Goal: Task Accomplishment & Management: Complete application form

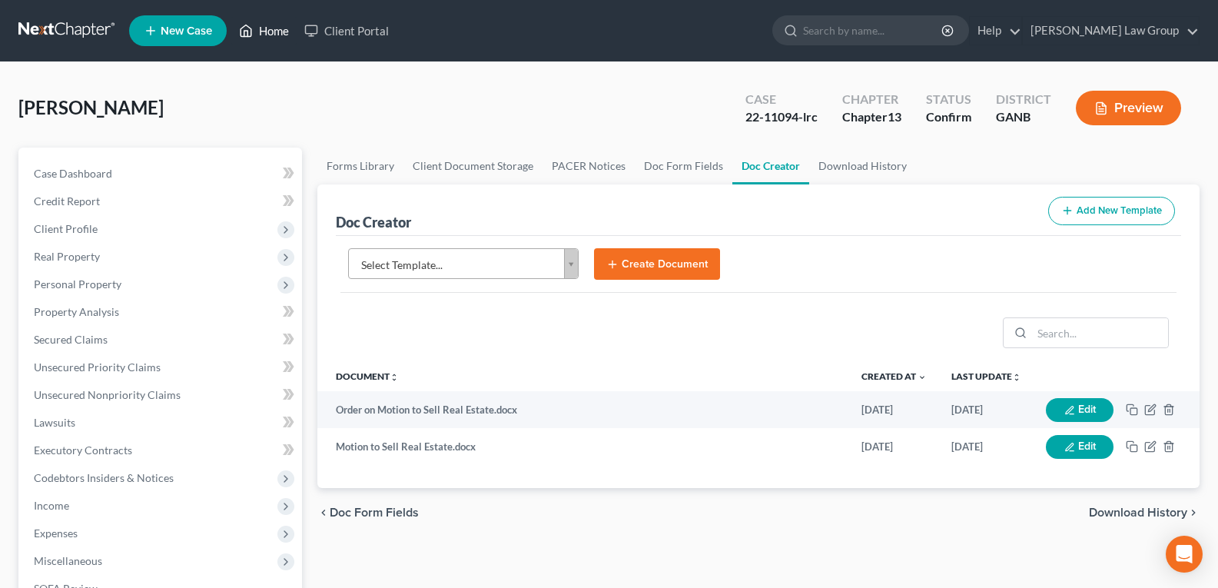
click at [264, 30] on link "Home" at bounding box center [263, 31] width 65 height 28
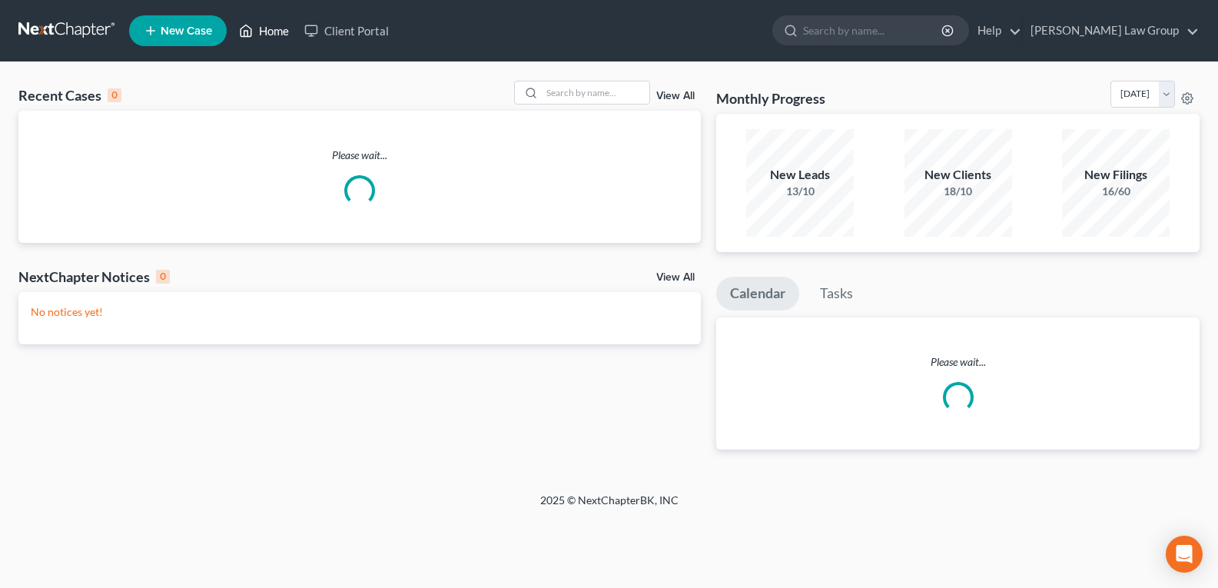
click at [268, 32] on link "Home" at bounding box center [263, 31] width 65 height 28
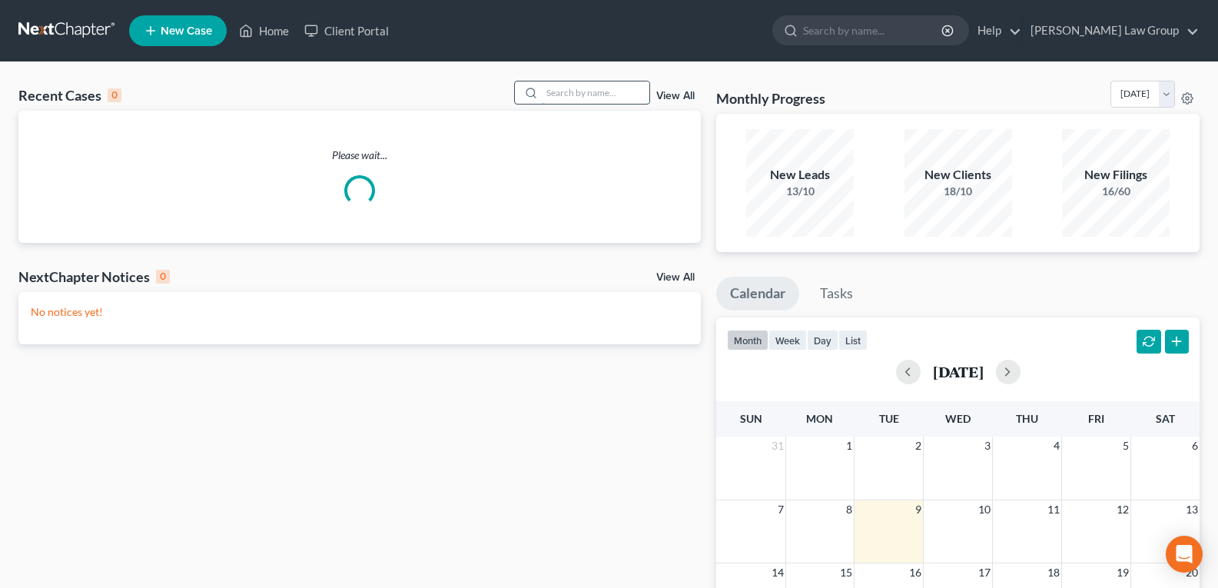
click at [586, 91] on input "search" at bounding box center [596, 92] width 108 height 22
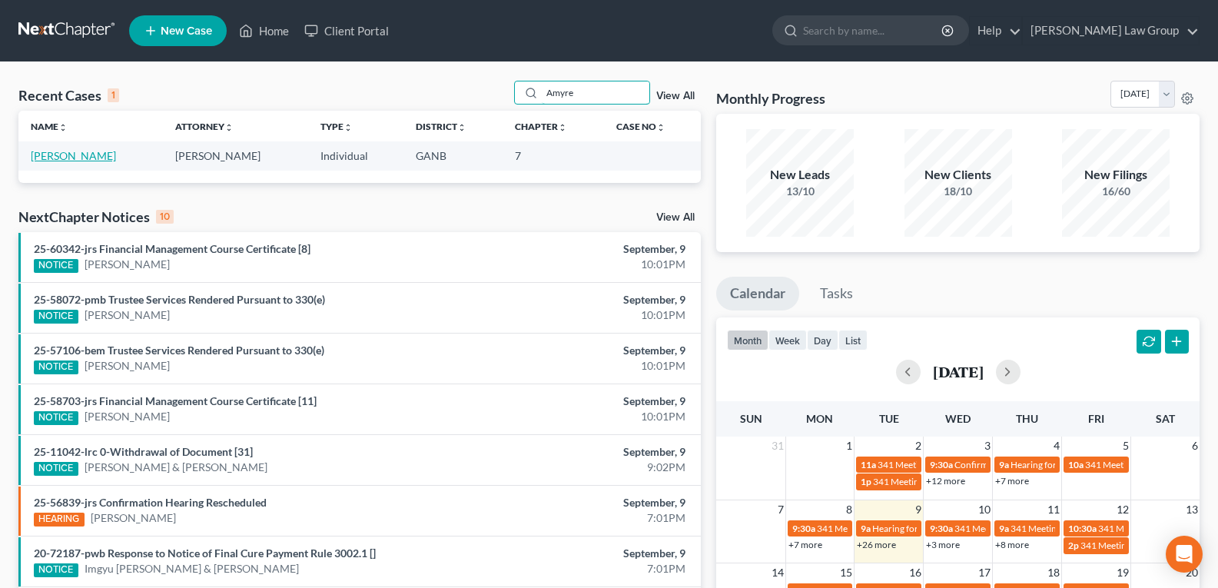
type input "Amyre"
click at [41, 155] on link "[PERSON_NAME]" at bounding box center [73, 155] width 85 height 13
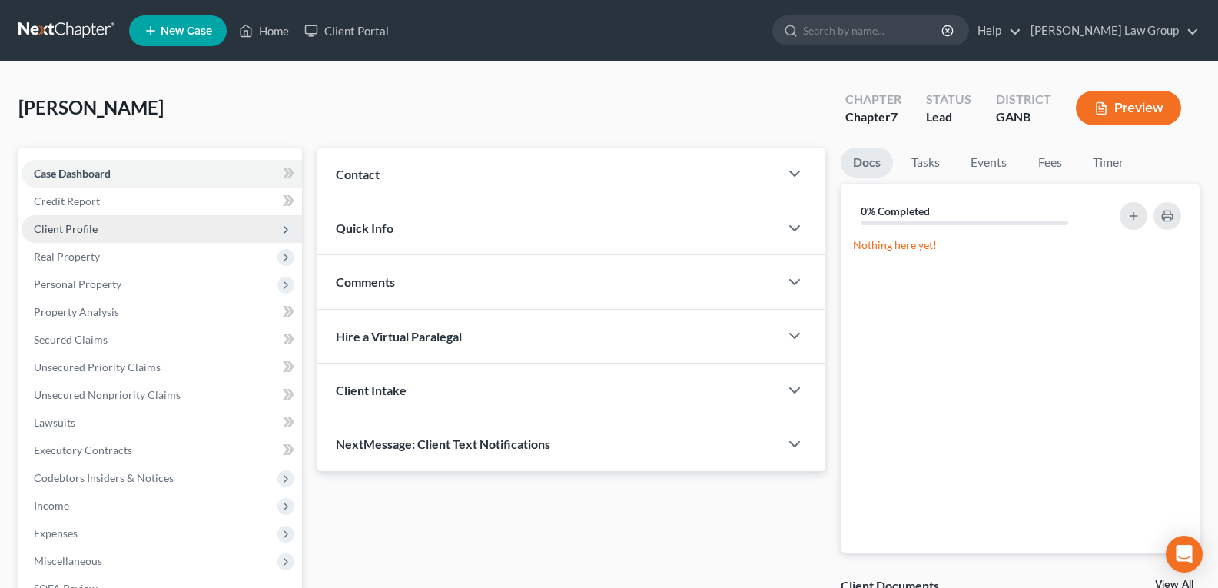
click at [121, 235] on span "Client Profile" at bounding box center [162, 229] width 280 height 28
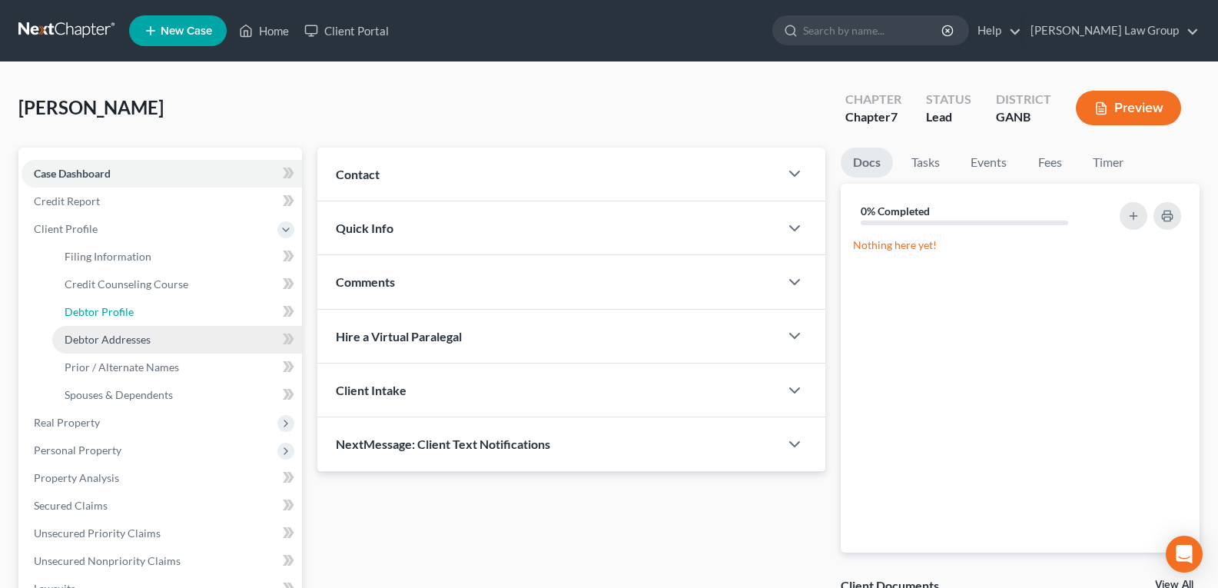
drag, startPoint x: 110, startPoint y: 308, endPoint x: 253, endPoint y: 327, distance: 144.1
click at [109, 309] on span "Debtor Profile" at bounding box center [99, 311] width 69 height 13
select select "0"
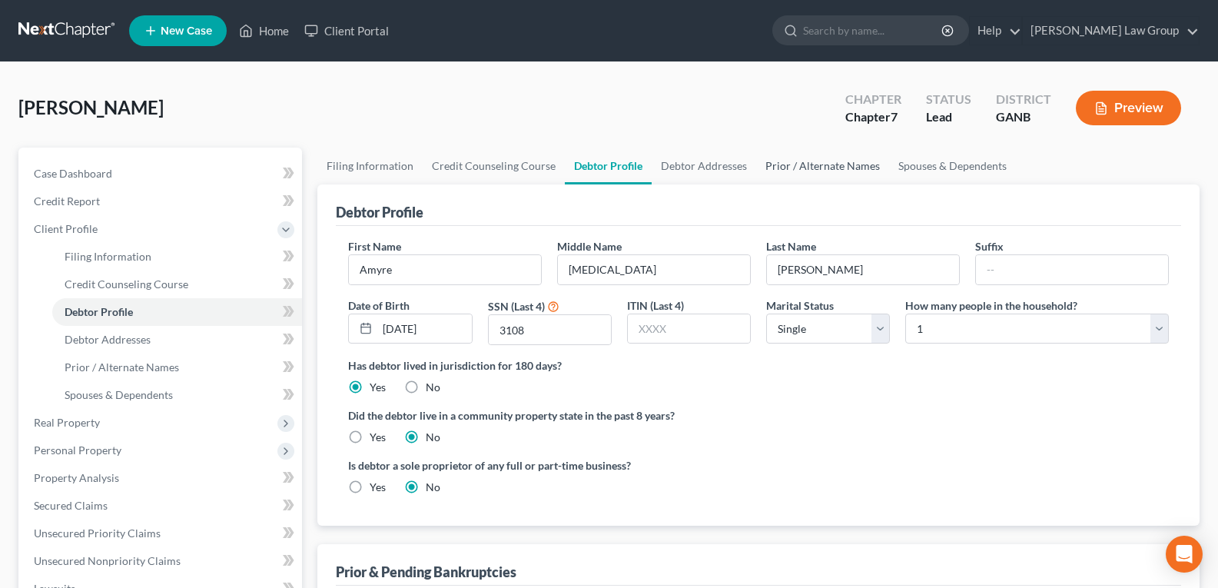
click at [808, 165] on link "Prior / Alternate Names" at bounding box center [822, 166] width 133 height 37
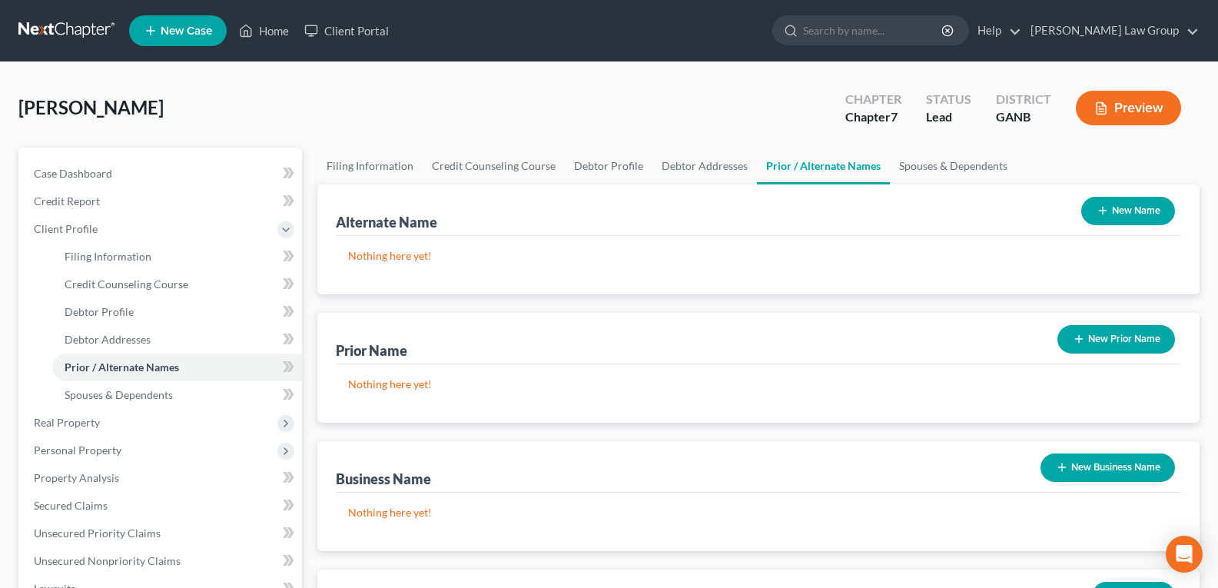
click at [1100, 208] on icon "button" at bounding box center [1103, 210] width 12 height 12
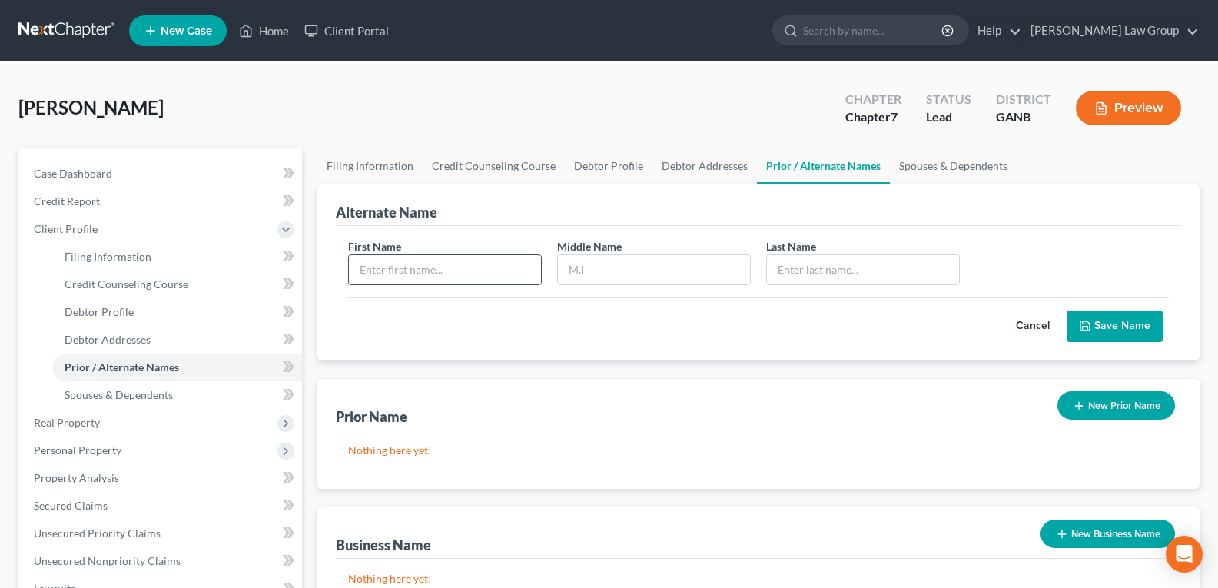
click at [493, 274] on input "text" at bounding box center [445, 269] width 192 height 29
type input "Amyre"
type input "[PERSON_NAME]"
click at [1118, 322] on button "Save Name" at bounding box center [1115, 326] width 96 height 32
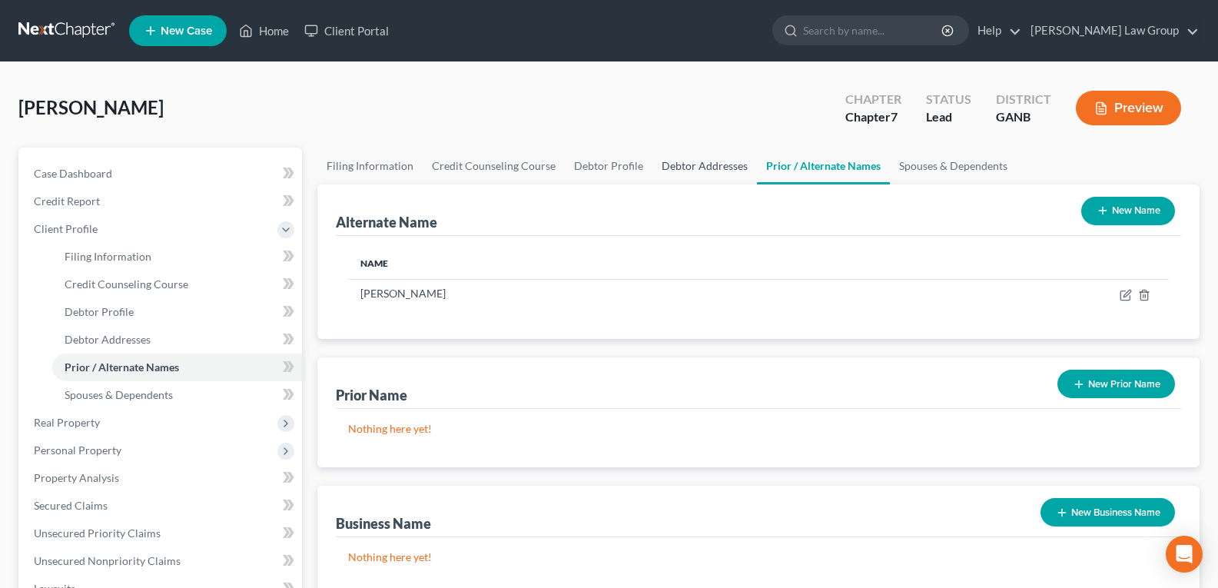
click at [702, 173] on link "Debtor Addresses" at bounding box center [704, 166] width 105 height 37
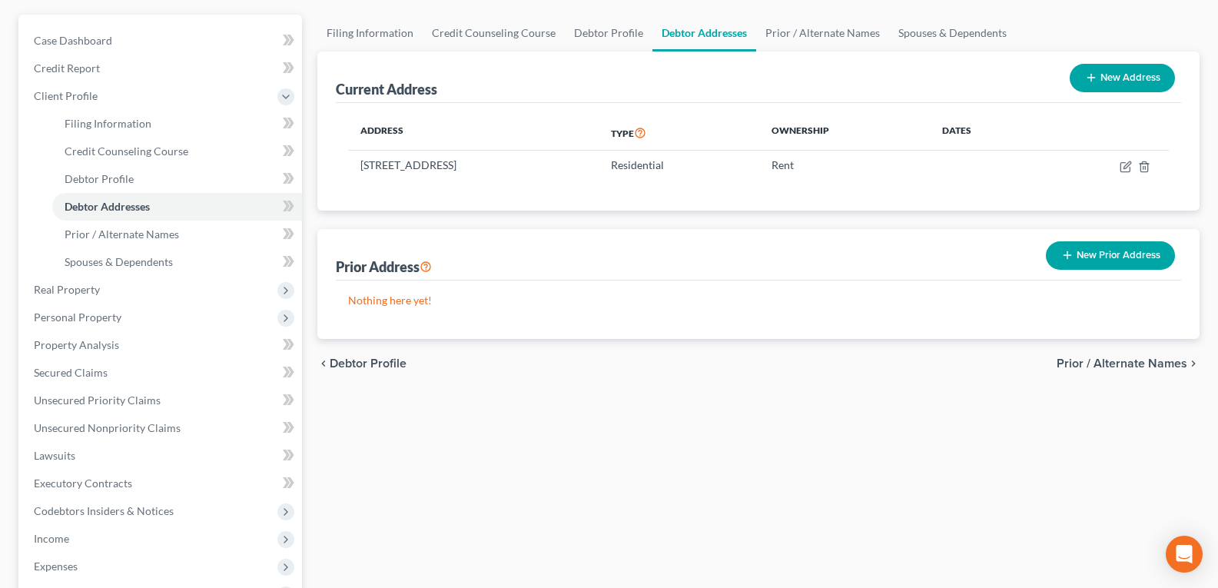
scroll to position [154, 0]
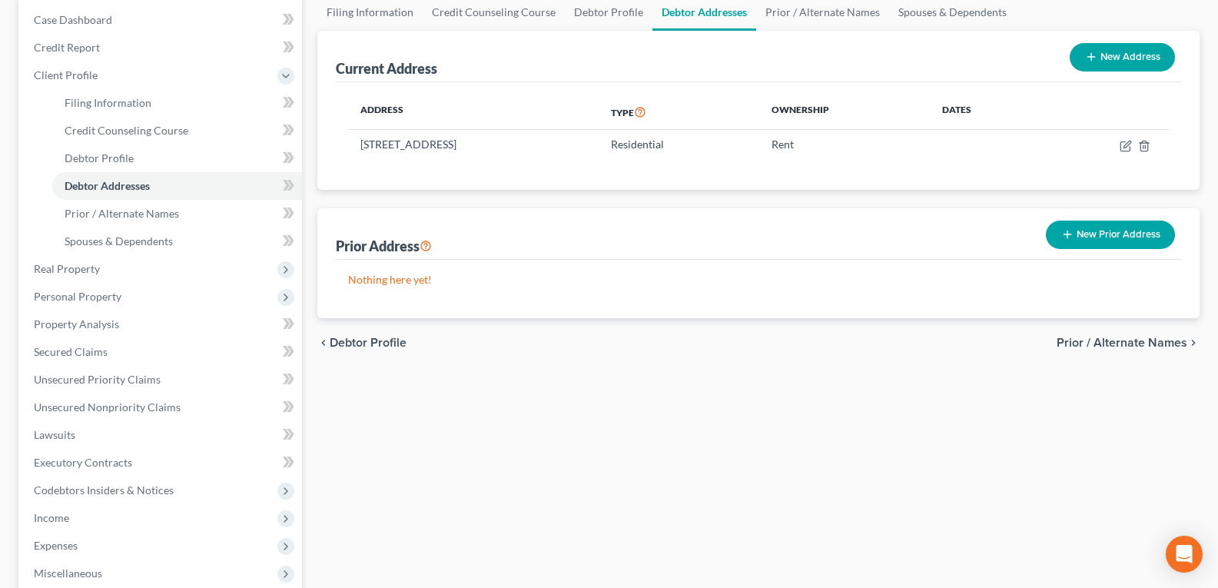
click at [1115, 229] on button "New Prior Address" at bounding box center [1110, 235] width 129 height 28
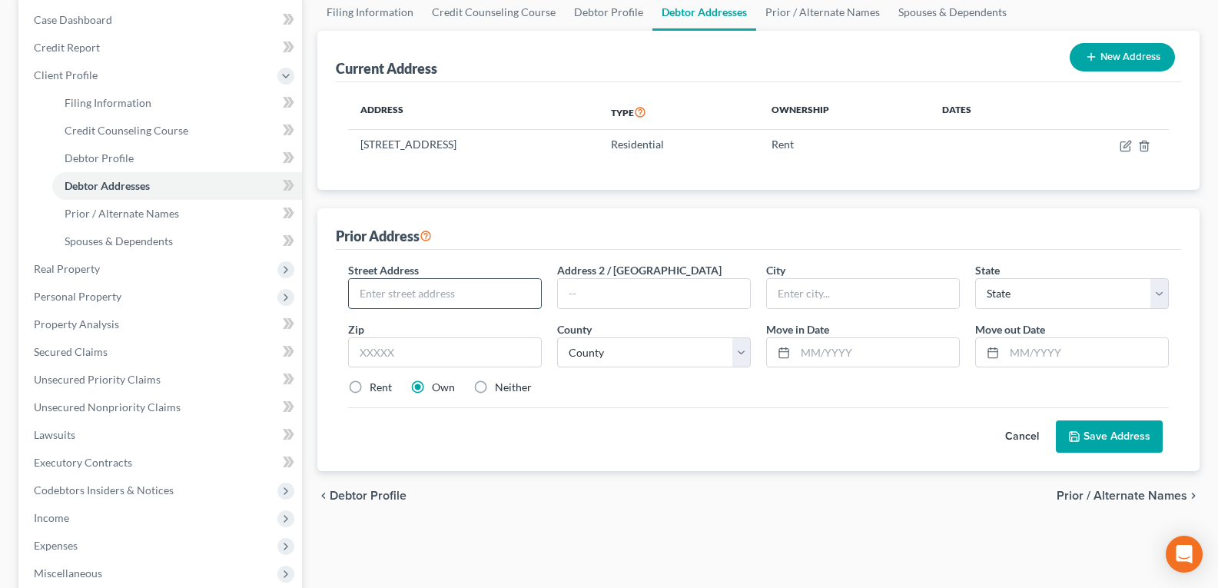
click at [483, 300] on input "text" at bounding box center [445, 293] width 192 height 29
type input "[STREET_ADDRESS][PERSON_NAME] SE"
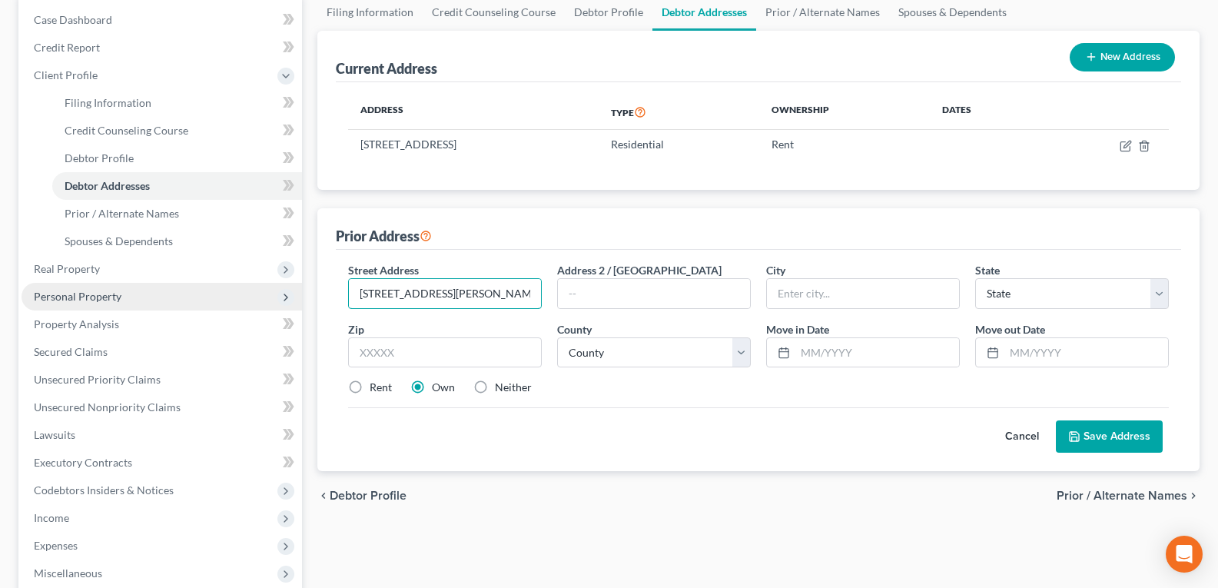
drag, startPoint x: 480, startPoint y: 292, endPoint x: 203, endPoint y: 291, distance: 276.6
click at [203, 291] on div "Petition Navigation Case Dashboard Payments Invoices Payments Payments Credit R…" at bounding box center [609, 396] width 1196 height 805
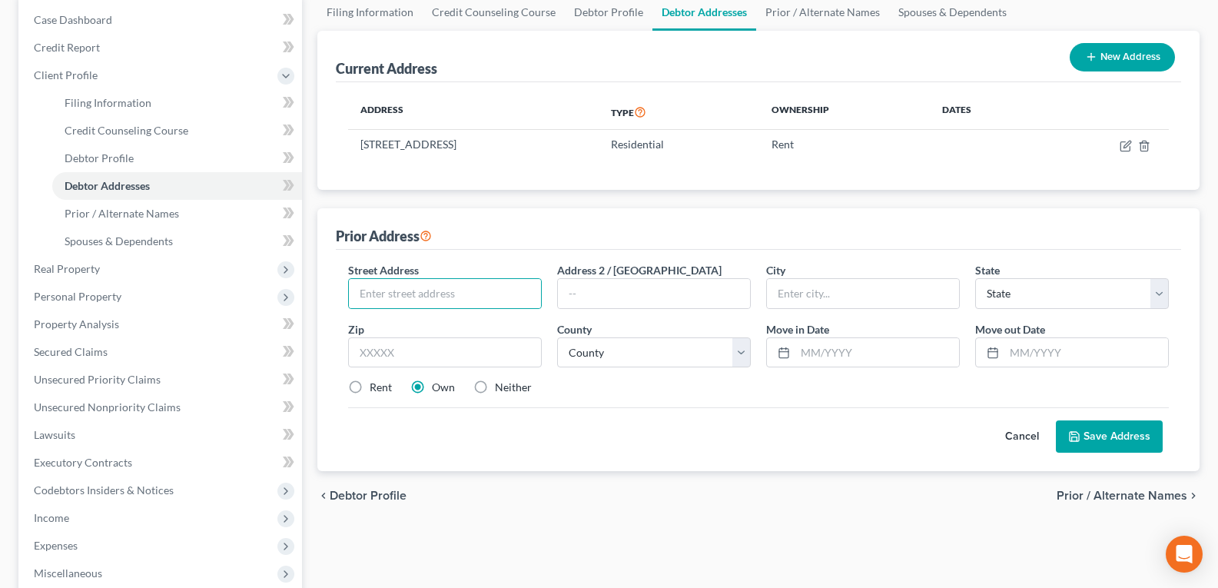
click at [370, 385] on label "Rent" at bounding box center [381, 387] width 22 height 15
click at [376, 385] on input "Rent" at bounding box center [381, 385] width 10 height 10
radio input "true"
click at [1024, 434] on button "Cancel" at bounding box center [1022, 436] width 68 height 31
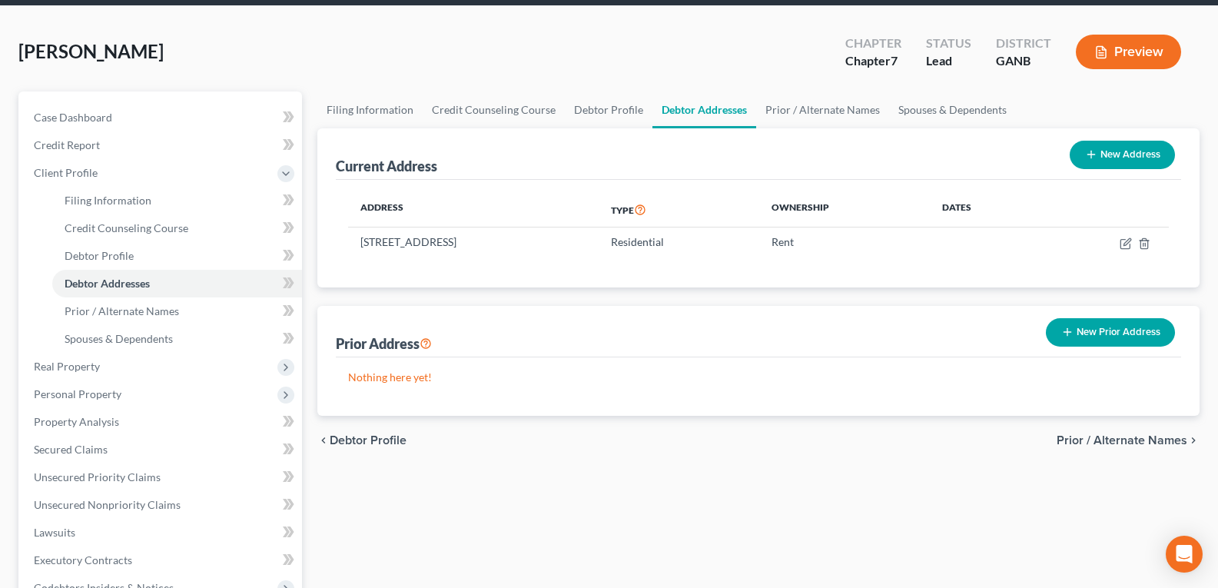
scroll to position [0, 0]
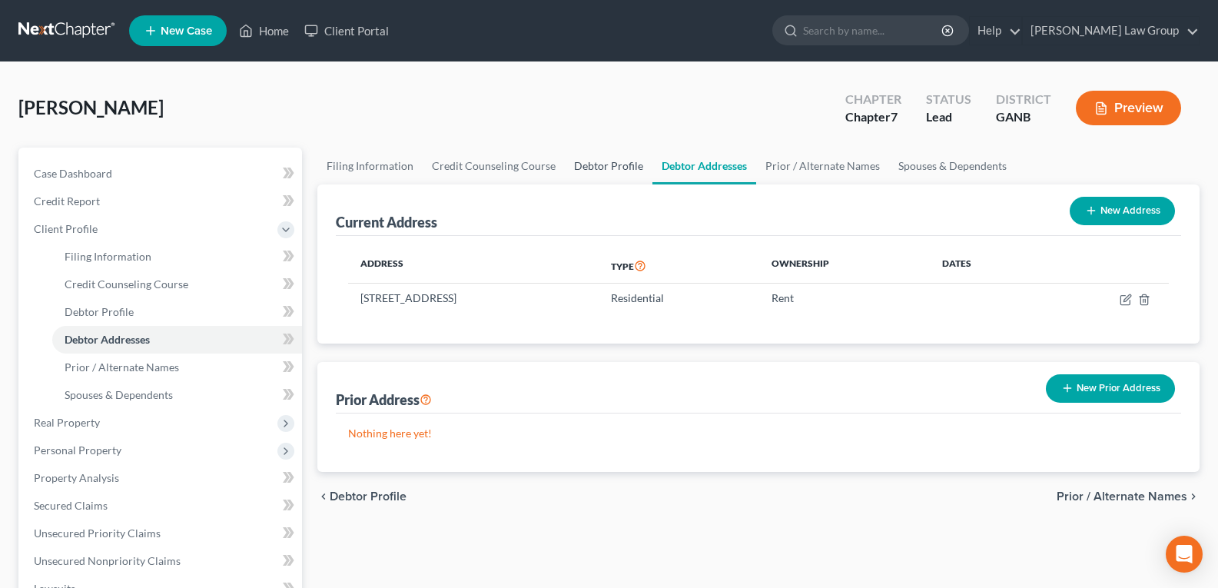
click at [594, 173] on link "Debtor Profile" at bounding box center [609, 166] width 88 height 37
select select "0"
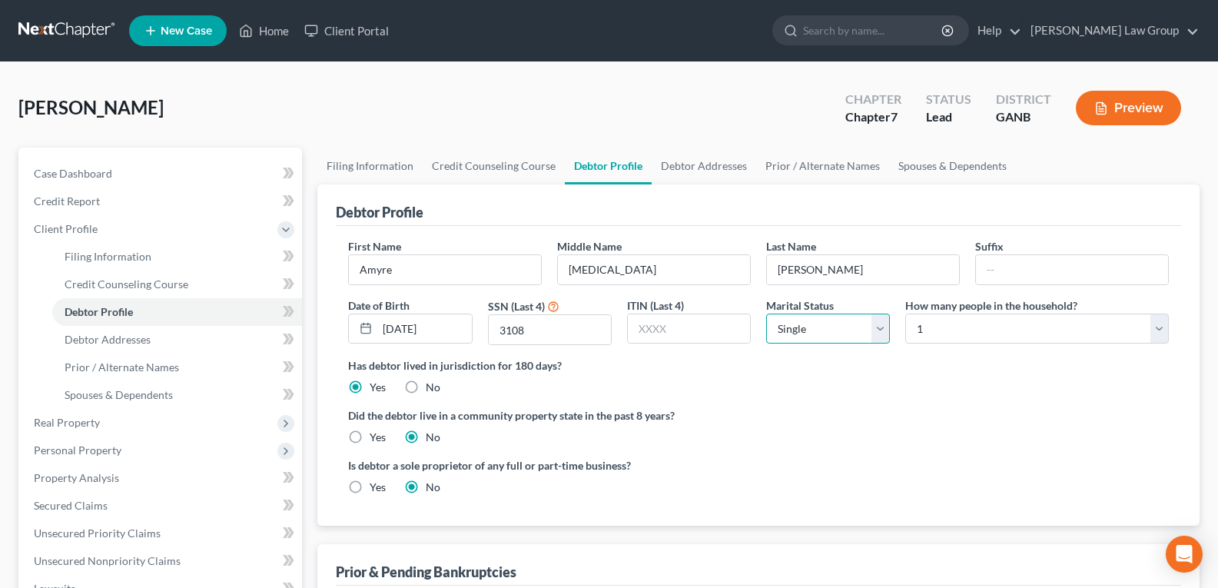
click at [832, 330] on select "Select Single Married Separated Divorced Widowed" at bounding box center [828, 329] width 124 height 31
select select "2"
click at [766, 314] on select "Select Single Married Separated Divorced Widowed" at bounding box center [828, 329] width 124 height 31
click at [956, 331] on select "Select 1 2 3 4 5 6 7 8 9 10 11 12 13 14 15 16 17 18 19 20" at bounding box center [1037, 329] width 264 height 31
click at [905, 314] on select "Select 1 2 3 4 5 6 7 8 9 10 11 12 13 14 15 16 17 18 19 20" at bounding box center [1037, 329] width 264 height 31
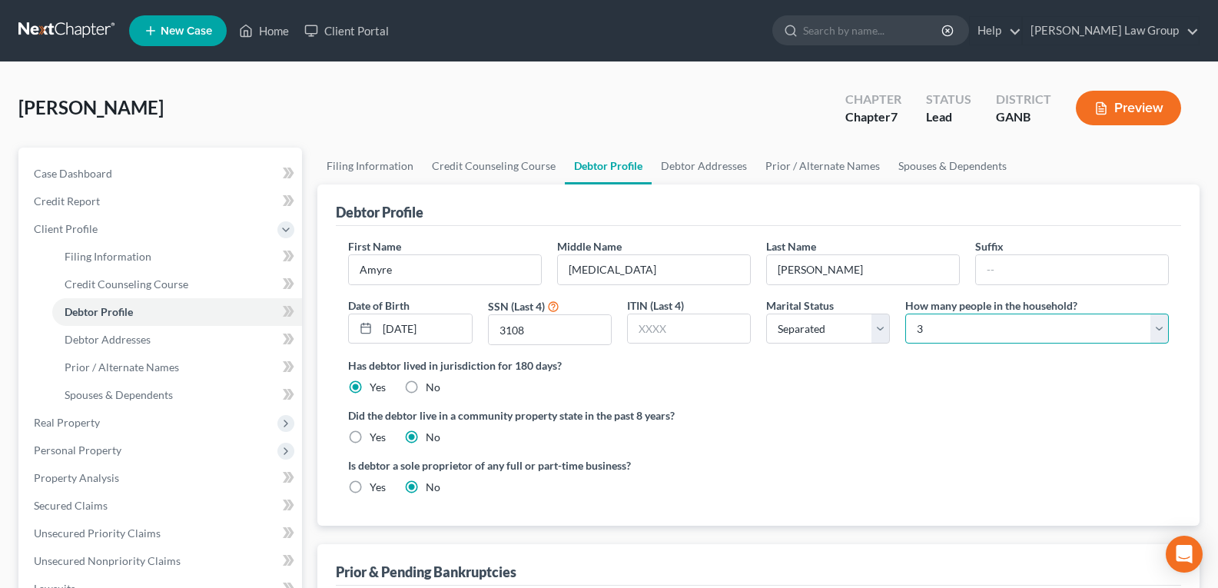
drag, startPoint x: 930, startPoint y: 335, endPoint x: 930, endPoint y: 317, distance: 18.4
click at [930, 335] on select "Select 1 2 3 4 5 6 7 8 9 10 11 12 13 14 15 16 17 18 19 20" at bounding box center [1037, 329] width 264 height 31
click at [905, 314] on select "Select 1 2 3 4 5 6 7 8 9 10 11 12 13 14 15 16 17 18 19 20" at bounding box center [1037, 329] width 264 height 31
drag, startPoint x: 875, startPoint y: 380, endPoint x: 873, endPoint y: 256, distance: 123.7
click at [875, 379] on div "Has debtor lived in jurisdiction for 180 days? Yes No Debtor must reside in jur…" at bounding box center [758, 376] width 821 height 38
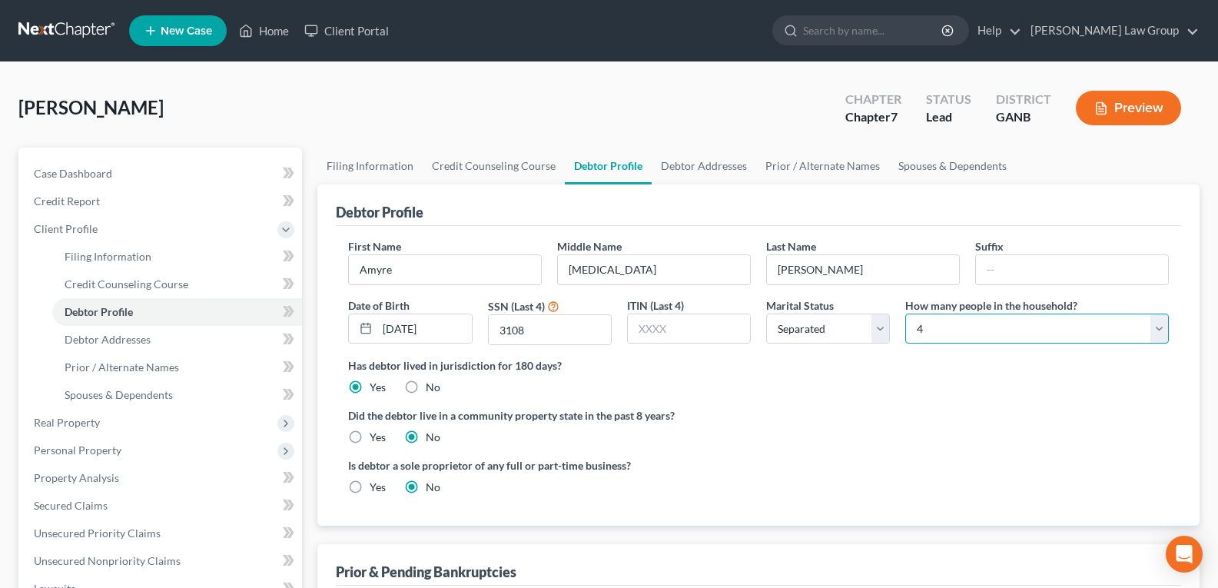
drag, startPoint x: 995, startPoint y: 329, endPoint x: 979, endPoint y: 331, distance: 16.3
click at [995, 329] on select "Select 1 2 3 4 5 6 7 8 9 10 11 12 13 14 15 16 17 18 19 20" at bounding box center [1037, 329] width 264 height 31
select select "2"
click at [905, 314] on select "Select 1 2 3 4 5 6 7 8 9 10 11 12 13 14 15 16 17 18 19 20" at bounding box center [1037, 329] width 264 height 31
click at [931, 160] on link "Spouses & Dependents" at bounding box center [952, 166] width 127 height 37
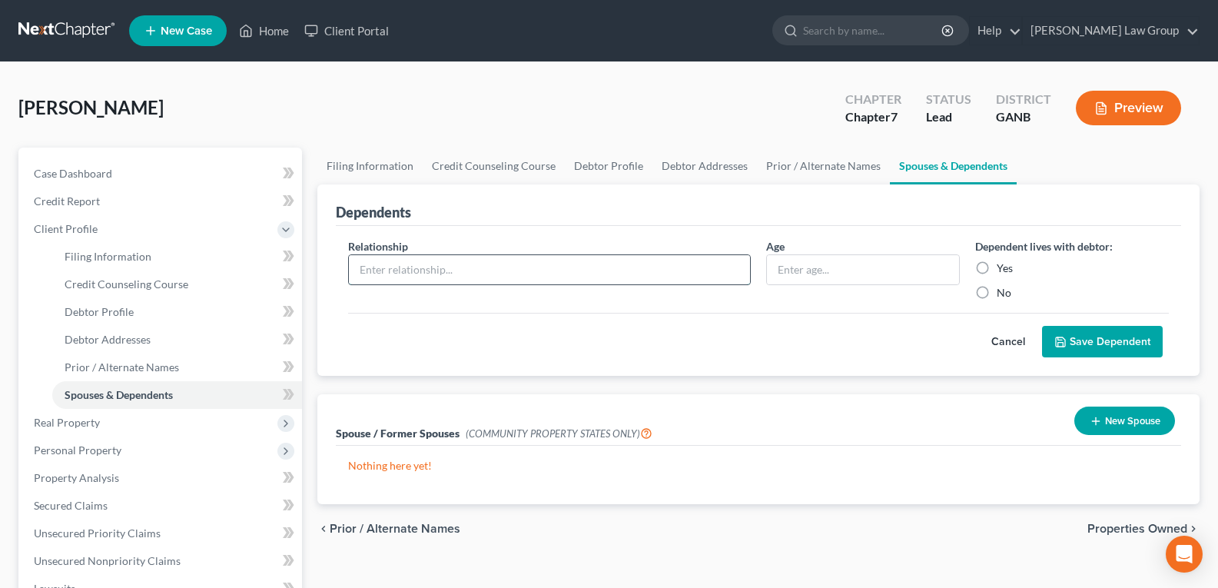
drag, startPoint x: 525, startPoint y: 266, endPoint x: 519, endPoint y: 277, distance: 12.4
click at [525, 266] on input "text" at bounding box center [549, 269] width 401 height 29
type input "Son"
drag, startPoint x: 782, startPoint y: 259, endPoint x: 798, endPoint y: 262, distance: 15.7
click at [798, 262] on input "text" at bounding box center [863, 269] width 192 height 29
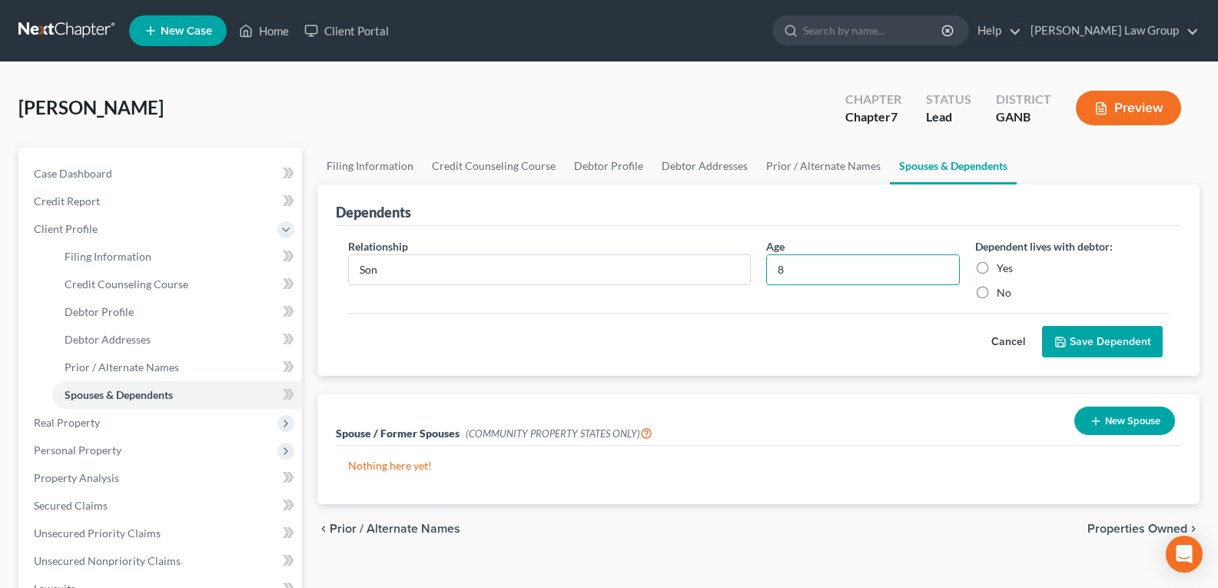
type input "8"
click at [997, 264] on label "Yes" at bounding box center [1005, 268] width 16 height 15
click at [1003, 264] on input "Yes" at bounding box center [1008, 266] width 10 height 10
radio input "true"
click at [1113, 343] on button "Save Dependent" at bounding box center [1102, 342] width 121 height 32
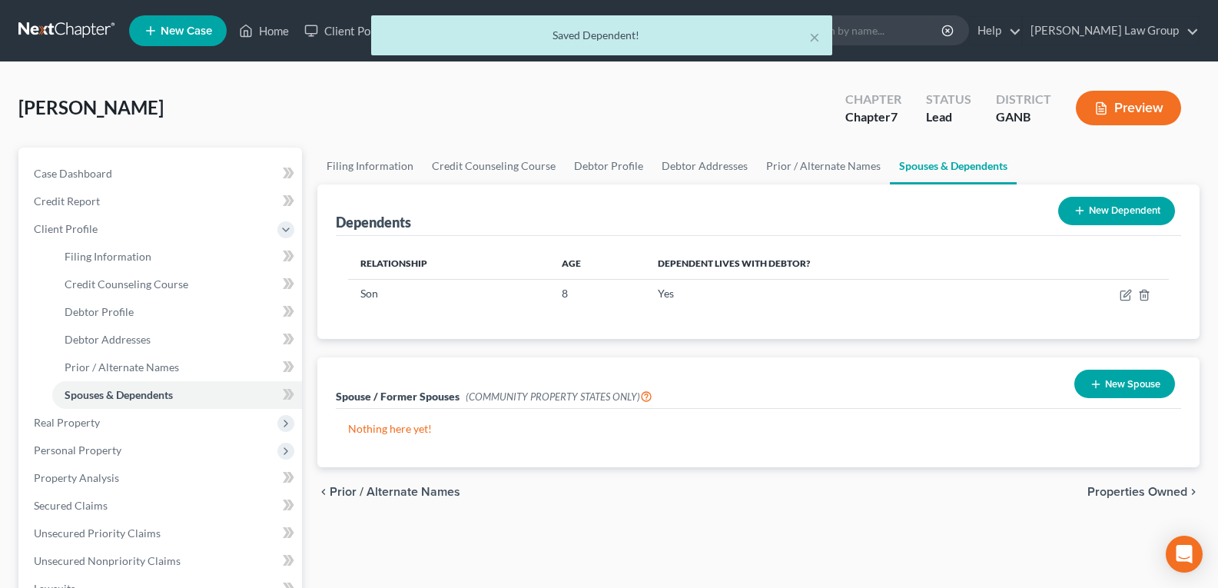
click at [1125, 213] on button "New Dependent" at bounding box center [1116, 211] width 117 height 28
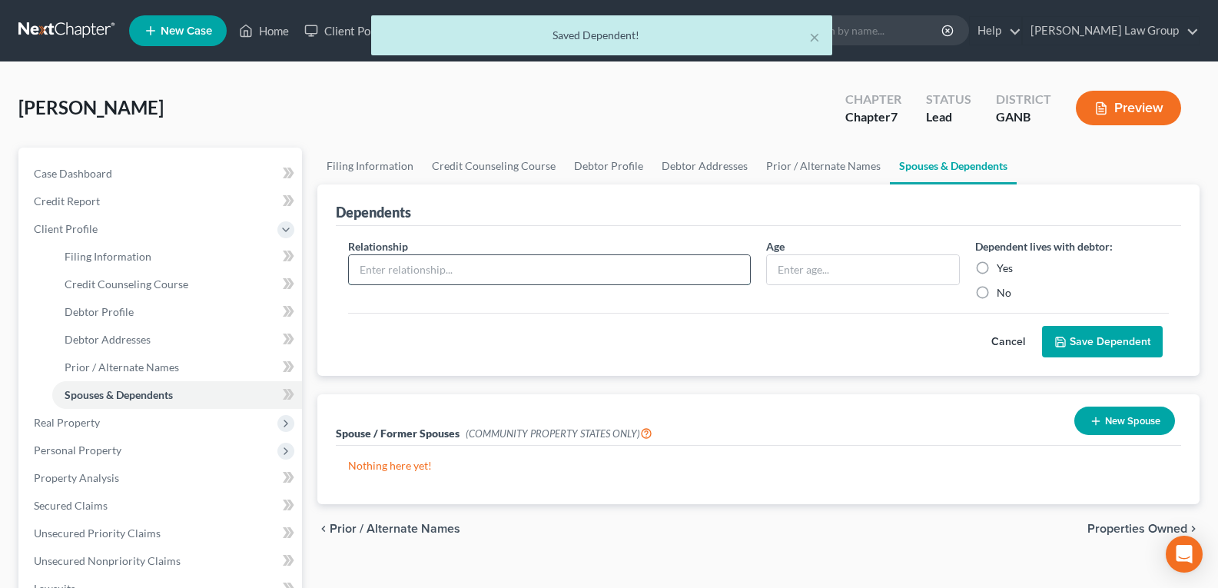
click at [413, 264] on input "text" at bounding box center [549, 269] width 401 height 29
type input "Daughter"
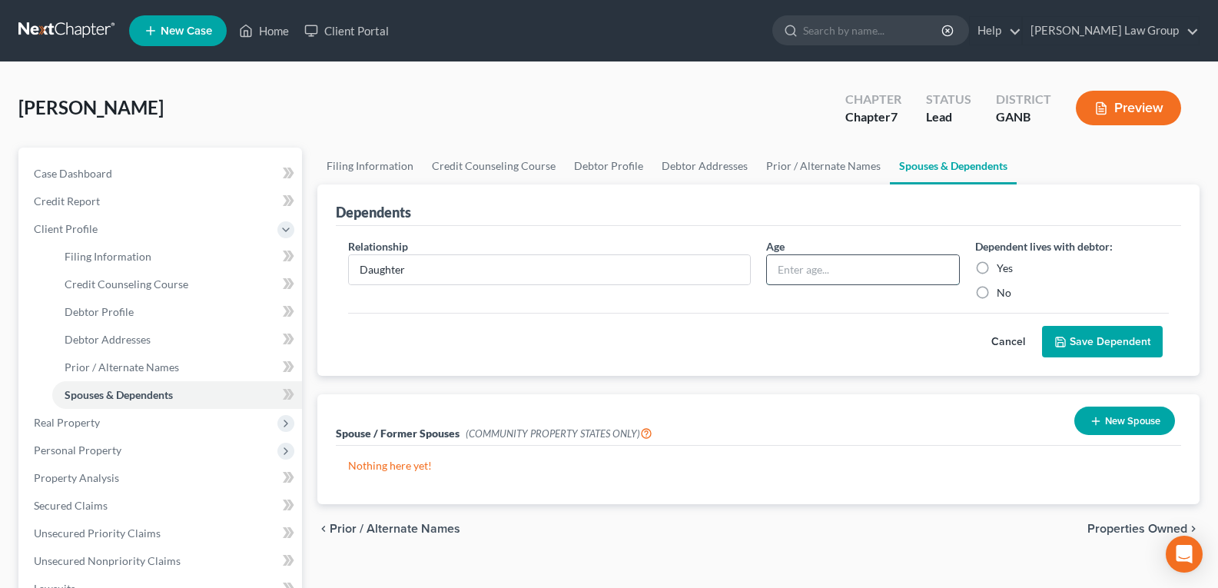
click at [802, 268] on input "text" at bounding box center [863, 269] width 192 height 29
type input "4"
click at [997, 266] on label "Yes" at bounding box center [1005, 268] width 16 height 15
click at [1003, 266] on input "Yes" at bounding box center [1008, 266] width 10 height 10
radio input "true"
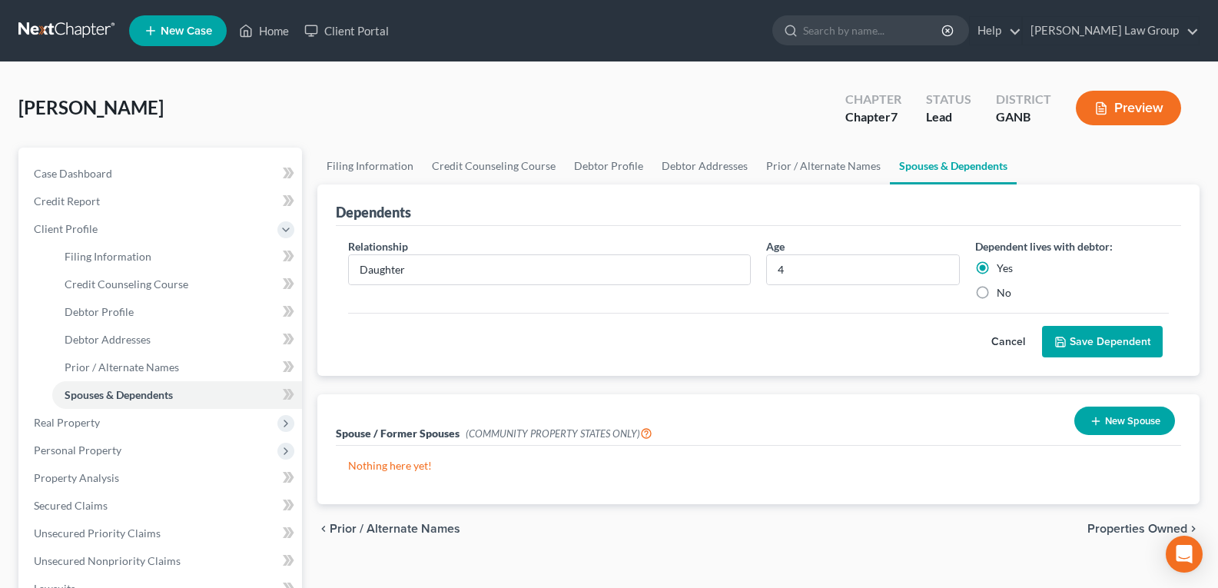
click at [1081, 348] on button "Save Dependent" at bounding box center [1102, 342] width 121 height 32
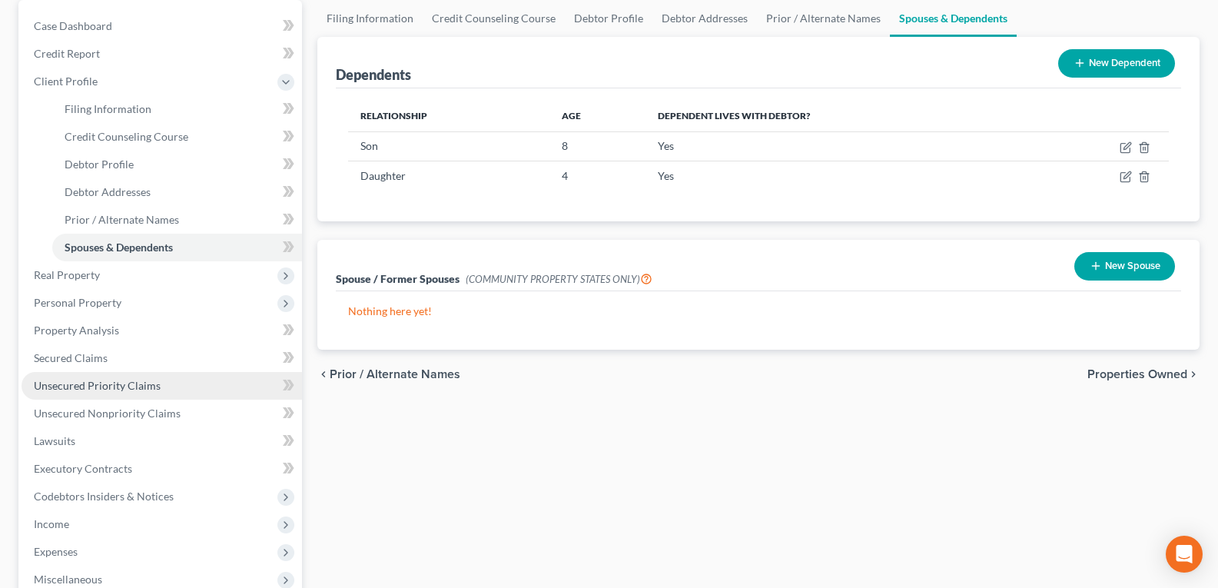
scroll to position [154, 0]
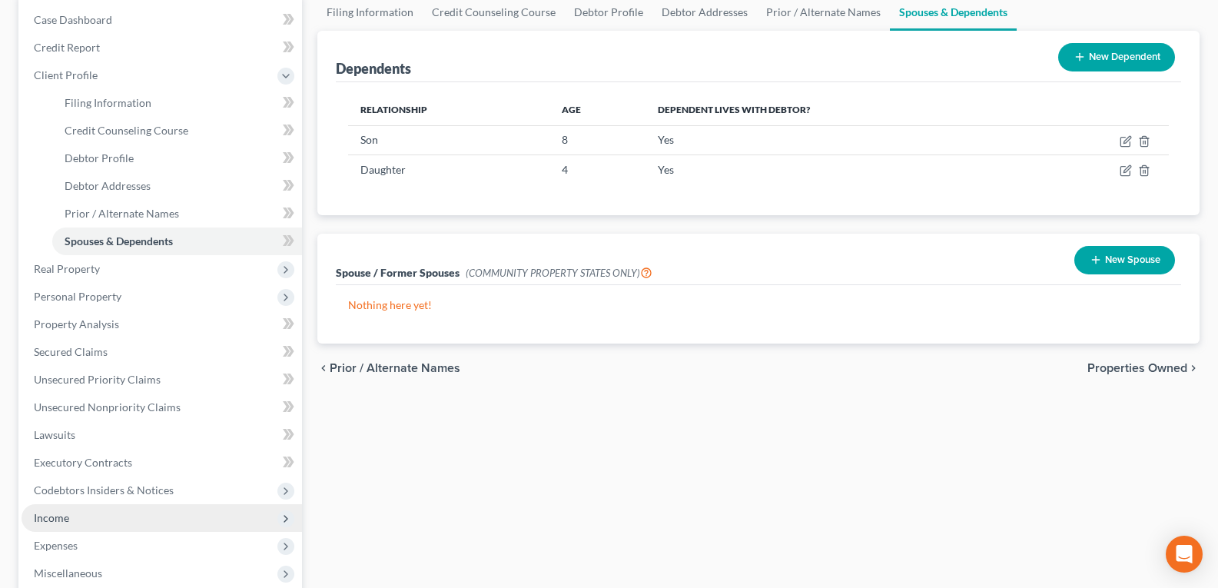
click at [63, 525] on span "Income" at bounding box center [162, 518] width 280 height 28
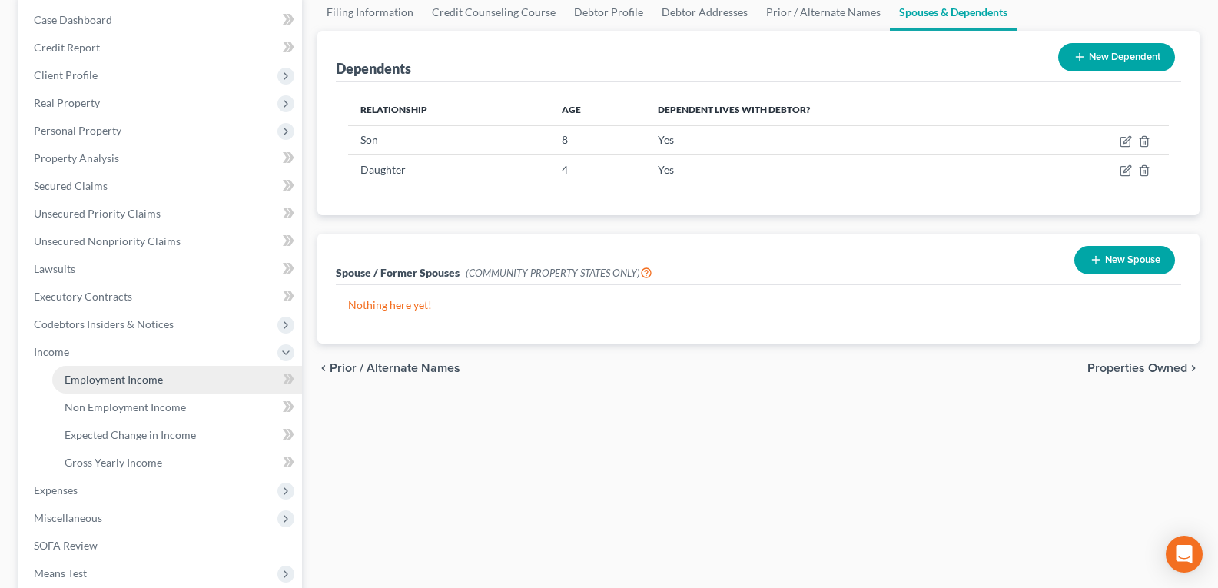
click at [92, 379] on span "Employment Income" at bounding box center [114, 379] width 98 height 13
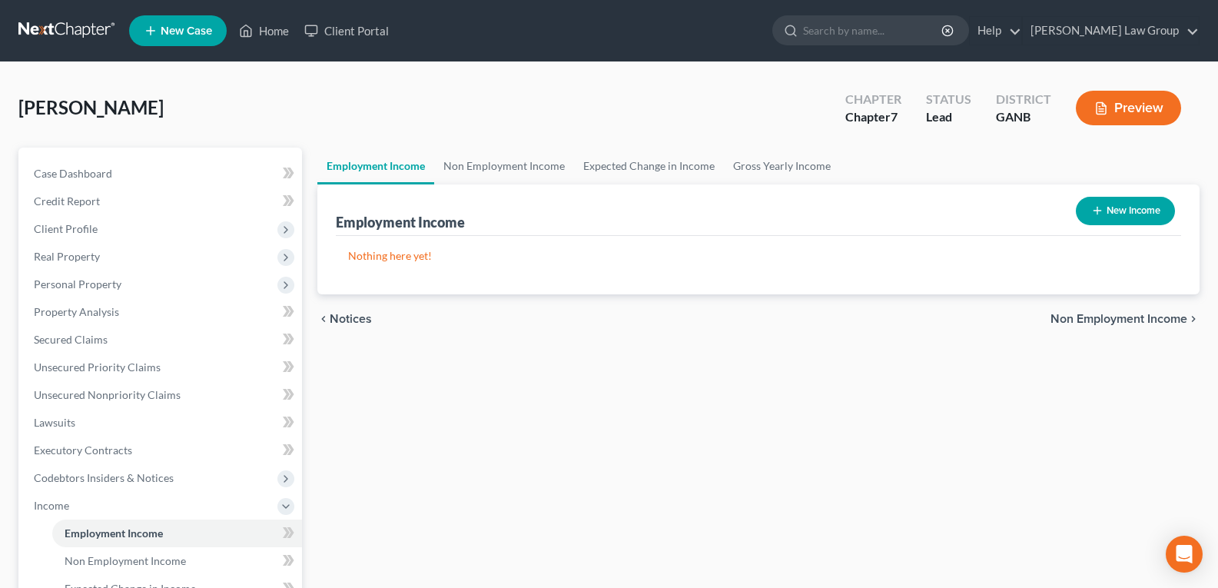
click at [1132, 215] on button "New Income" at bounding box center [1125, 211] width 99 height 28
select select "0"
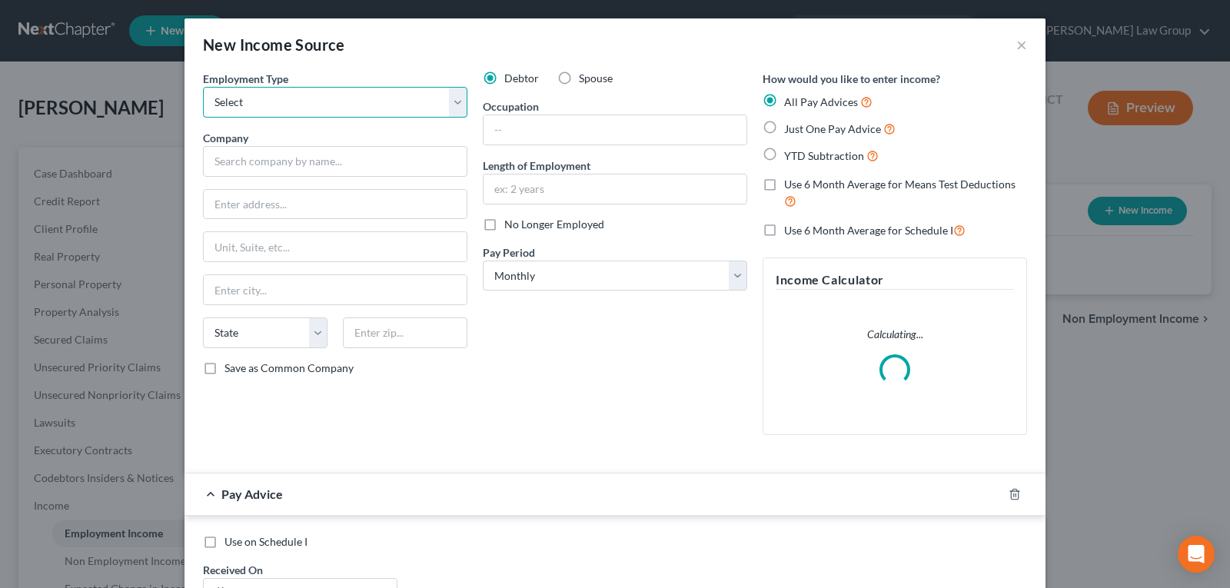
drag, startPoint x: 318, startPoint y: 106, endPoint x: 314, endPoint y: 115, distance: 10.3
click at [318, 107] on select "Select Full or [DEMOGRAPHIC_DATA] Employment Self Employment" at bounding box center [335, 102] width 264 height 31
select select "0"
click at [203, 87] on select "Select Full or [DEMOGRAPHIC_DATA] Employment Self Employment" at bounding box center [335, 102] width 264 height 31
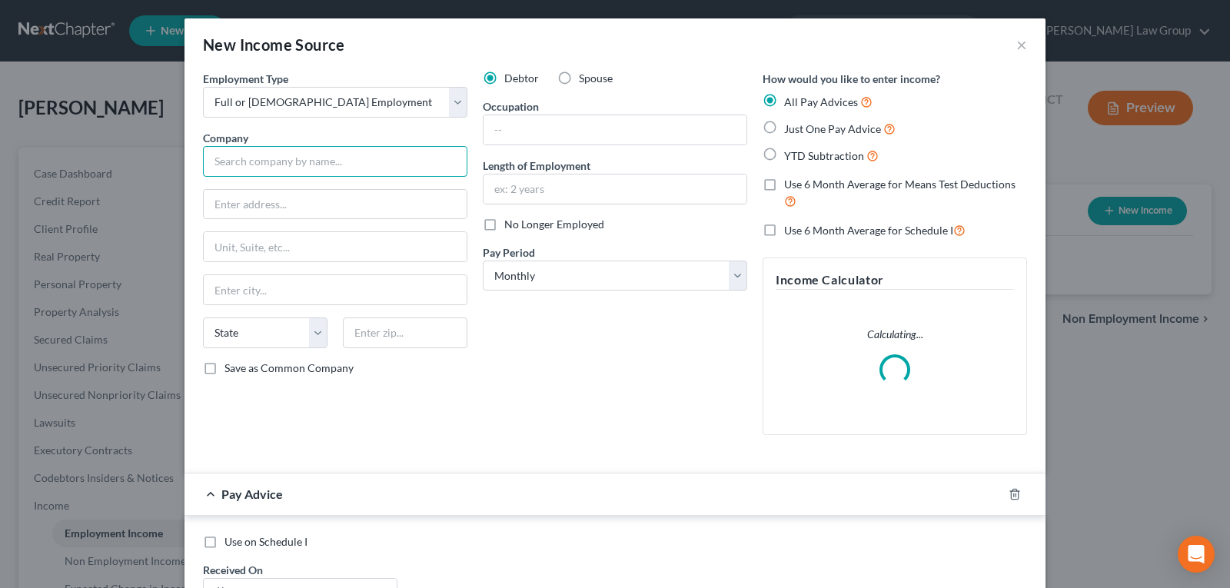
click at [286, 161] on input "text" at bounding box center [335, 161] width 264 height 31
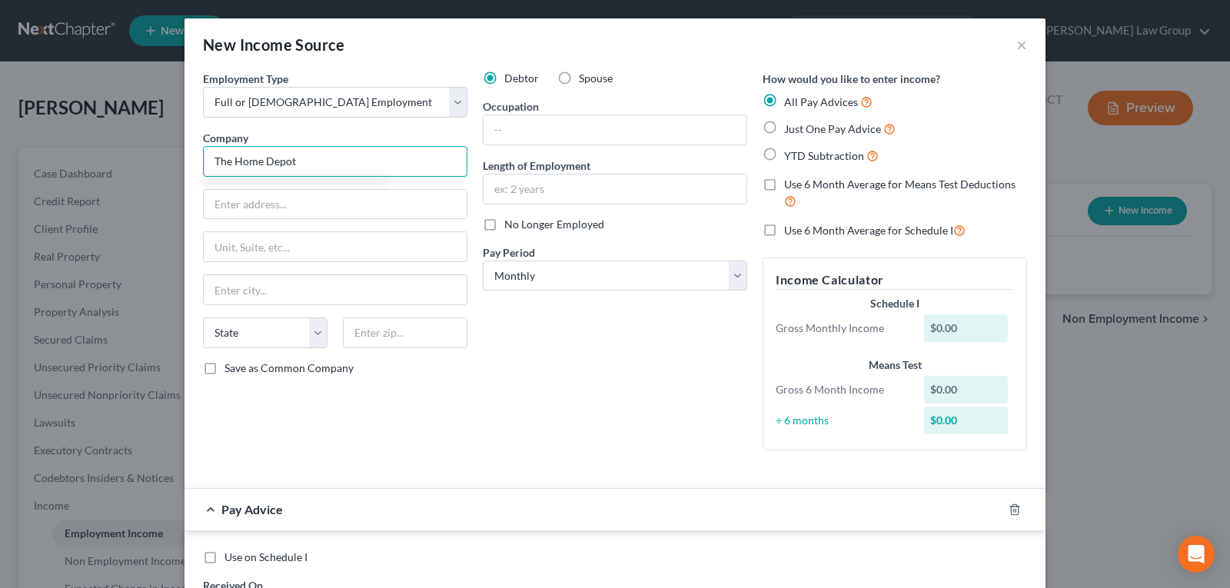
type input "The Home Depot"
type input "[STREET_ADDRESS]"
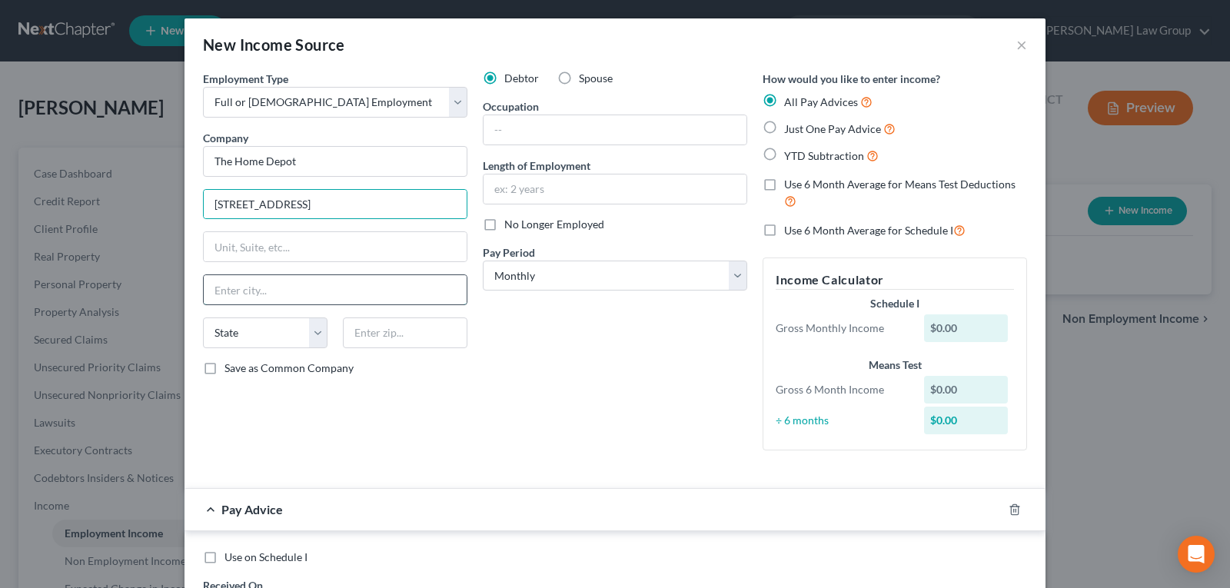
click at [290, 275] on input "text" at bounding box center [335, 289] width 263 height 29
type input "[GEOGRAPHIC_DATA]"
select select "10"
type input "30339"
click at [501, 127] on input "text" at bounding box center [614, 129] width 263 height 29
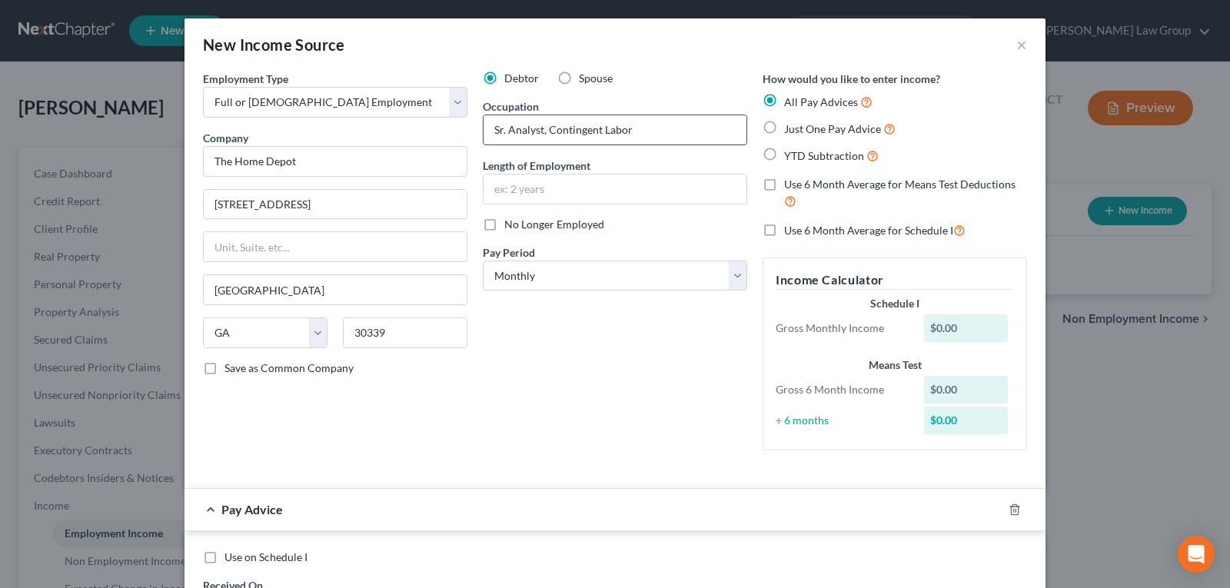
type input "Sr. Analyst, Contingent Labor"
type input "1.6 years"
drag, startPoint x: 516, startPoint y: 277, endPoint x: 516, endPoint y: 289, distance: 12.3
click at [516, 277] on select "Select Monthly Twice Monthly Every Other Week Weekly" at bounding box center [615, 276] width 264 height 31
select select "2"
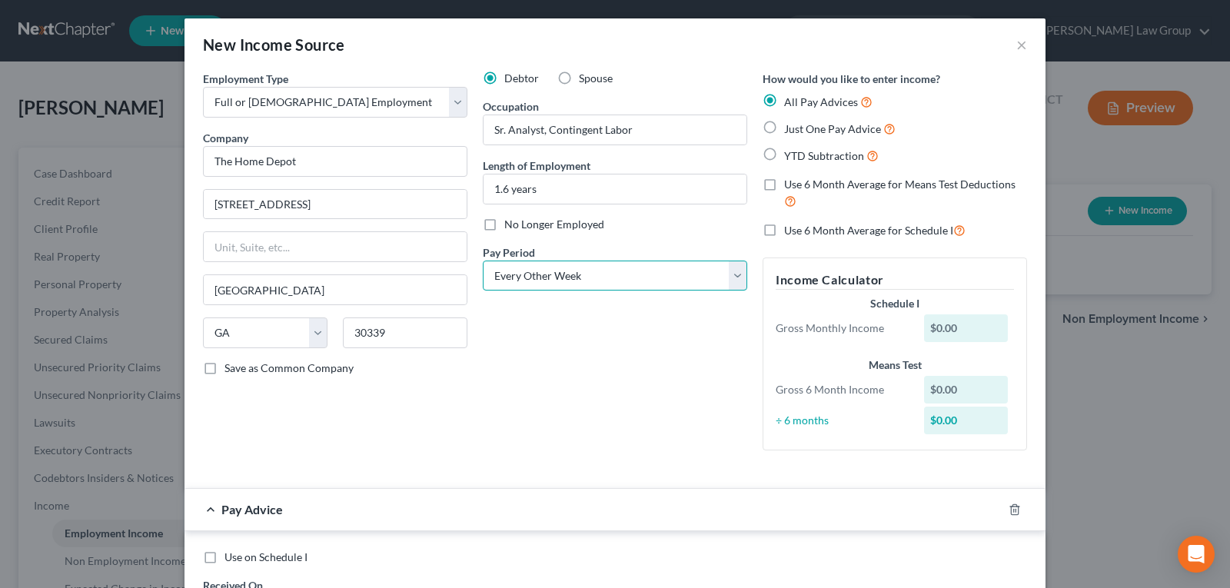
click at [483, 261] on select "Select Monthly Twice Monthly Every Other Week Weekly" at bounding box center [615, 276] width 264 height 31
click at [539, 340] on div "Debtor Spouse Occupation Sr. Analyst, [DEMOGRAPHIC_DATA] Labor Length of Employ…" at bounding box center [615, 267] width 280 height 392
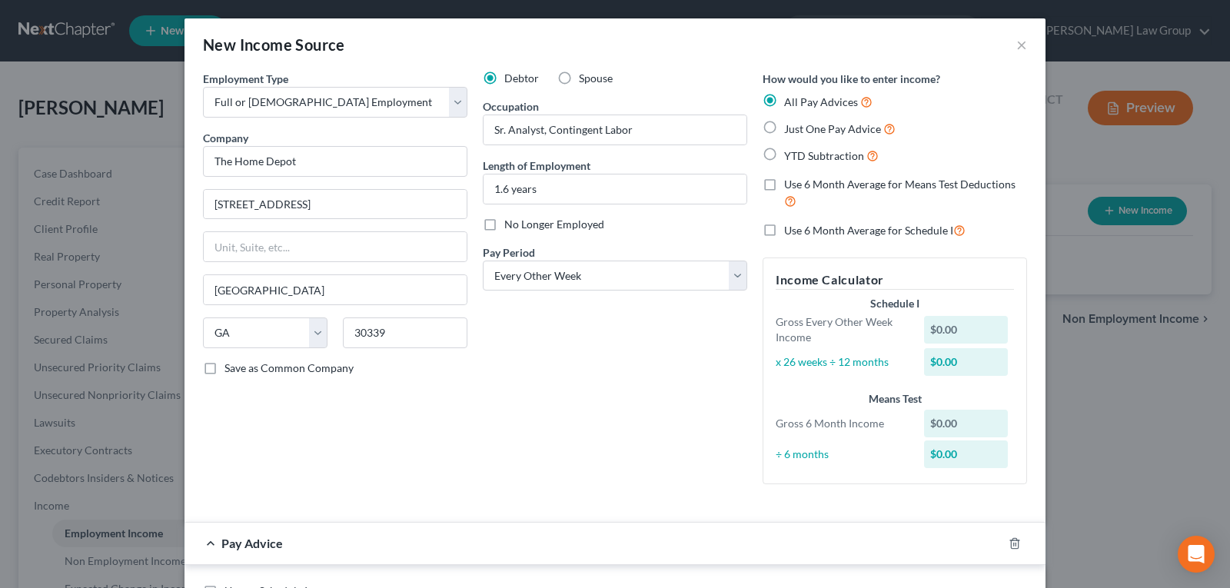
click at [669, 344] on div "Debtor Spouse Occupation Sr. Analyst, [DEMOGRAPHIC_DATA] Labor Length of Employ…" at bounding box center [615, 284] width 280 height 426
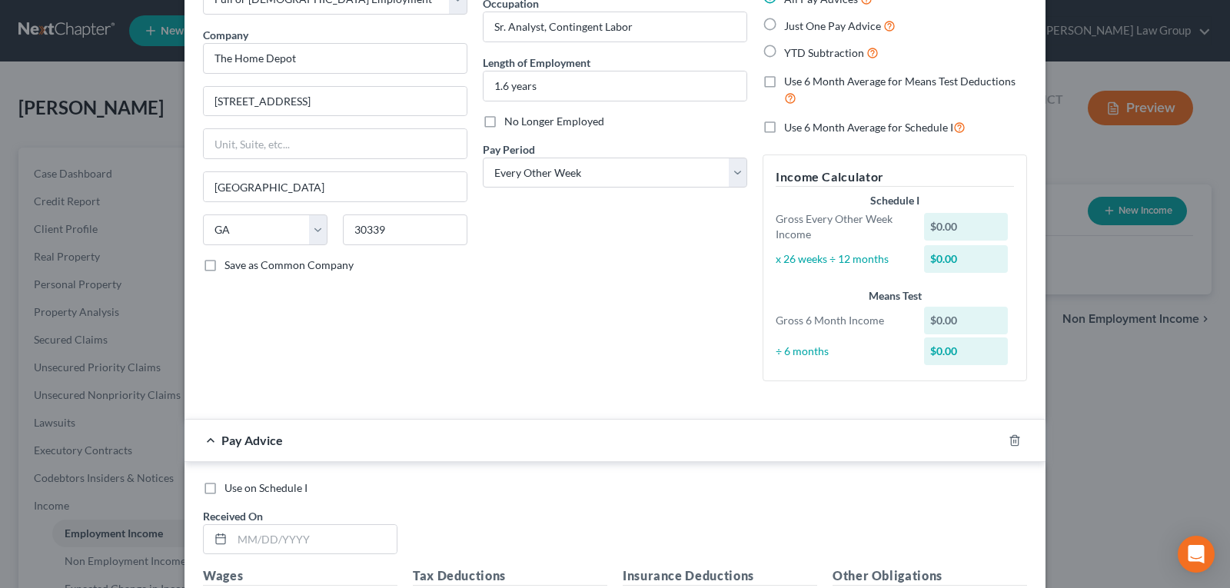
scroll to position [307, 0]
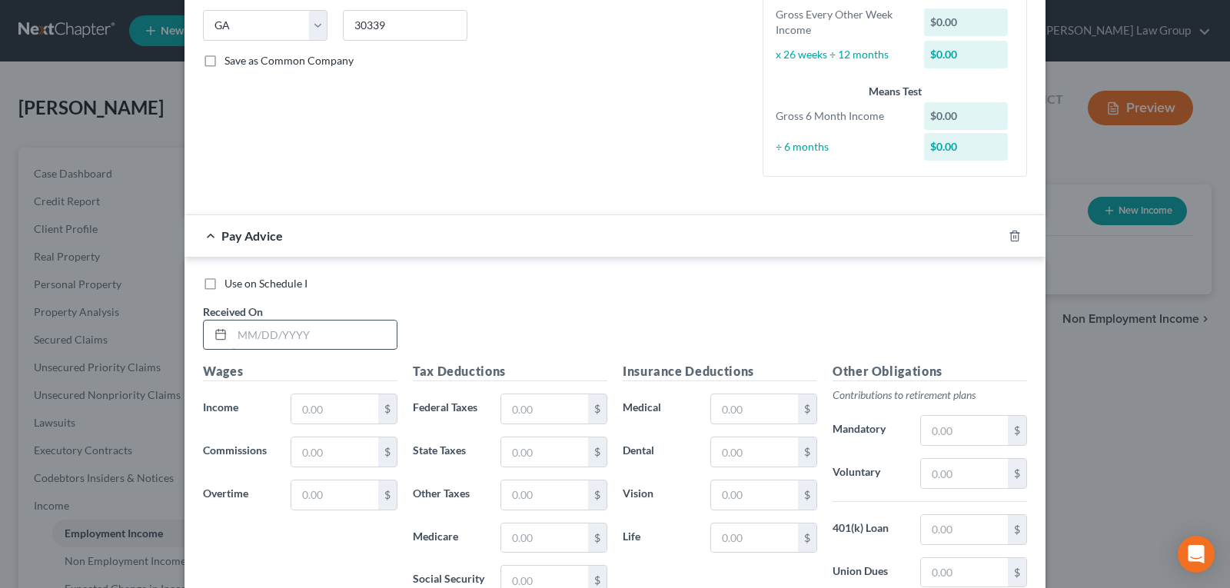
click at [316, 327] on input "text" at bounding box center [314, 334] width 164 height 29
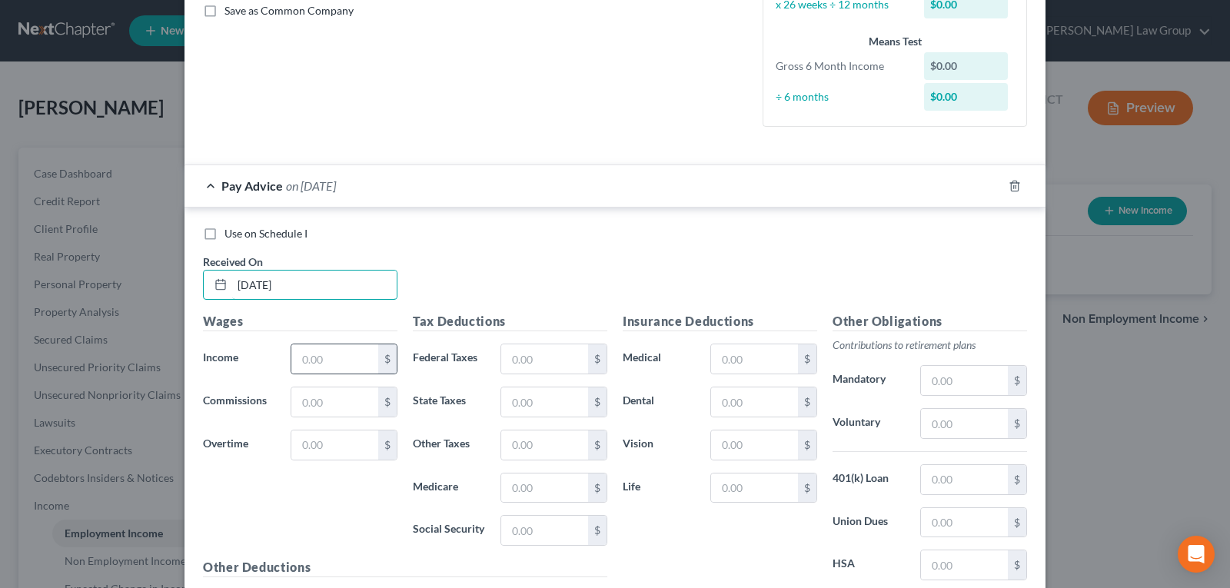
scroll to position [384, 0]
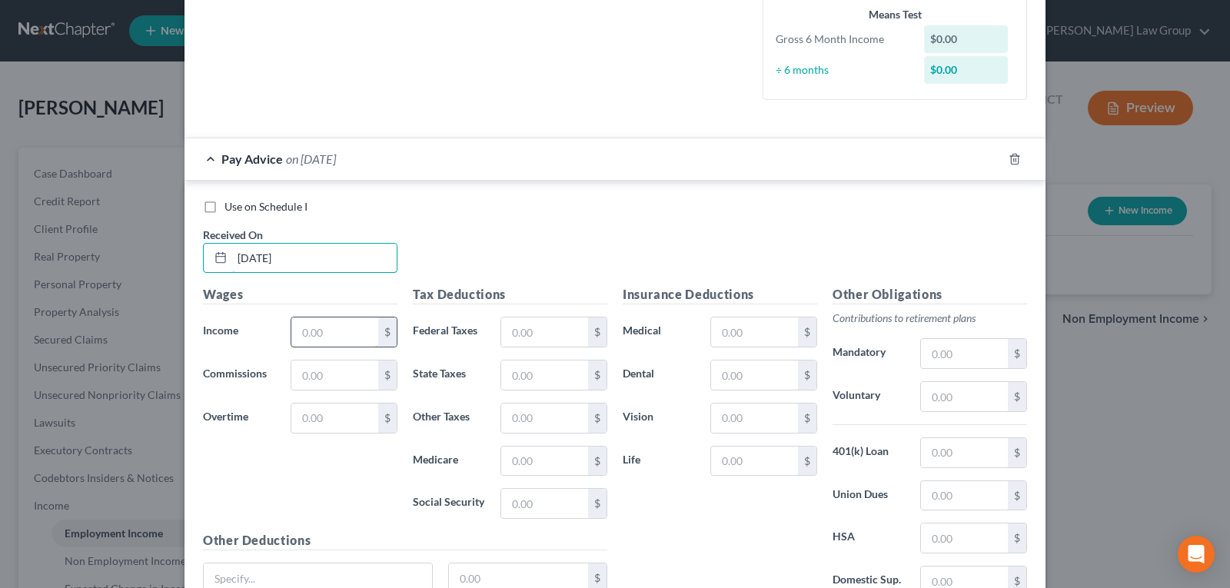
type input "[DATE]"
click at [337, 333] on input "text" at bounding box center [334, 331] width 87 height 29
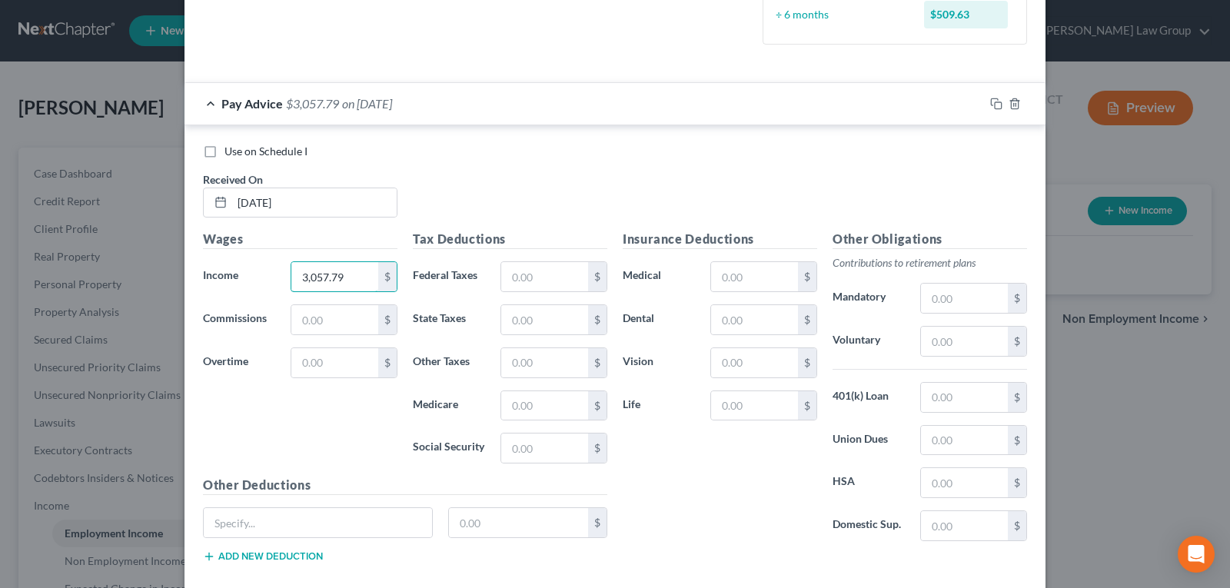
scroll to position [523, 0]
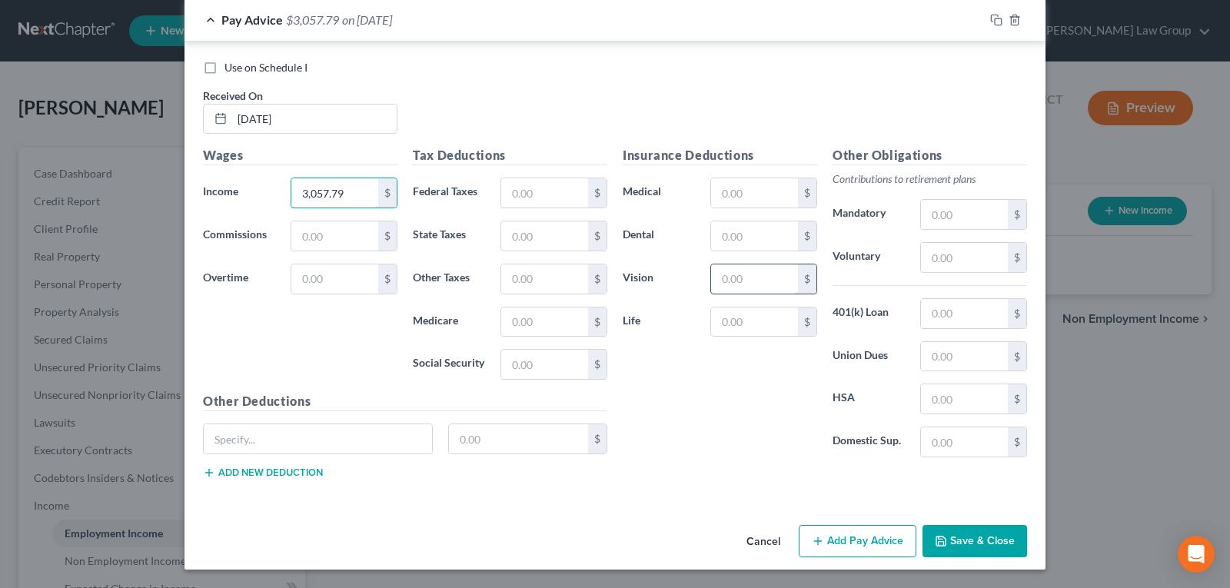
type input "3,057.79"
drag, startPoint x: 727, startPoint y: 276, endPoint x: 719, endPoint y: 294, distance: 19.3
click at [727, 281] on input "text" at bounding box center [754, 278] width 87 height 29
type input "1.63"
click at [251, 443] on input "text" at bounding box center [318, 438] width 228 height 29
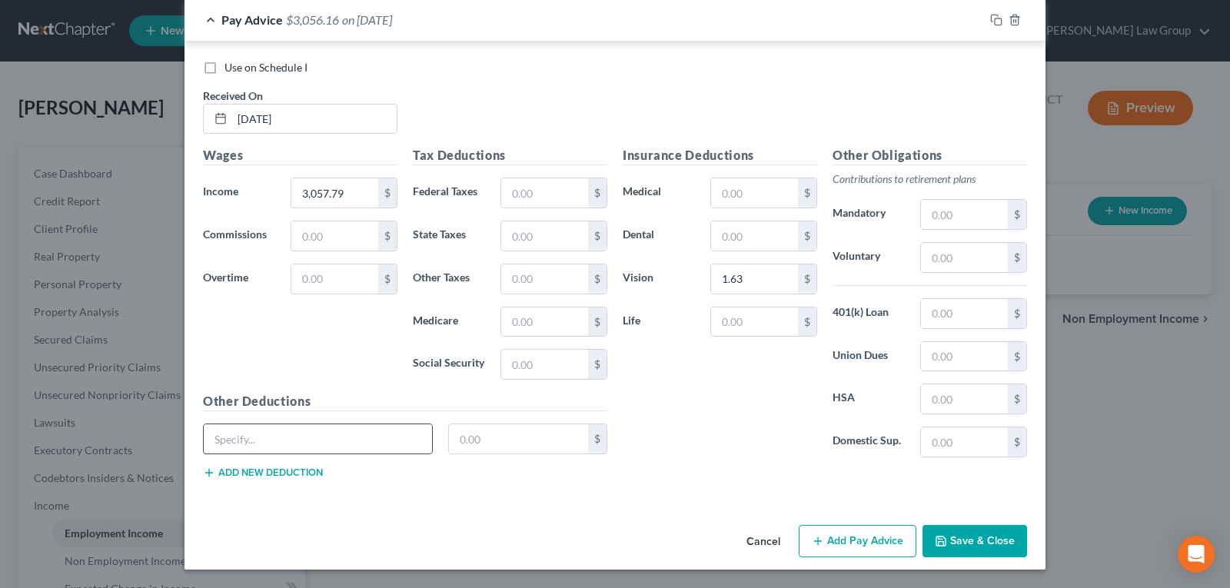
click at [242, 451] on input "text" at bounding box center [318, 438] width 228 height 29
type input "LTD Plan"
click at [473, 436] on input "text" at bounding box center [519, 438] width 140 height 29
type input "4"
type input "16.10"
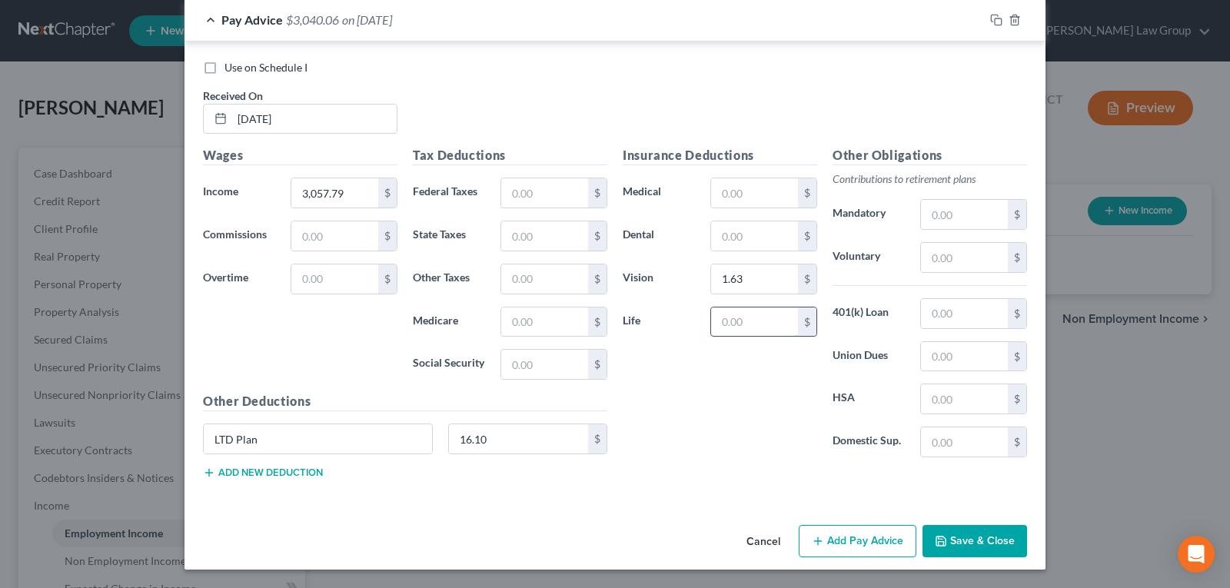
drag, startPoint x: 739, startPoint y: 333, endPoint x: 739, endPoint y: 310, distance: 22.3
click at [739, 333] on input "text" at bounding box center [754, 321] width 87 height 29
type input "2"
type input "14.00"
click at [255, 473] on button "Add new deduction" at bounding box center [263, 472] width 120 height 12
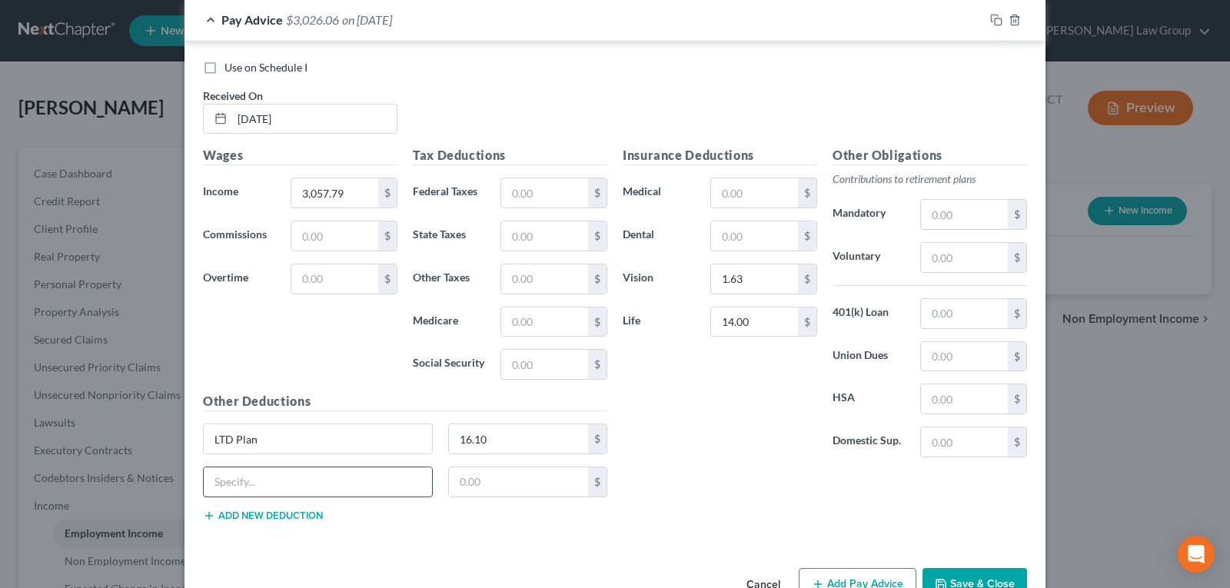
click at [255, 473] on input "text" at bounding box center [318, 481] width 228 height 29
type input "Legal Plan"
click at [503, 477] on input "text" at bounding box center [519, 481] width 140 height 29
type input "7.96"
click at [241, 512] on button "Add new deduction" at bounding box center [263, 515] width 120 height 12
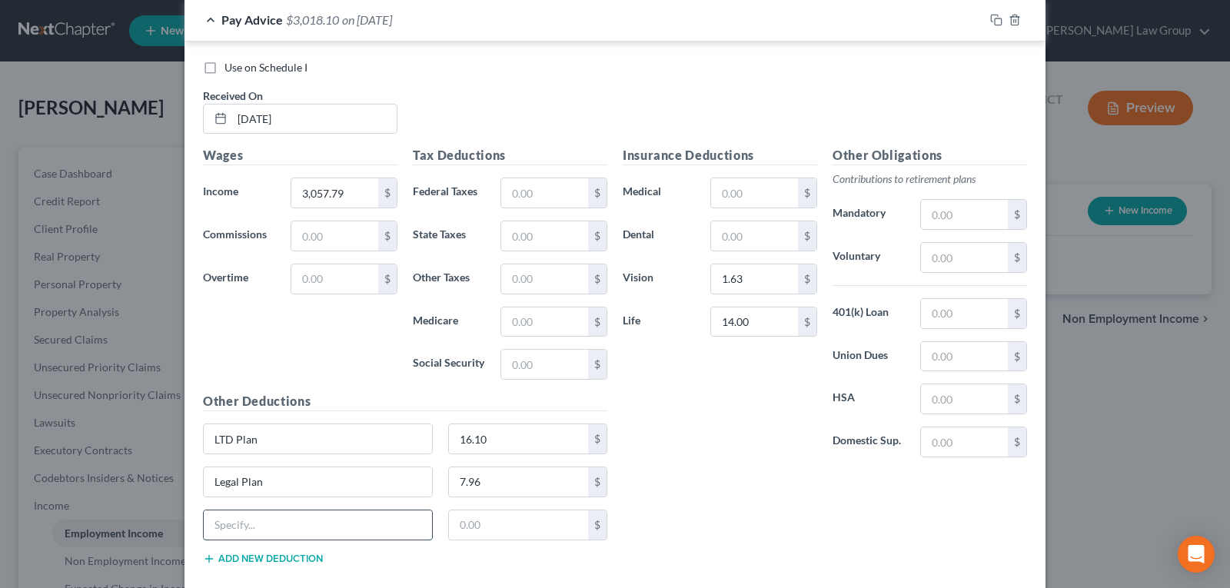
click at [251, 517] on input "text" at bounding box center [318, 524] width 228 height 29
drag, startPoint x: 318, startPoint y: 511, endPoint x: 510, endPoint y: 499, distance: 192.5
click at [493, 507] on div "Other Deductions LTD Plan 16.10 $ Legal Plan 7.96 $ OASI $ Add new deduction" at bounding box center [405, 484] width 420 height 184
type input "OASI"
click at [506, 521] on input "text" at bounding box center [519, 524] width 140 height 29
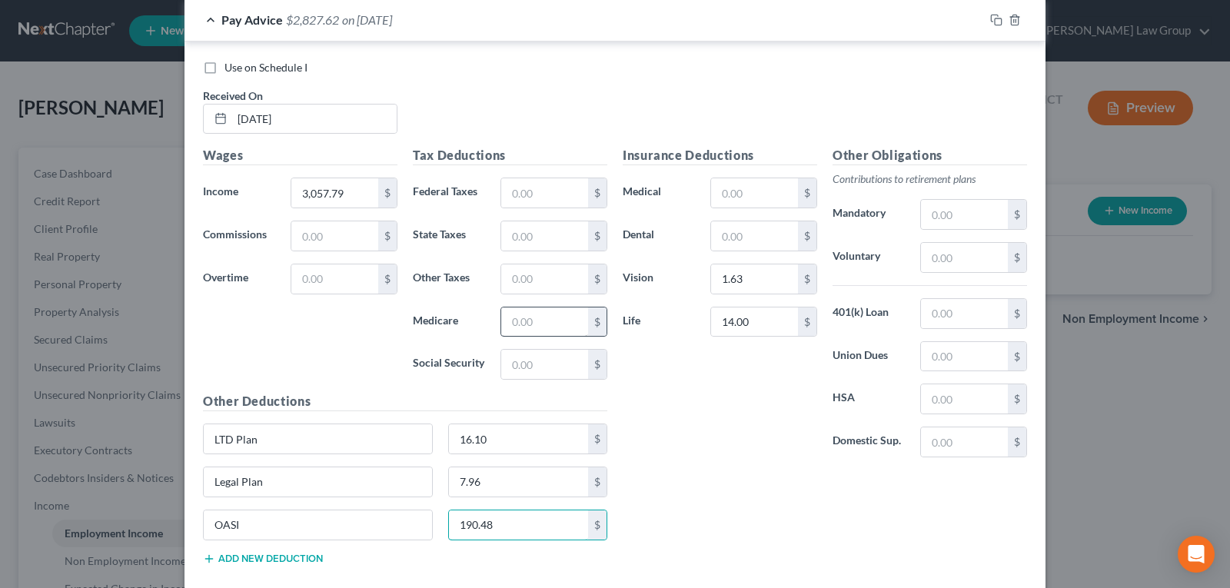
type input "190.48"
click at [532, 326] on input "text" at bounding box center [544, 321] width 87 height 29
type input "44.55"
click at [555, 194] on input "text" at bounding box center [544, 192] width 87 height 29
type input "97.90"
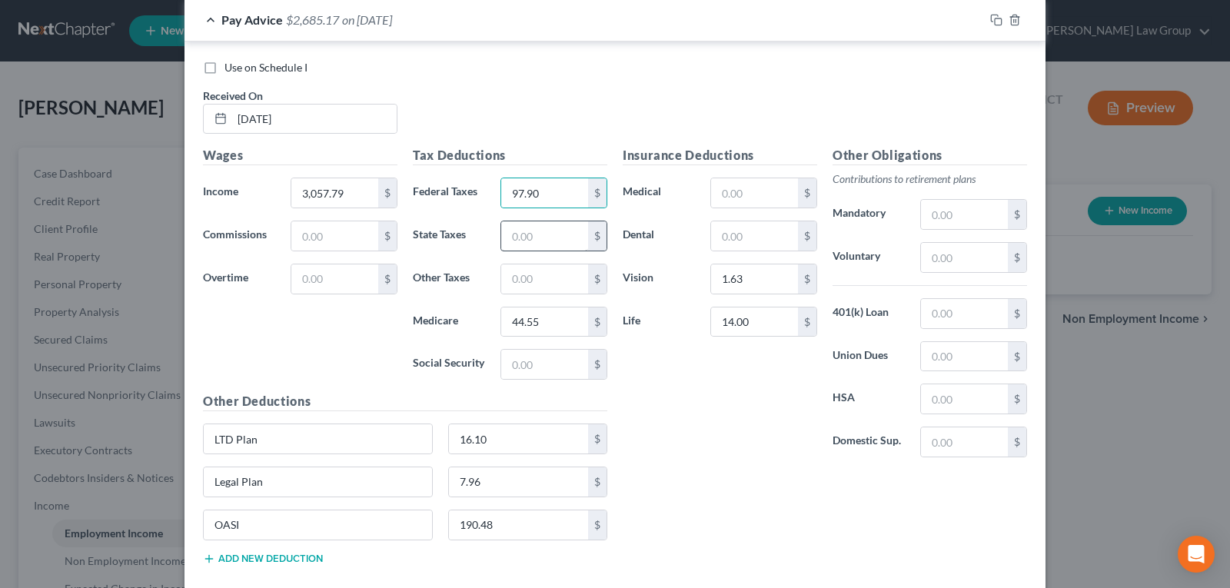
drag, startPoint x: 537, startPoint y: 216, endPoint x: 532, endPoint y: 228, distance: 13.4
click at [535, 222] on div "Tax Deductions Federal Taxes 97.90 $ State Taxes $ Other Taxes $ Medicare 44.55…" at bounding box center [510, 269] width 210 height 246
click at [532, 228] on input "text" at bounding box center [544, 235] width 87 height 29
type input "119.53"
click at [493, 439] on input "16.10" at bounding box center [519, 438] width 140 height 29
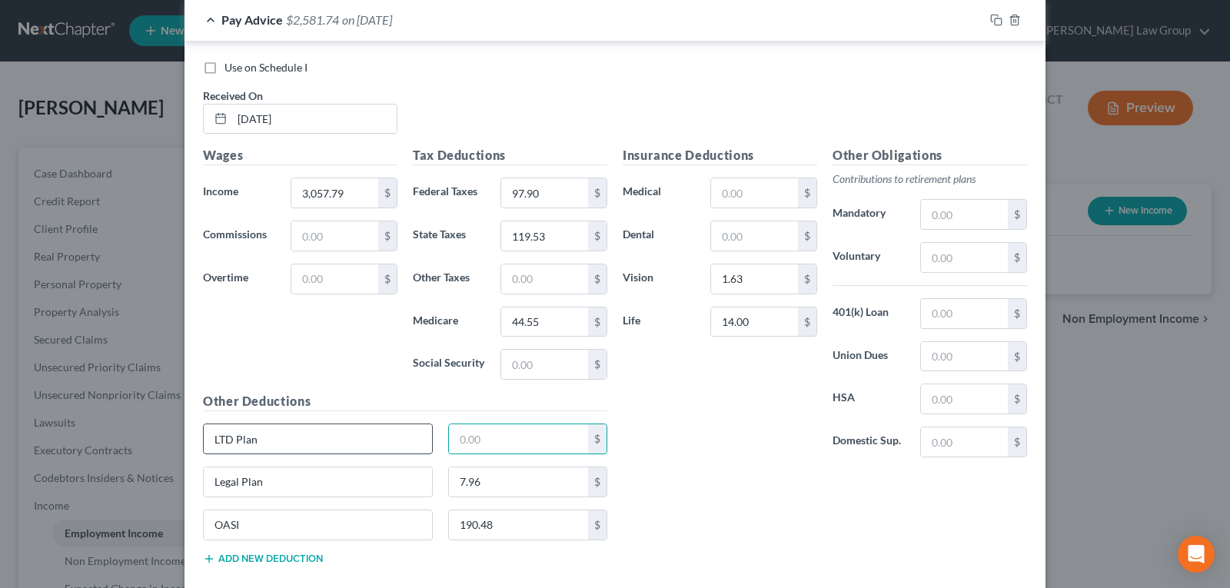
click at [272, 448] on input "LTD Plan" at bounding box center [318, 438] width 228 height 29
type input "L"
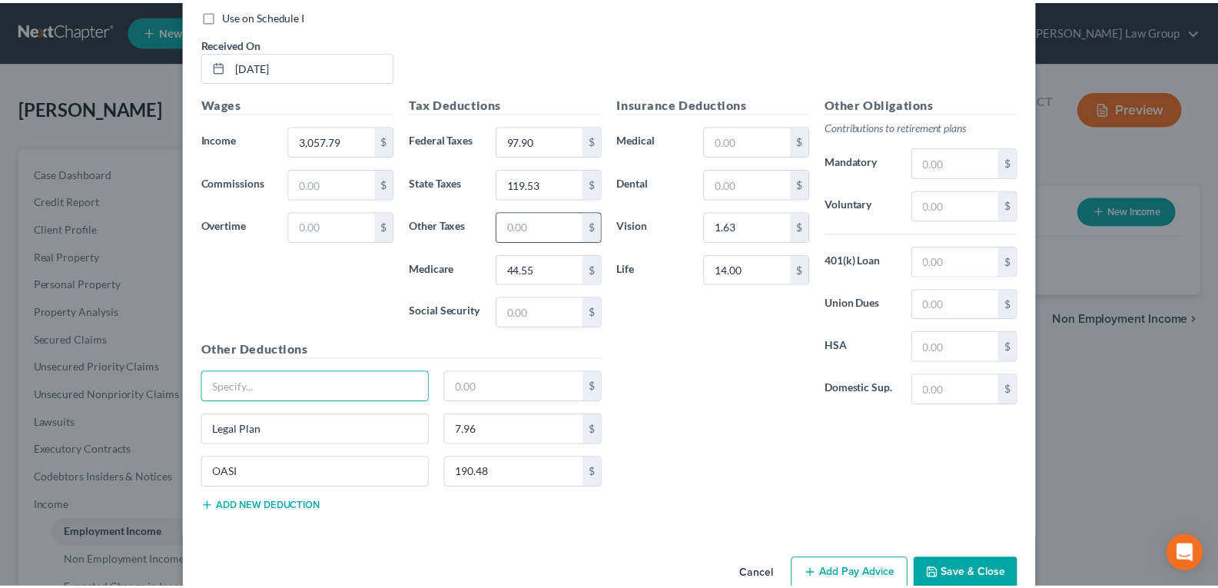
scroll to position [600, 0]
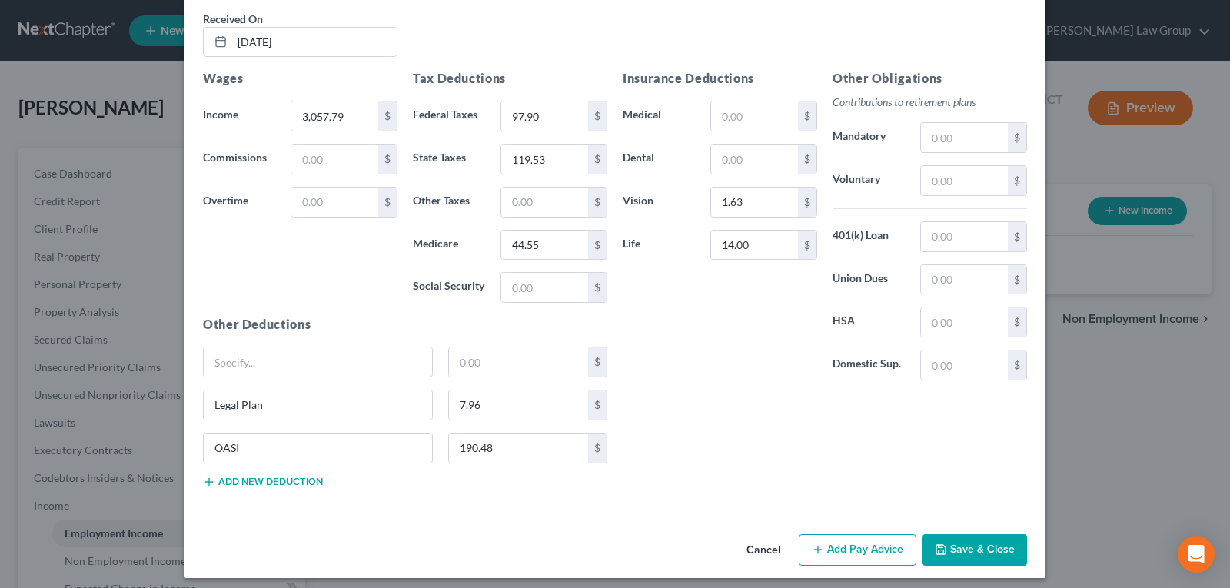
click at [994, 562] on button "Save & Close" at bounding box center [974, 550] width 105 height 32
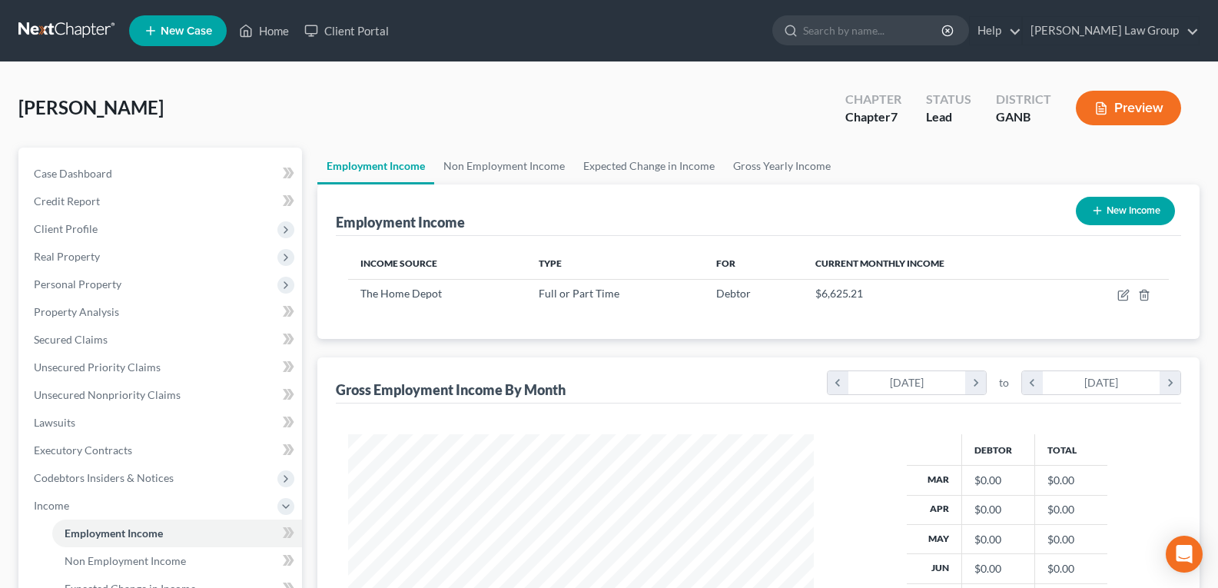
scroll to position [276, 496]
click at [769, 168] on link "Gross Yearly Income" at bounding box center [782, 166] width 116 height 37
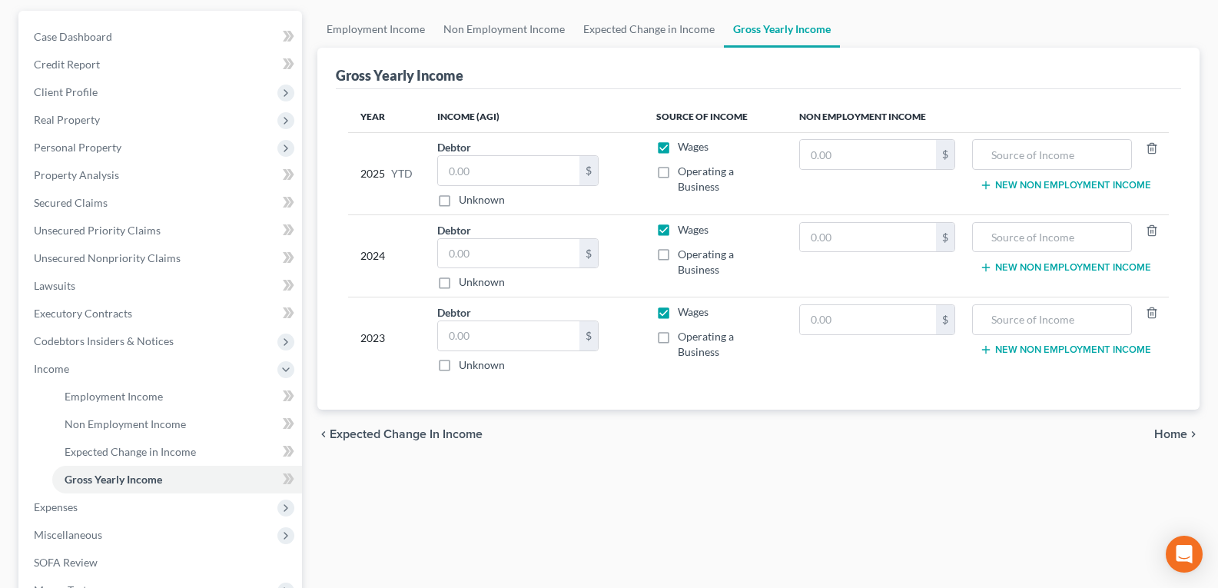
scroll to position [154, 0]
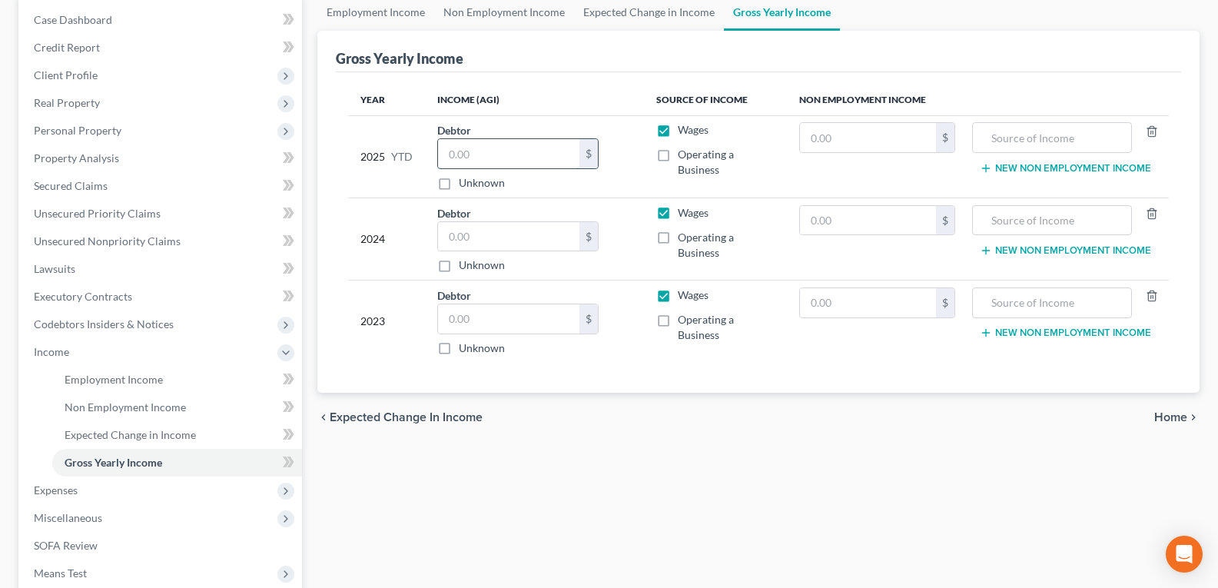
click at [493, 142] on input "text" at bounding box center [508, 153] width 141 height 29
type input "48,058.39"
click at [470, 237] on input "text" at bounding box center [508, 236] width 141 height 29
type input "90,587.00"
click at [491, 312] on input "text" at bounding box center [508, 318] width 141 height 29
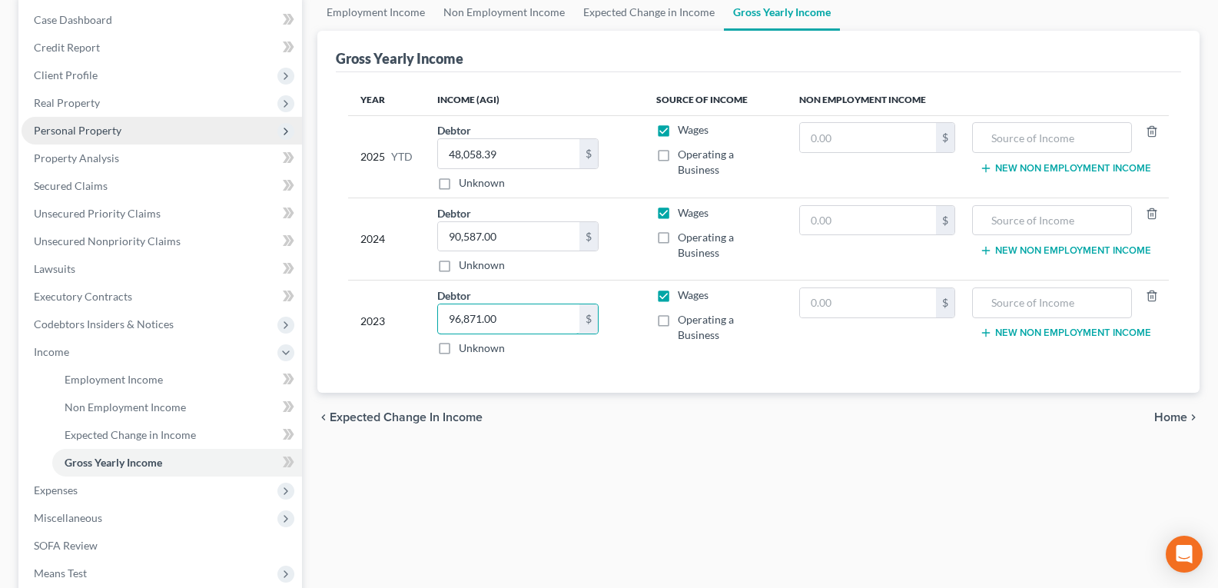
type input "96,871.00"
click at [68, 134] on span "Personal Property" at bounding box center [78, 130] width 88 height 13
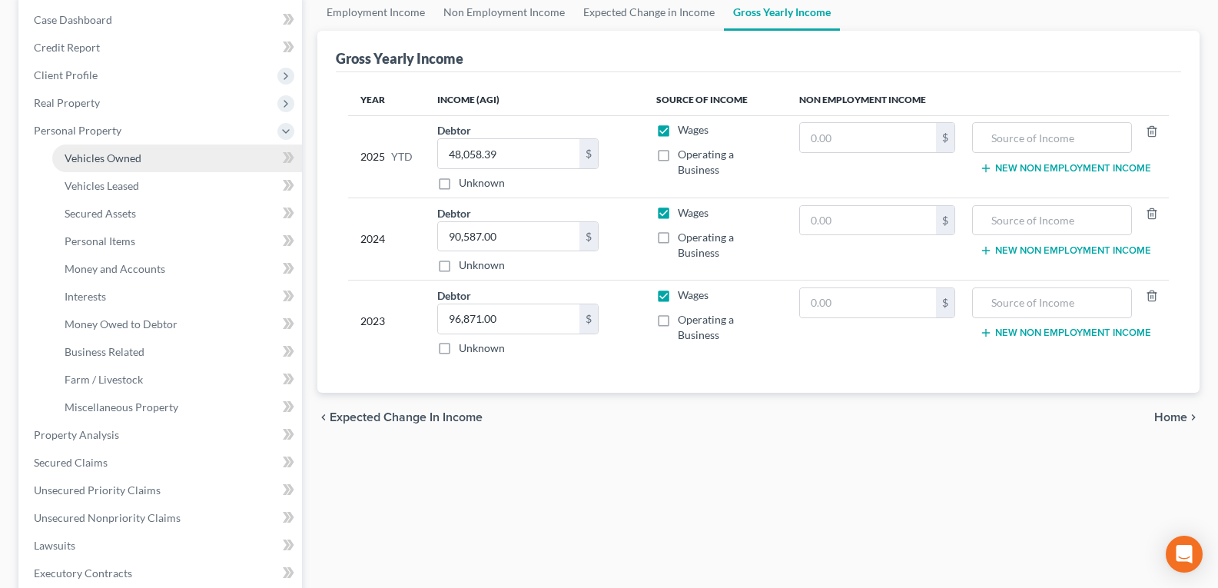
click at [85, 152] on span "Vehicles Owned" at bounding box center [103, 157] width 77 height 13
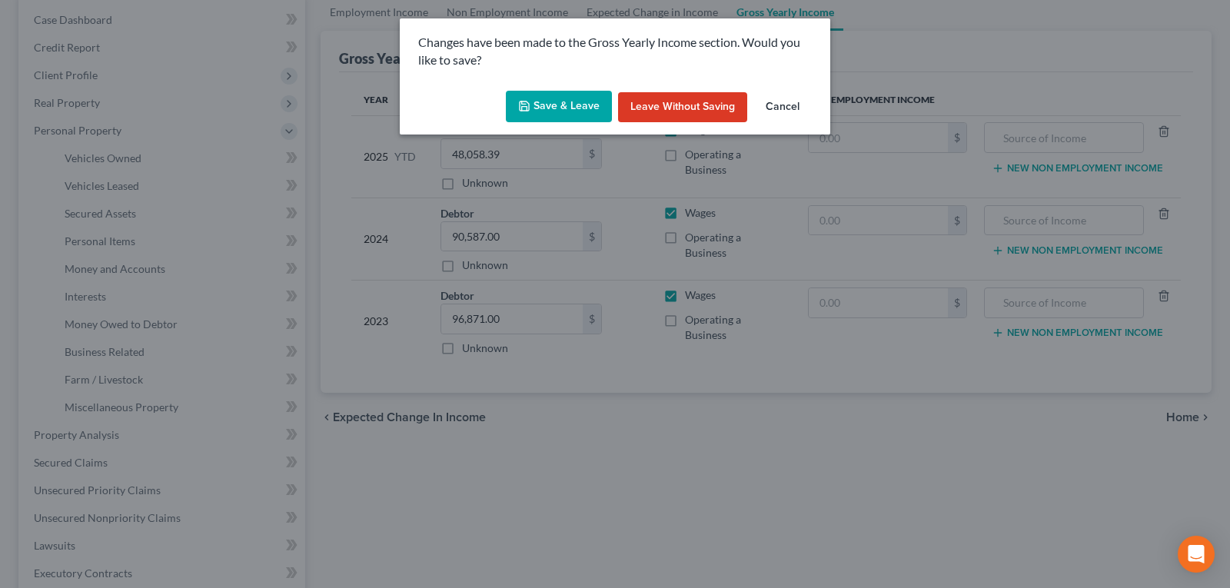
drag, startPoint x: 553, startPoint y: 101, endPoint x: 522, endPoint y: 144, distance: 53.3
click at [553, 101] on button "Save & Leave" at bounding box center [559, 107] width 106 height 32
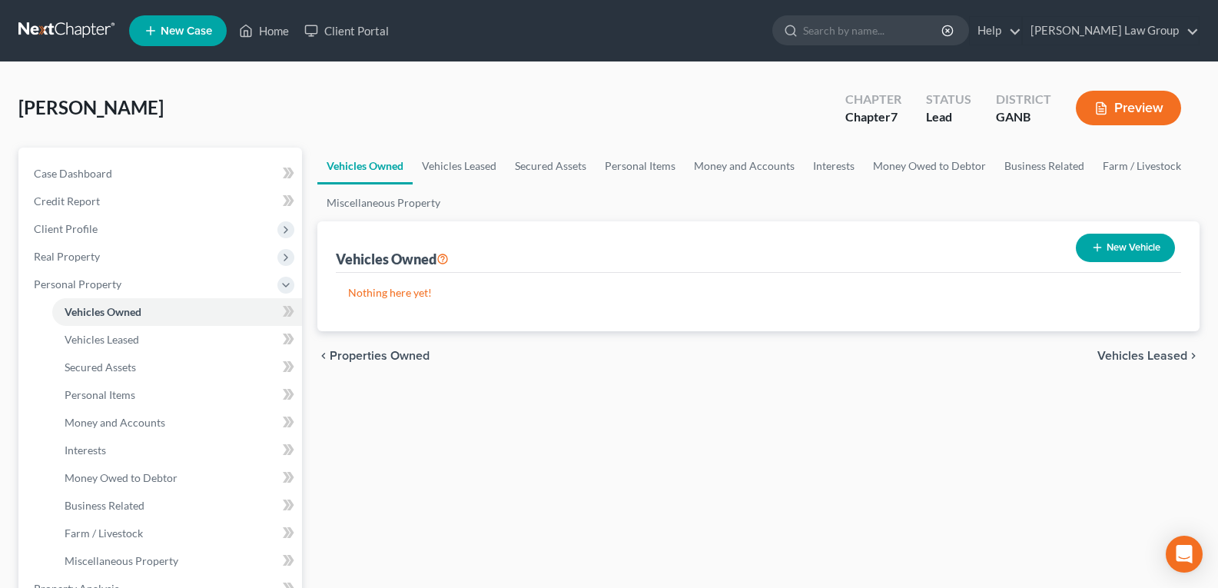
click at [1104, 244] on button "New Vehicle" at bounding box center [1125, 248] width 99 height 28
select select "0"
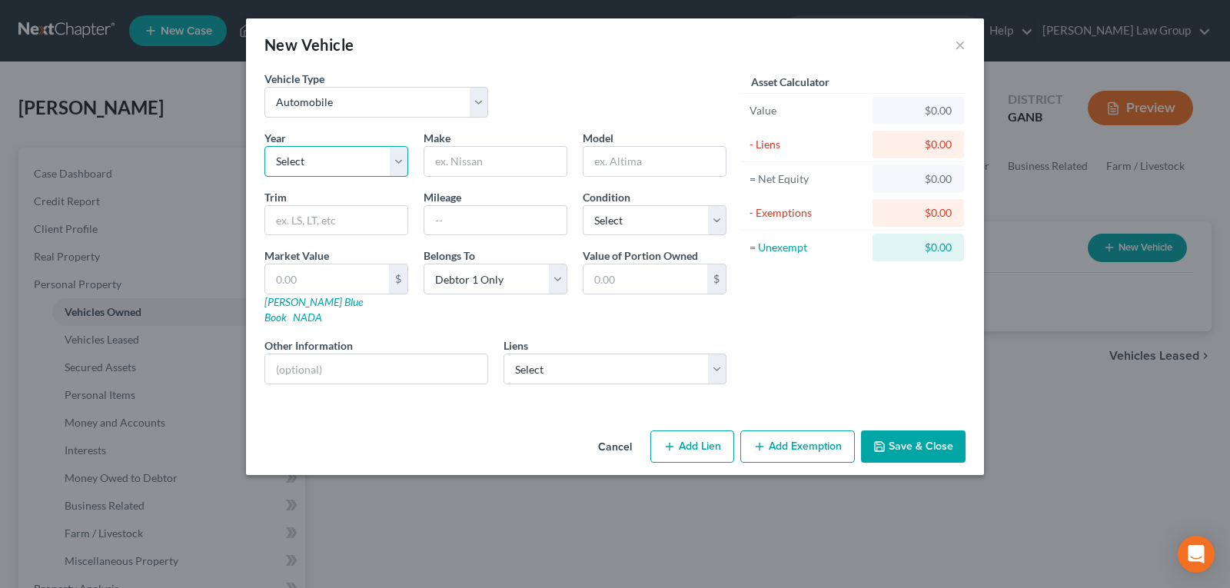
click at [334, 168] on select "Select 2026 2025 2024 2023 2022 2021 2020 2019 2018 2017 2016 2015 2014 2013 20…" at bounding box center [336, 161] width 144 height 31
select select "12"
click at [264, 146] on select "Select 2026 2025 2024 2023 2022 2021 2020 2019 2018 2017 2016 2015 2014 2013 20…" at bounding box center [336, 161] width 144 height 31
click at [493, 161] on input "text" at bounding box center [495, 161] width 142 height 29
type input "Dodge"
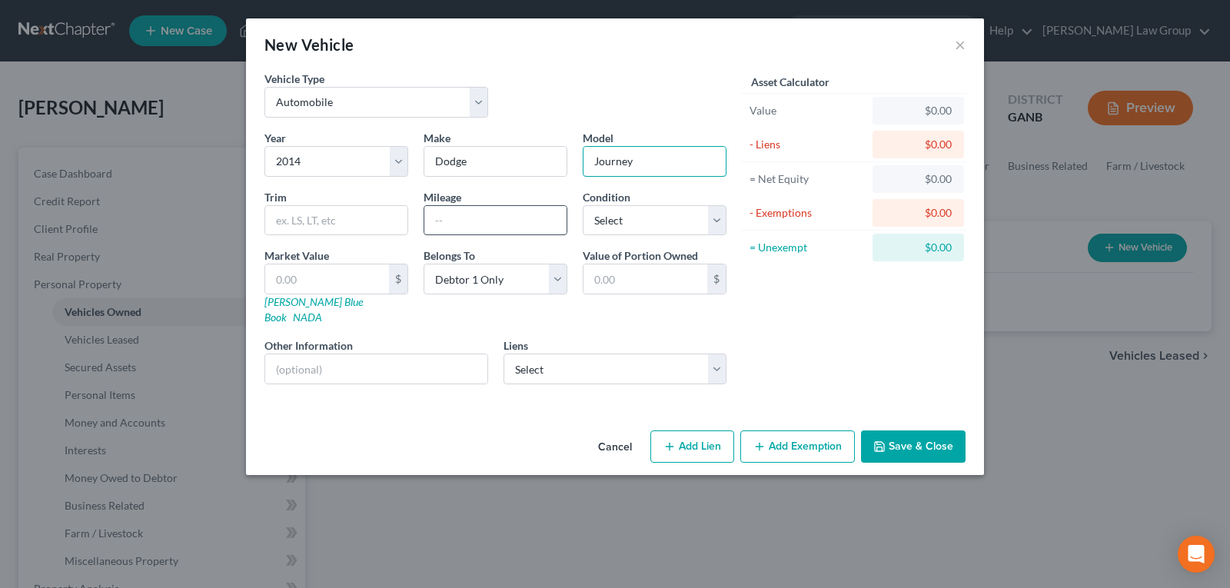
type input "Journey"
click at [506, 220] on input "text" at bounding box center [495, 220] width 142 height 29
type input "158,664"
click at [322, 310] on link "NADA" at bounding box center [307, 316] width 29 height 13
click at [327, 284] on input "text" at bounding box center [327, 278] width 124 height 29
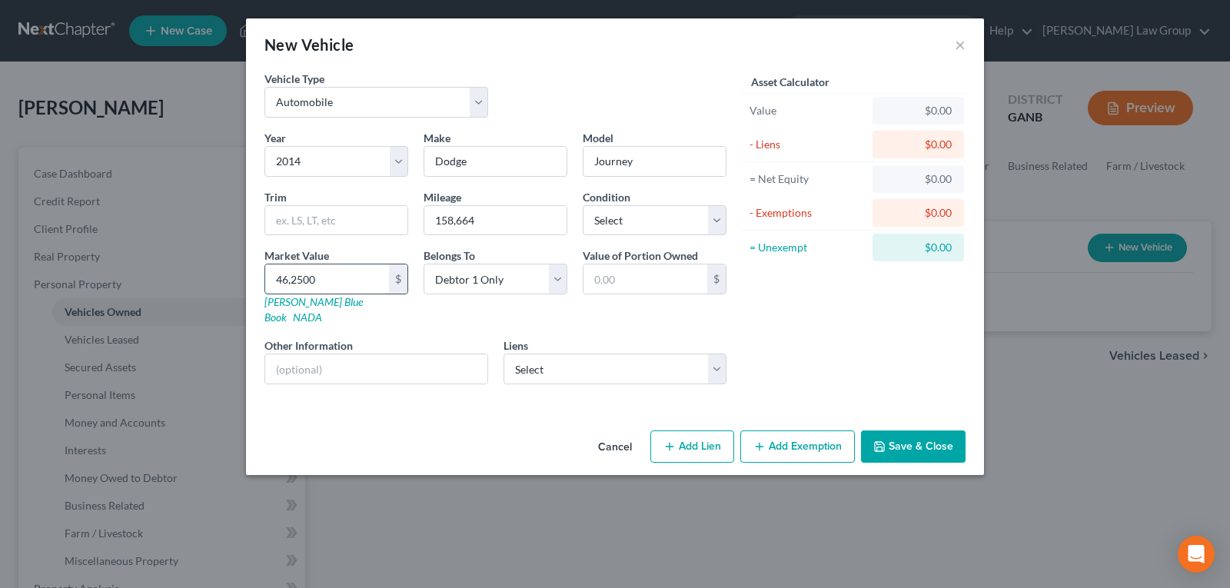
type input "462,500"
type input "462,500.00"
type input "4,625"
type input "4,625.00"
type input "4"
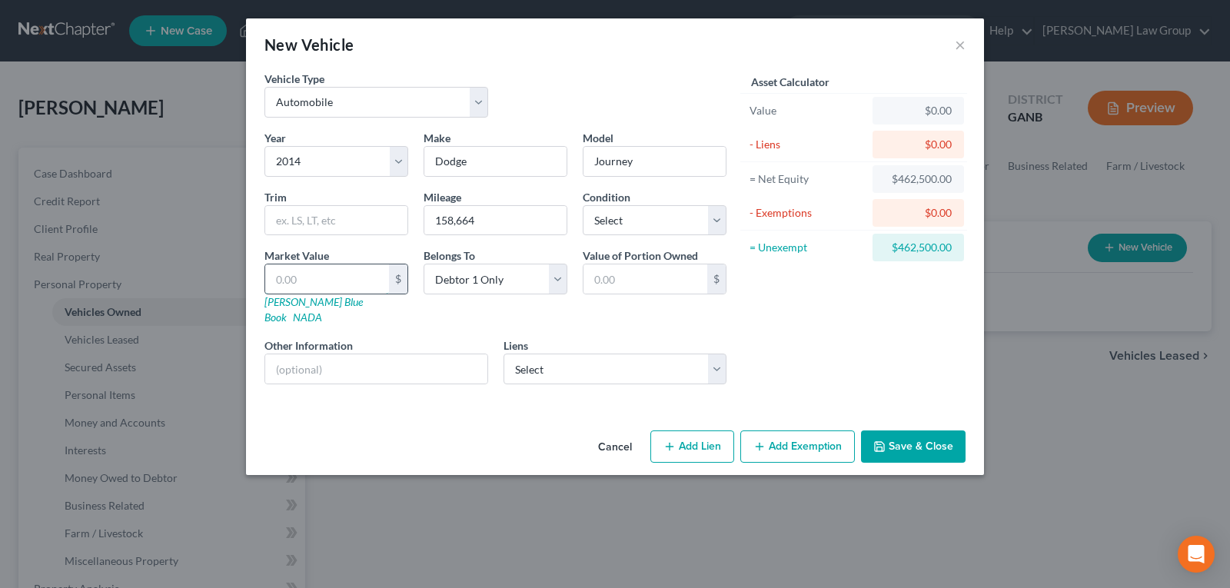
type input "4"
type input "4.00"
type input "46"
type input "46.00"
type input "462"
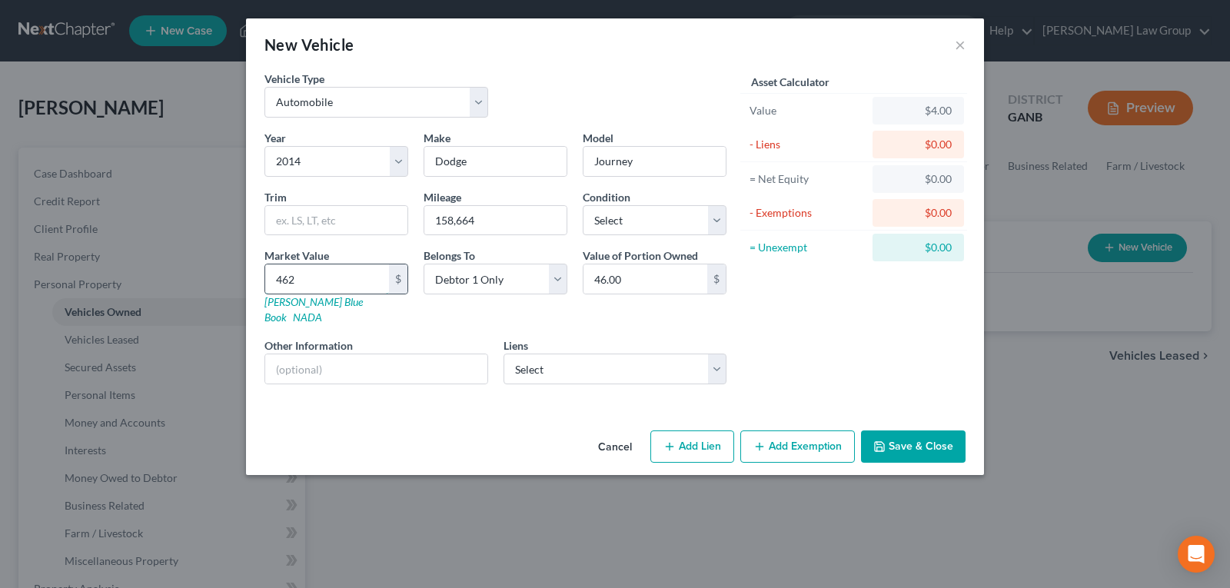
type input "462.00"
type input "4,625"
type input "4,625.00"
click at [928, 430] on button "Save & Close" at bounding box center [913, 446] width 105 height 32
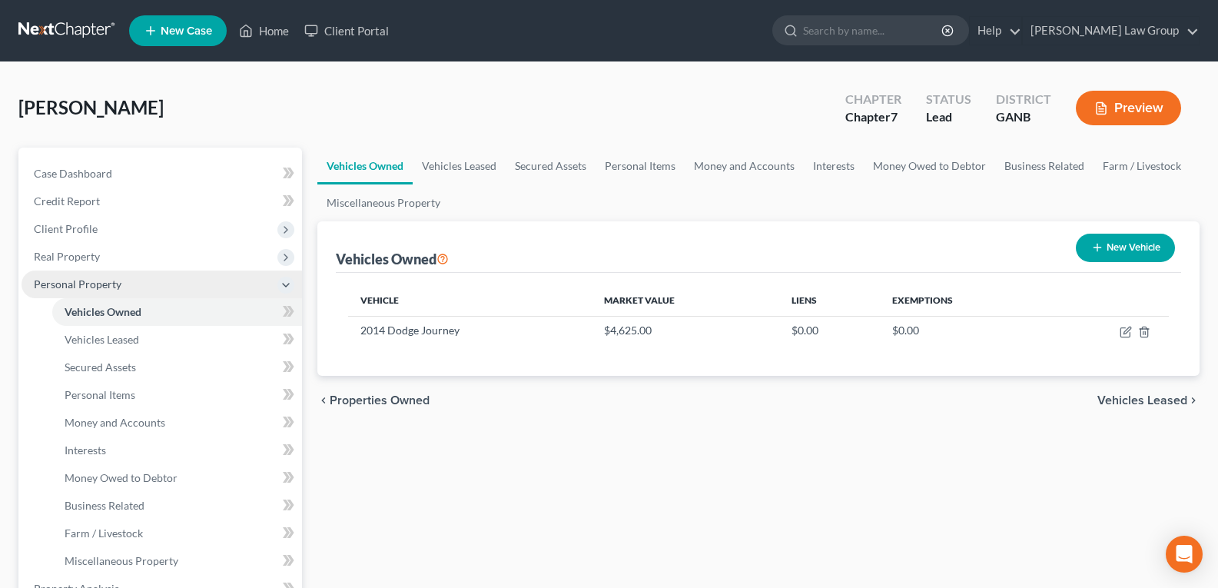
scroll to position [77, 0]
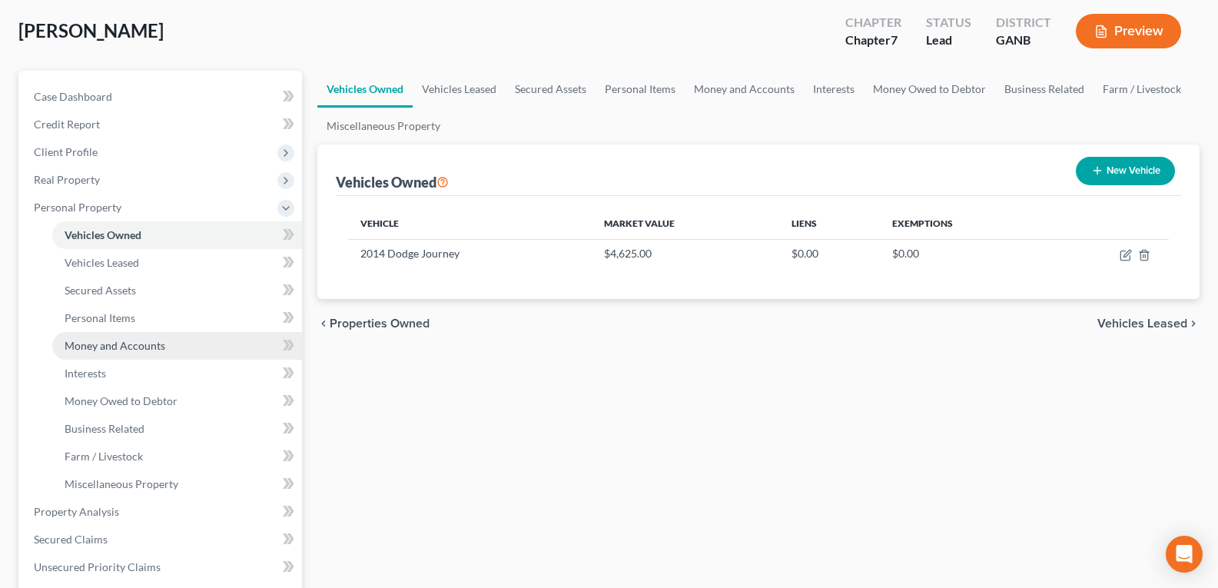
click at [111, 351] on span "Money and Accounts" at bounding box center [115, 345] width 101 height 13
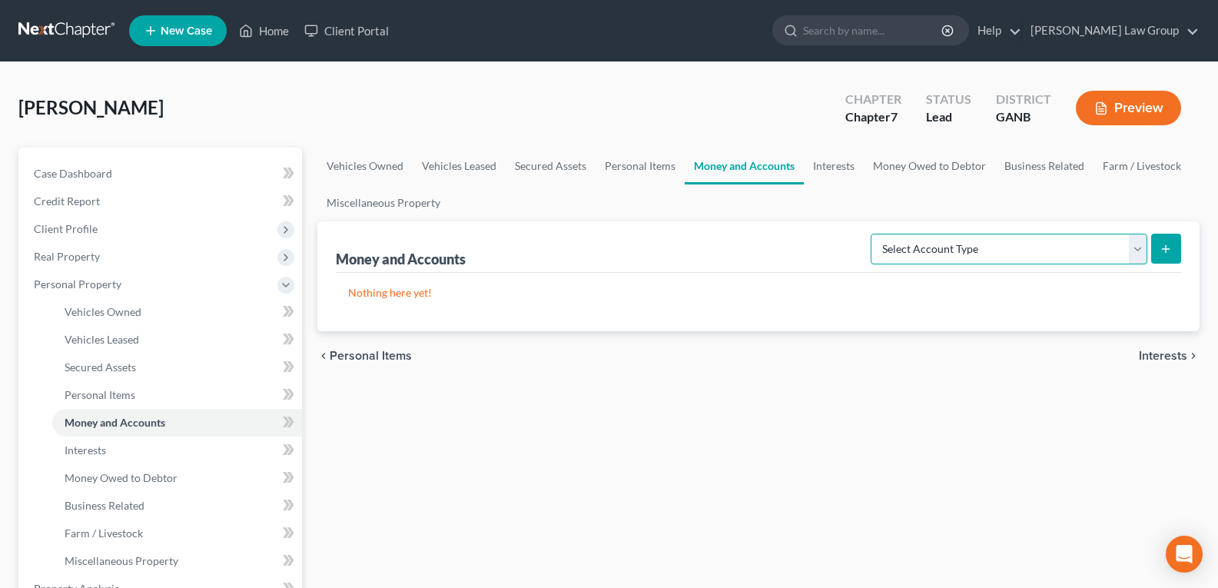
click at [1015, 240] on select "Select Account Type Brokerage Cash on Hand Certificates of Deposit Checking Acc…" at bounding box center [1009, 249] width 277 height 31
select select "savings"
click at [874, 234] on select "Select Account Type Brokerage Cash on Hand Certificates of Deposit Checking Acc…" at bounding box center [1009, 249] width 277 height 31
click at [1175, 236] on button "submit" at bounding box center [1166, 249] width 30 height 30
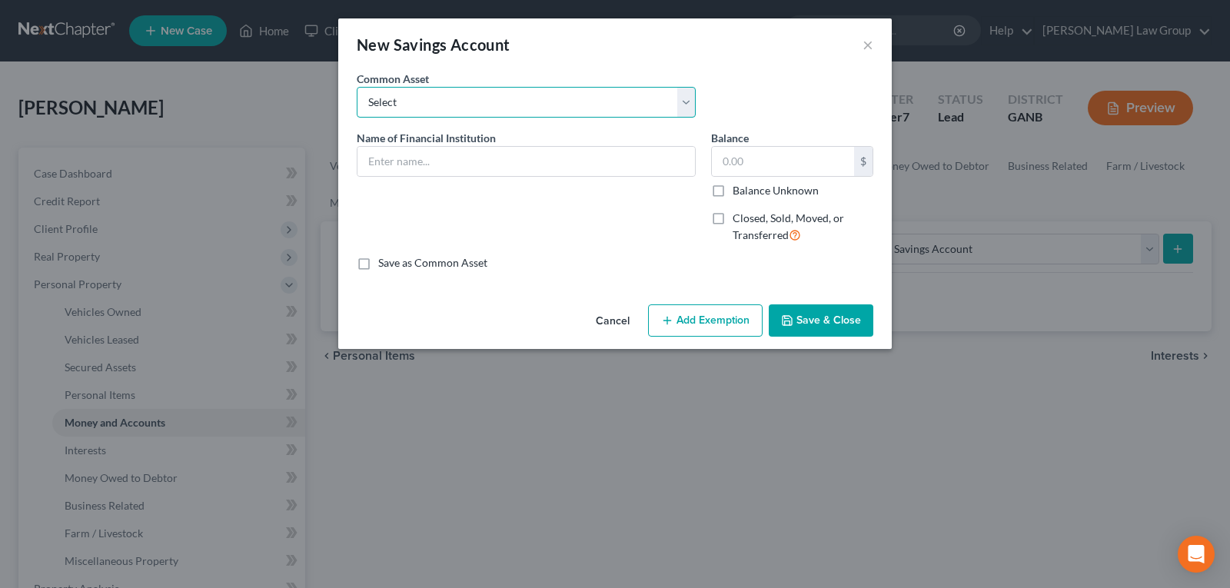
click at [447, 102] on select "Select Truist Bank of America Navy Federal CHIME Pentagon Federal Credit Union …" at bounding box center [526, 102] width 339 height 31
click at [357, 87] on select "Select Truist Bank of America Navy Federal CHIME Pentagon Federal Credit Union …" at bounding box center [526, 102] width 339 height 31
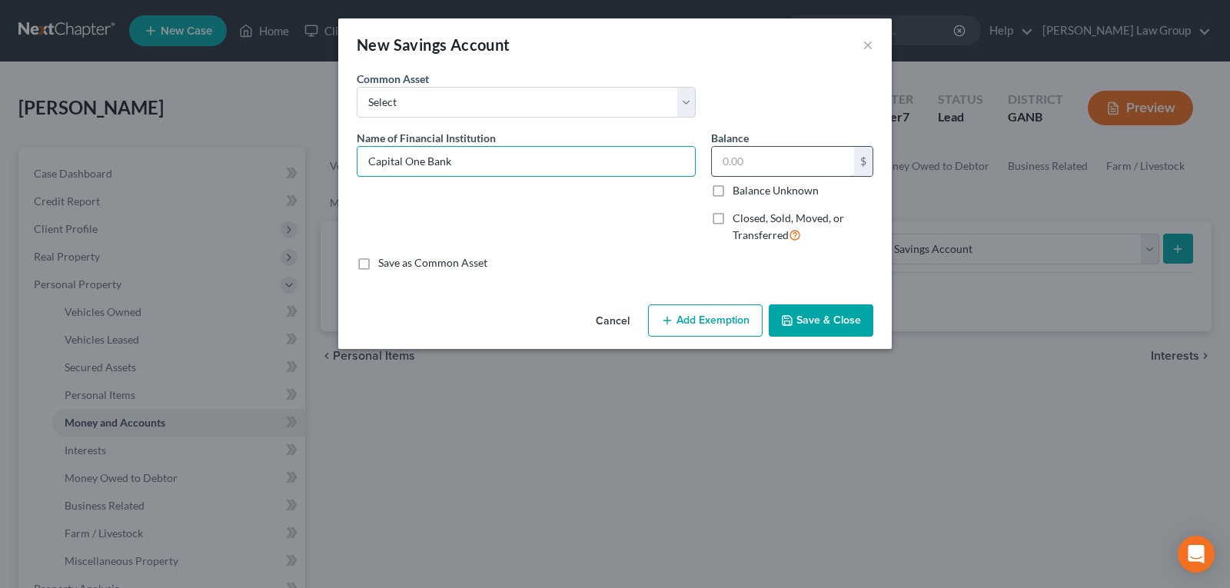
type input "Capital One Bank"
click at [737, 155] on input "text" at bounding box center [783, 161] width 142 height 29
type input "0.80"
click at [822, 305] on button "Save & Close" at bounding box center [820, 320] width 105 height 32
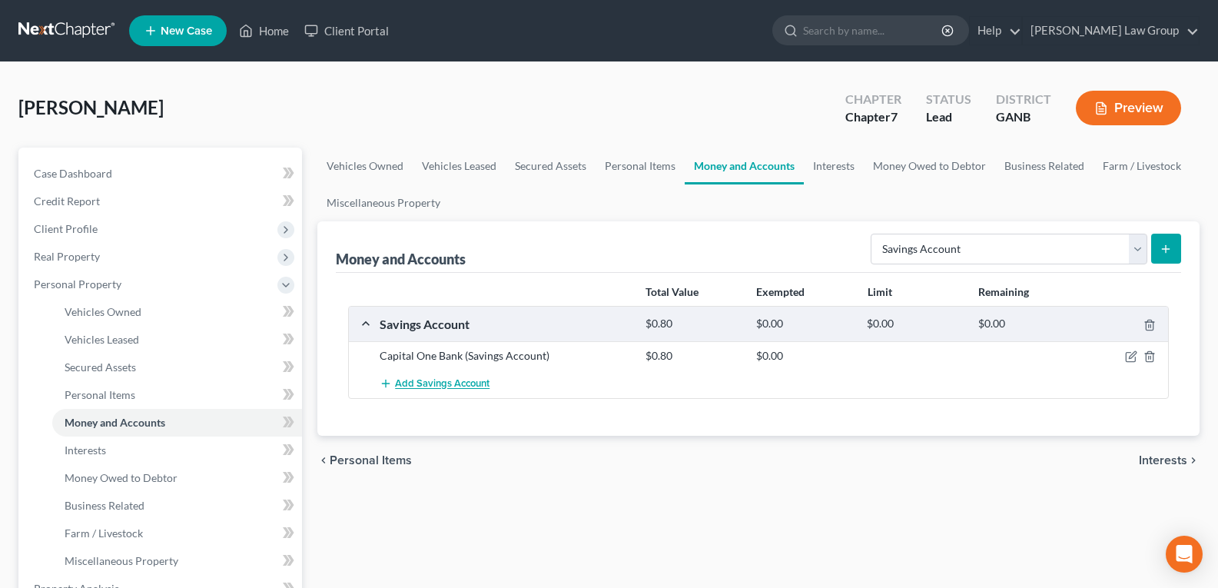
click at [433, 385] on span "Add Savings Account" at bounding box center [442, 384] width 95 height 12
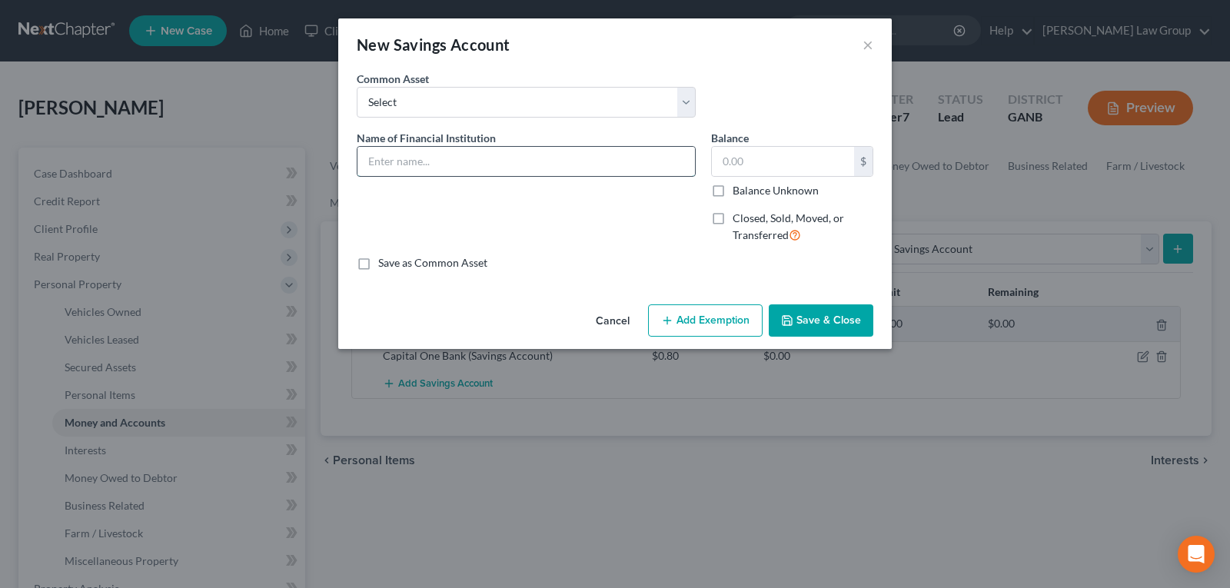
click at [453, 161] on input "text" at bounding box center [525, 161] width 337 height 29
type input "Capital One Bank"
drag, startPoint x: 762, startPoint y: 154, endPoint x: 753, endPoint y: 161, distance: 11.5
click at [763, 154] on input "text" at bounding box center [783, 161] width 142 height 29
type input "0.80"
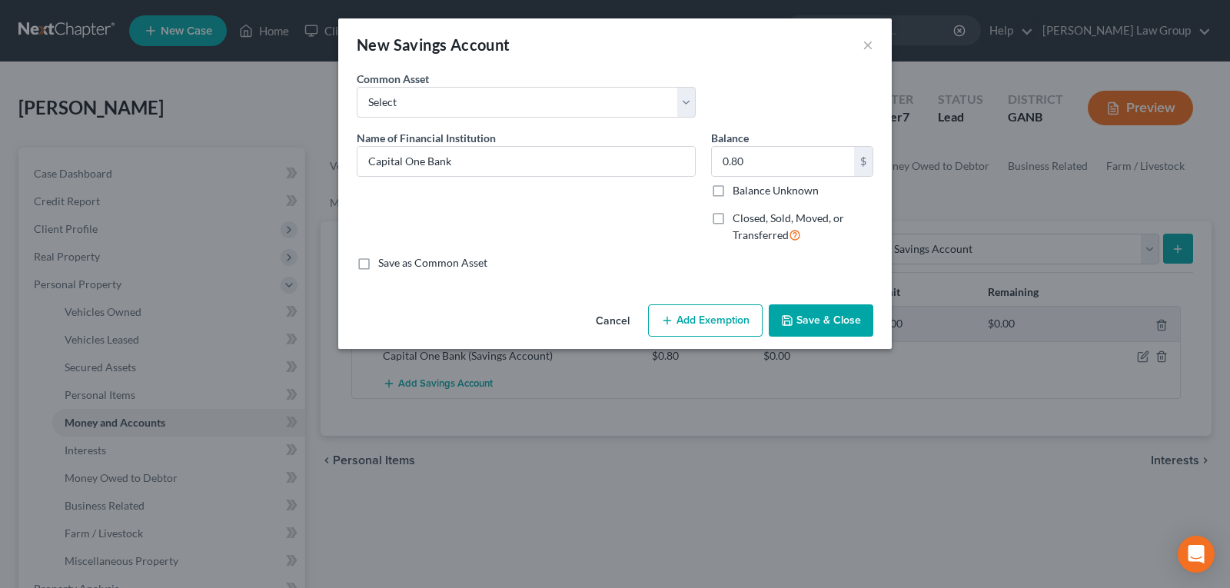
click at [813, 317] on button "Save & Close" at bounding box center [820, 320] width 105 height 32
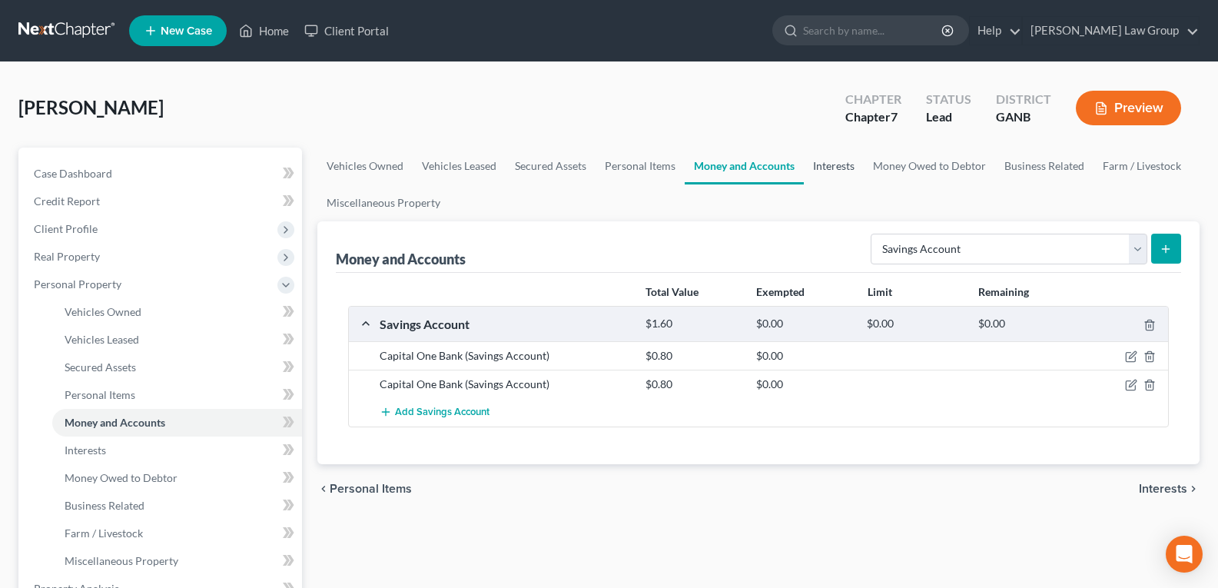
click at [845, 170] on link "Interests" at bounding box center [834, 166] width 60 height 37
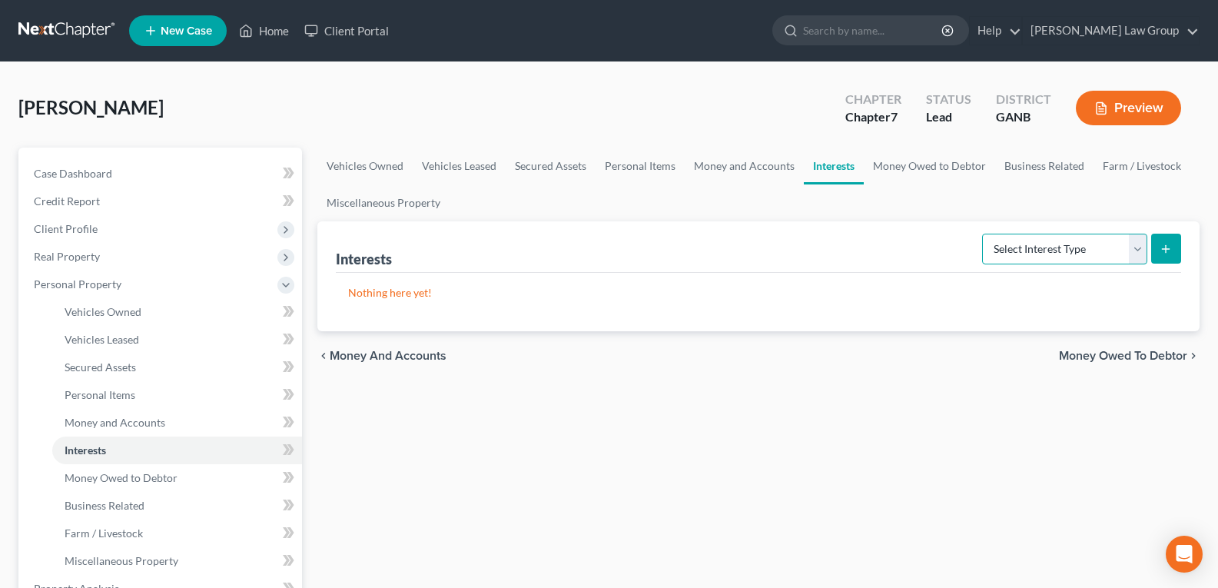
click at [1051, 246] on select "Select Interest Type 401K Annuity Bond Education IRA Government Bond Government…" at bounding box center [1064, 249] width 165 height 31
select select "401k"
click at [984, 234] on select "Select Interest Type 401K Annuity Bond Education IRA Government Bond Government…" at bounding box center [1064, 249] width 165 height 31
click at [1158, 246] on button "submit" at bounding box center [1166, 249] width 30 height 30
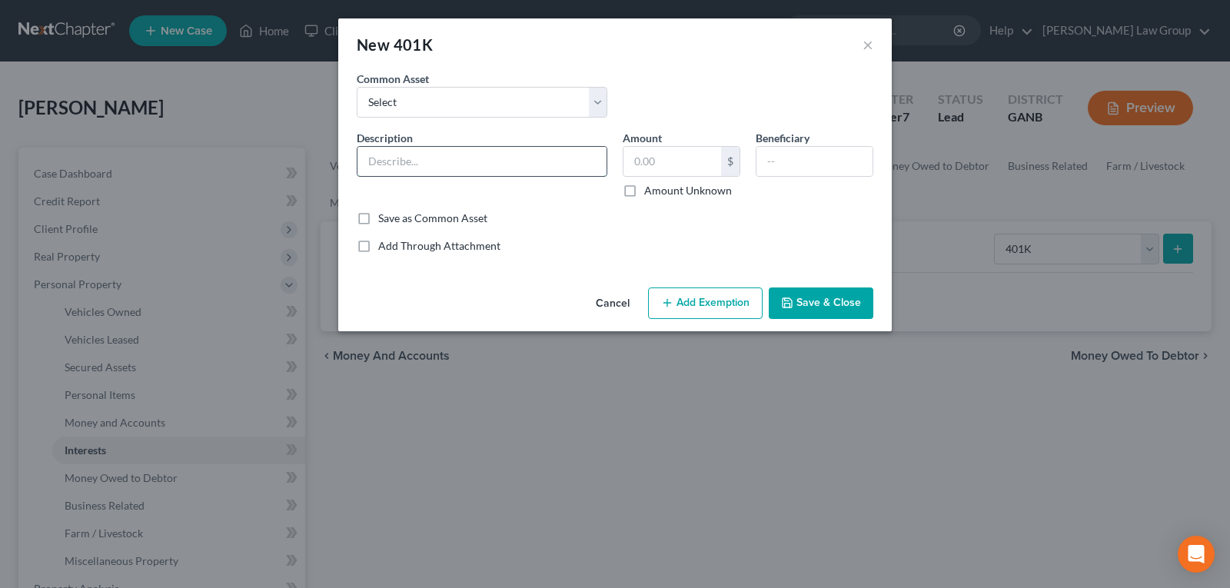
click at [424, 164] on input "text" at bounding box center [481, 161] width 249 height 29
type input "Betterment"
click at [659, 164] on input "text" at bounding box center [672, 161] width 98 height 29
type input "0.00"
click at [798, 304] on button "Save & Close" at bounding box center [820, 303] width 105 height 32
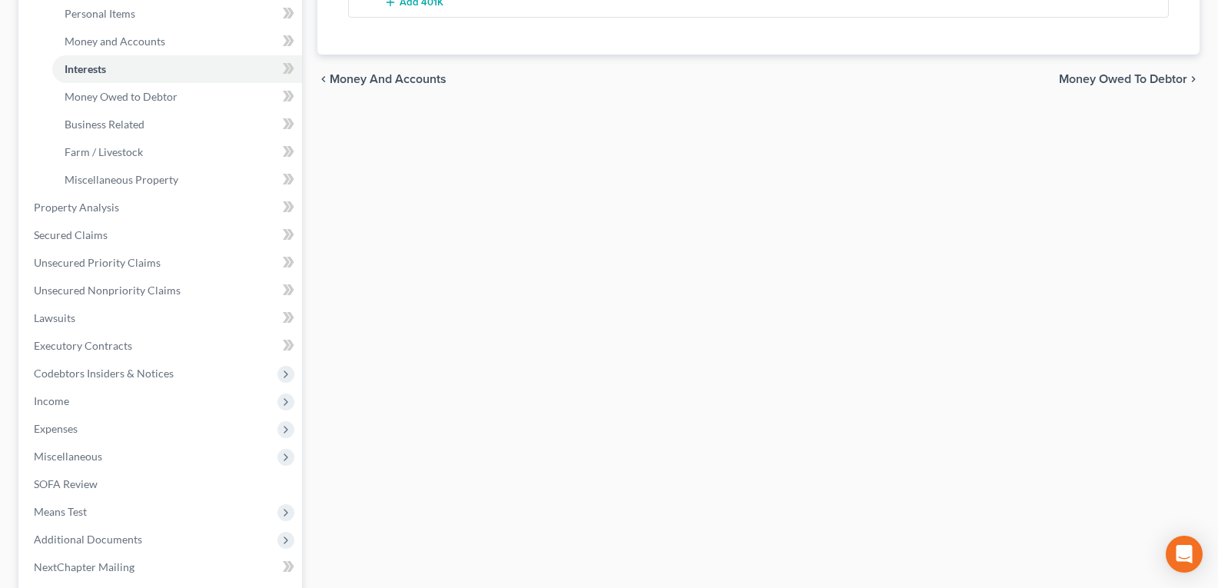
scroll to position [384, 0]
drag, startPoint x: 70, startPoint y: 259, endPoint x: 471, endPoint y: 297, distance: 402.9
click at [70, 259] on span "Unsecured Priority Claims" at bounding box center [97, 259] width 127 height 13
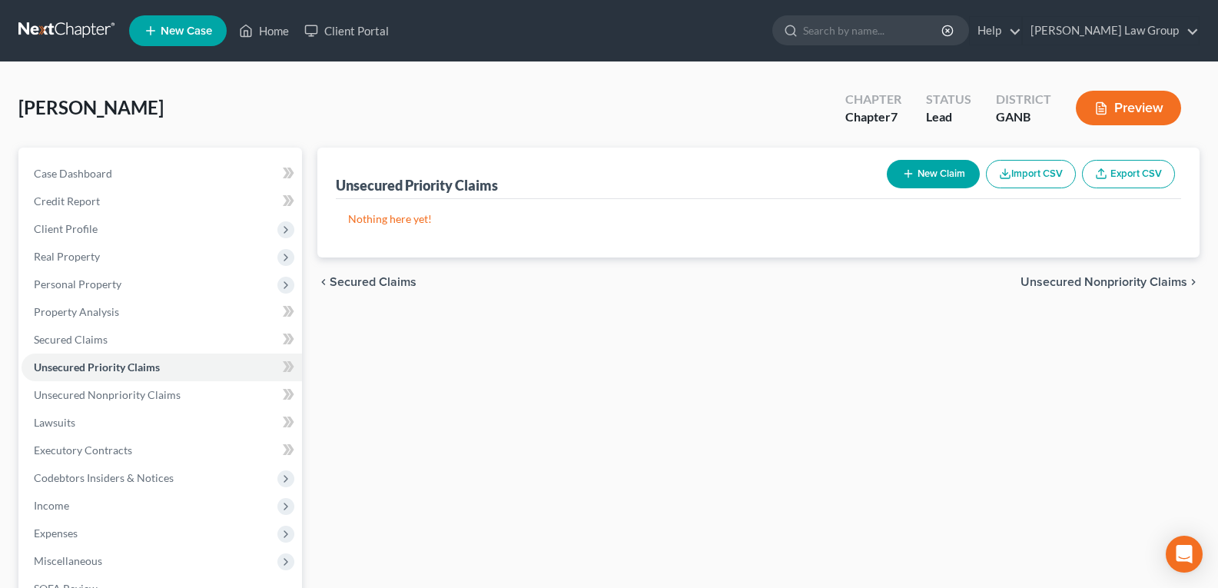
click at [897, 178] on button "New Claim" at bounding box center [933, 174] width 93 height 28
select select "0"
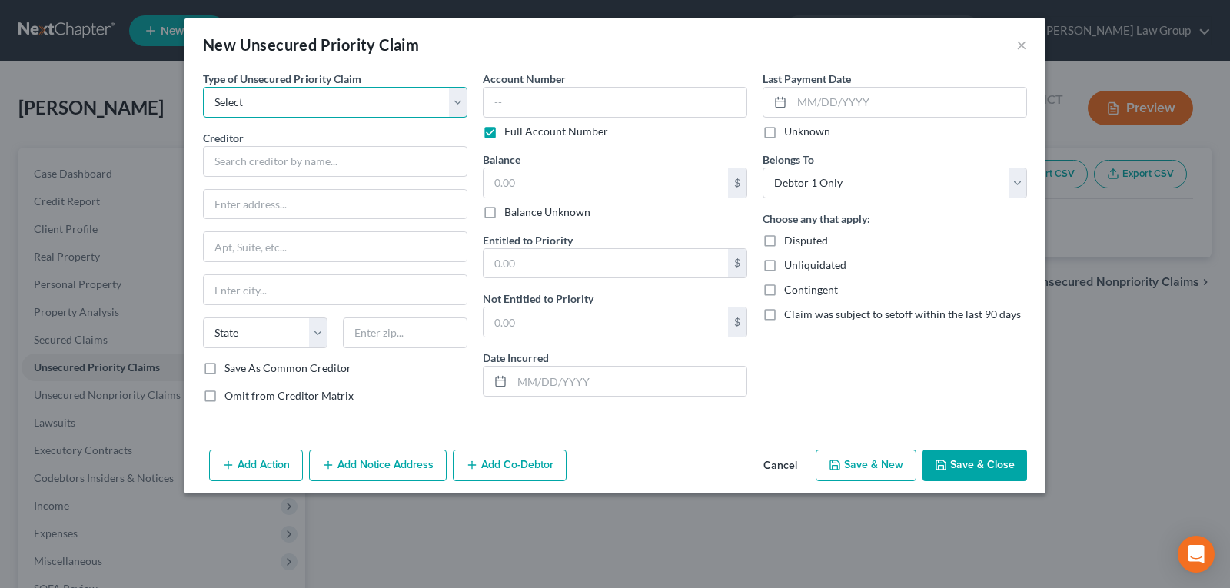
click at [284, 100] on select "Select Taxes & Other Government Units Domestic Support Obligations Extensions o…" at bounding box center [335, 102] width 264 height 31
select select "0"
click at [203, 87] on select "Select Taxes & Other Government Units Domestic Support Obligations Extensions o…" at bounding box center [335, 102] width 264 height 31
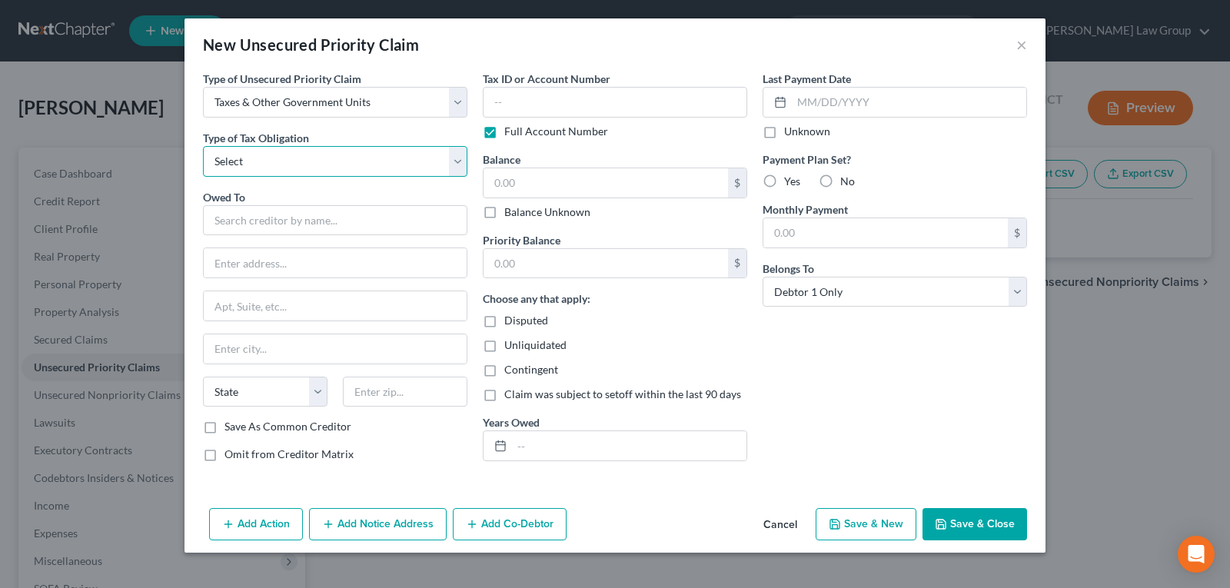
click at [265, 158] on select "Select Federal City State Franchise Tax Board Other" at bounding box center [335, 161] width 264 height 31
select select "0"
click at [203, 146] on select "Select Federal City State Franchise Tax Board Other" at bounding box center [335, 161] width 264 height 31
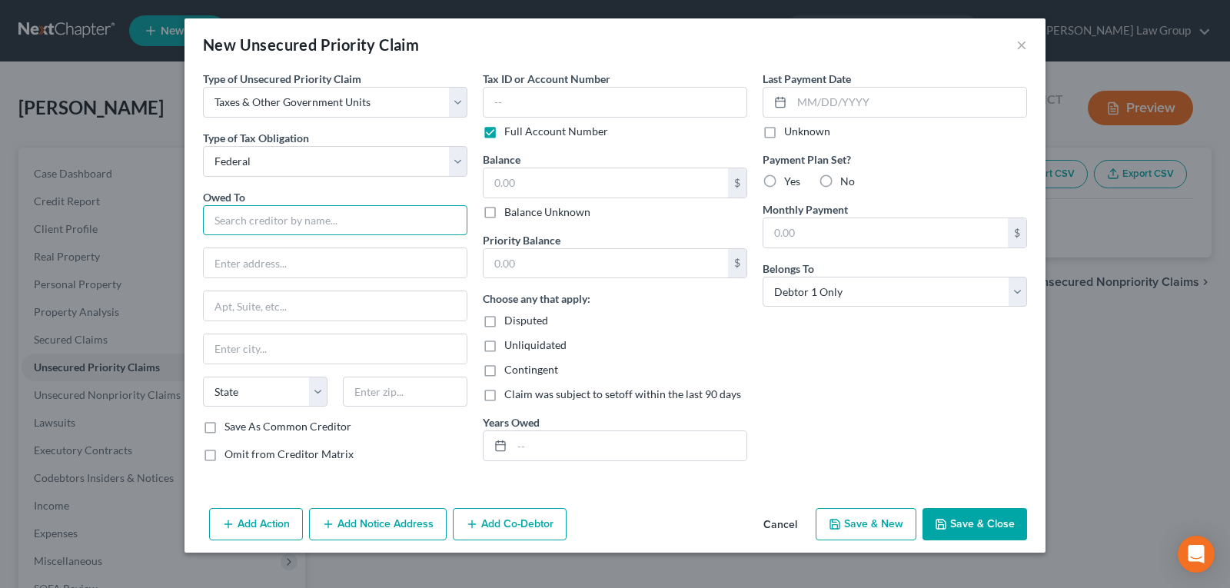
click at [264, 222] on input "text" at bounding box center [335, 220] width 264 height 31
drag, startPoint x: 300, startPoint y: 207, endPoint x: 294, endPoint y: 227, distance: 19.9
click at [296, 221] on input "text" at bounding box center [335, 220] width 264 height 31
type input "Internal Revenue Service"
drag, startPoint x: 264, startPoint y: 253, endPoint x: 261, endPoint y: 264, distance: 11.0
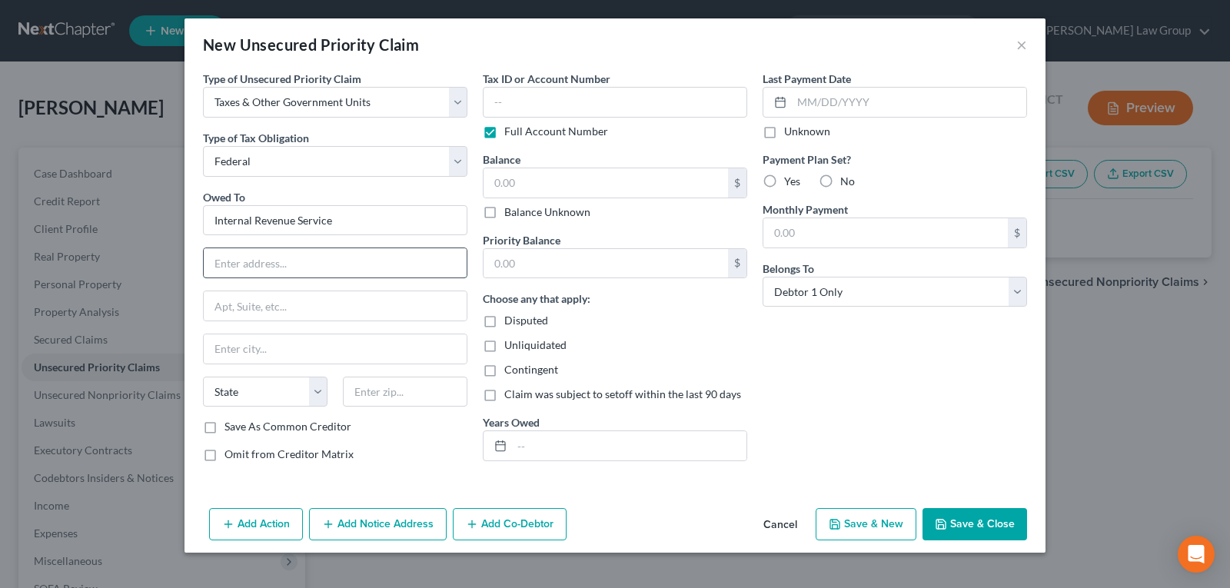
click at [264, 253] on input "text" at bounding box center [335, 262] width 263 height 29
type input "Attn: Bankruptcy Unit"
type input "Stop 335-D, P.O. Box 995"
type input "[GEOGRAPHIC_DATA]"
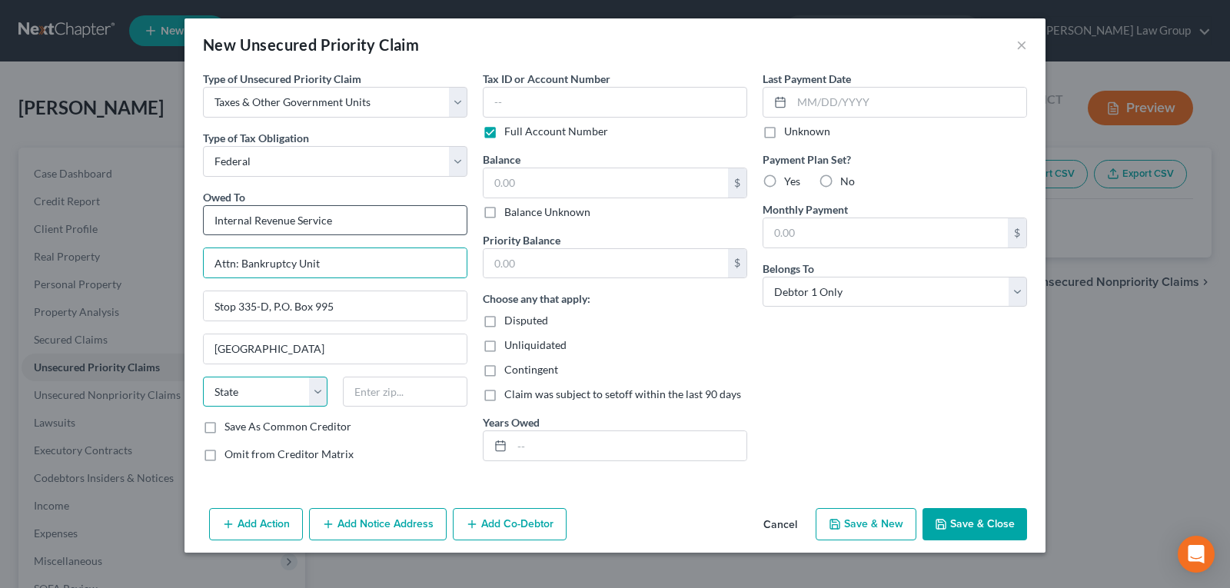
select select "10"
type input "30370"
click at [858, 524] on button "Save & New" at bounding box center [865, 524] width 101 height 32
select select "0"
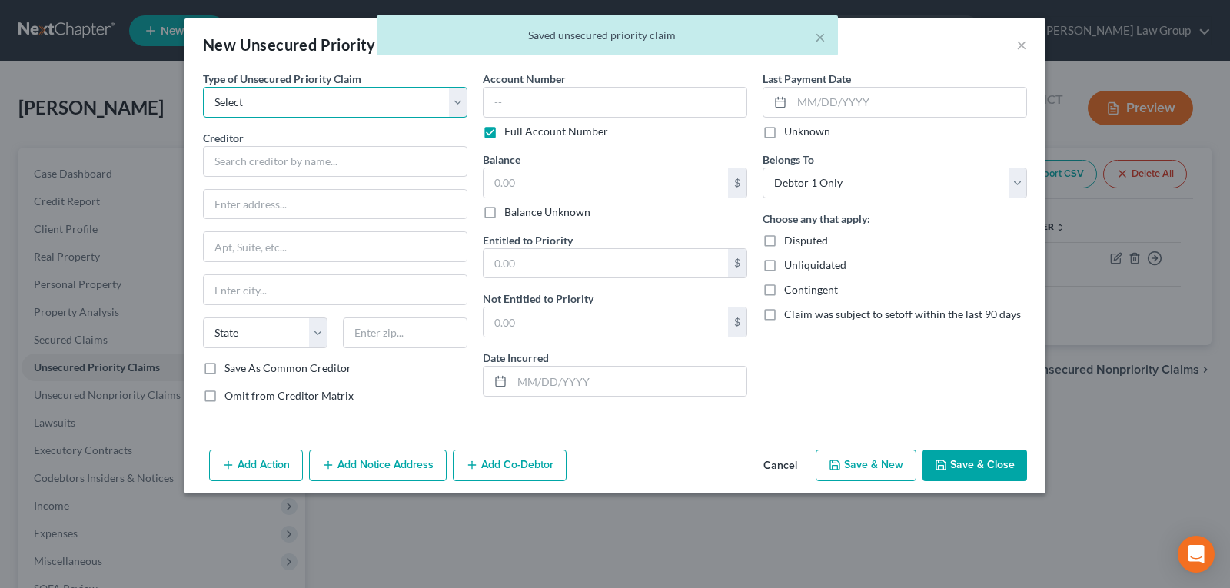
click at [337, 102] on select "Select Taxes & Other Government Units Domestic Support Obligations Extensions o…" at bounding box center [335, 102] width 264 height 31
select select "0"
click at [203, 87] on select "Select Taxes & Other Government Units Domestic Support Obligations Extensions o…" at bounding box center [335, 102] width 264 height 31
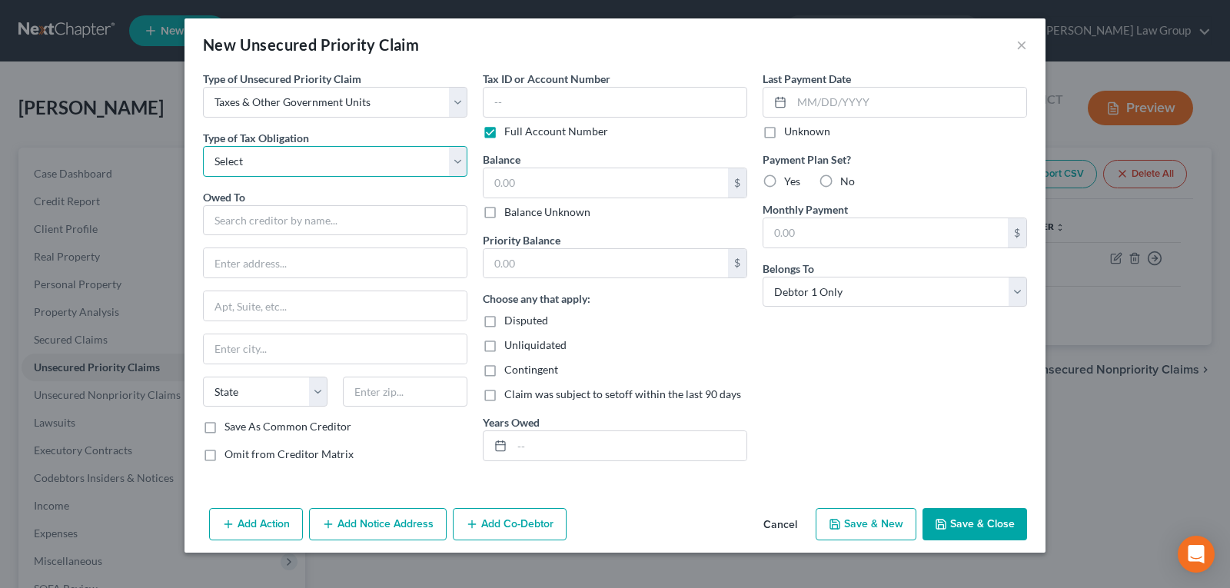
drag, startPoint x: 302, startPoint y: 158, endPoint x: 293, endPoint y: 175, distance: 19.9
click at [302, 158] on select "Select Federal City State Franchise Tax Board Other" at bounding box center [335, 161] width 264 height 31
select select "2"
click at [203, 146] on select "Select Federal City State Franchise Tax Board Other" at bounding box center [335, 161] width 264 height 31
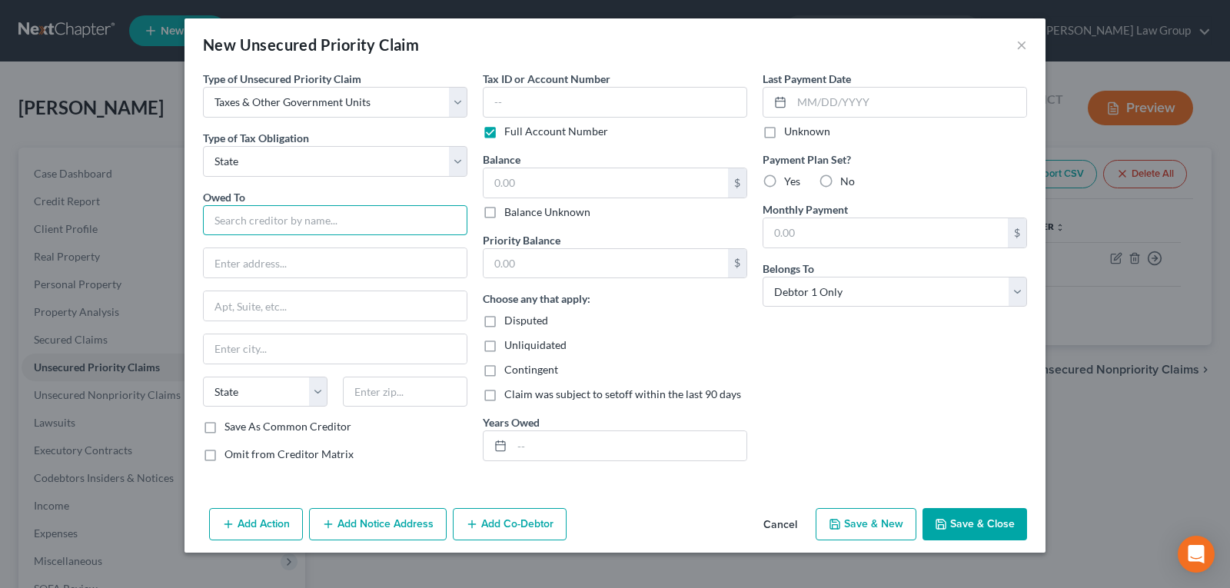
click at [262, 224] on input "text" at bounding box center [335, 220] width 264 height 31
type input "[US_STATE] Department of Revenue"
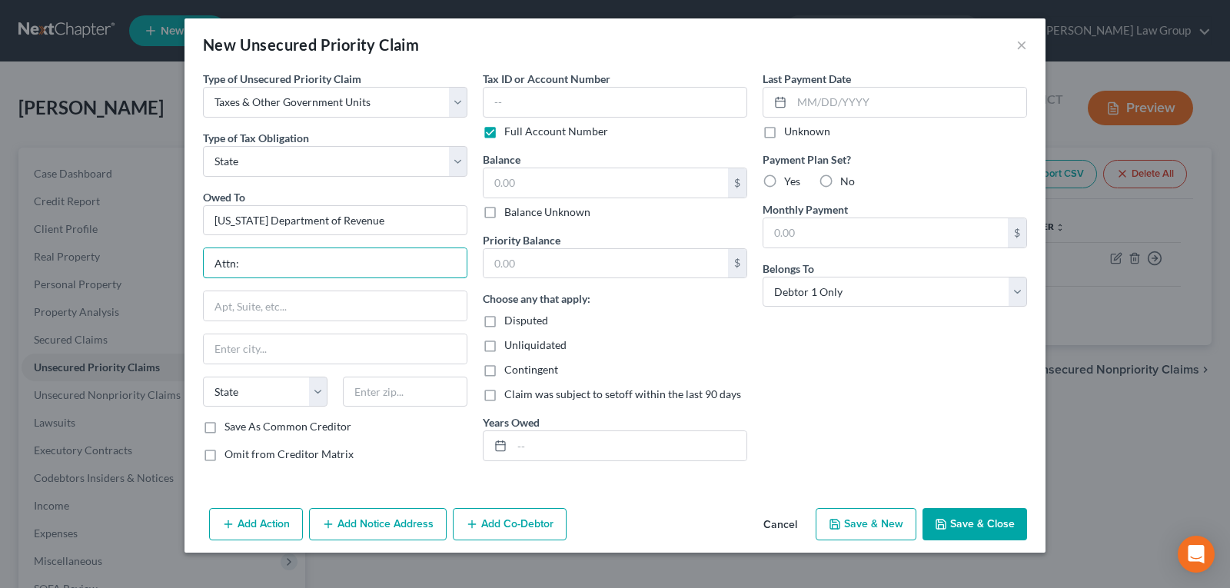
type input "Attn: Bankruptcy Dept."
type input "[STREET_ADDRESS] [GEOGRAPHIC_DATA]"
type input "[GEOGRAPHIC_DATA]"
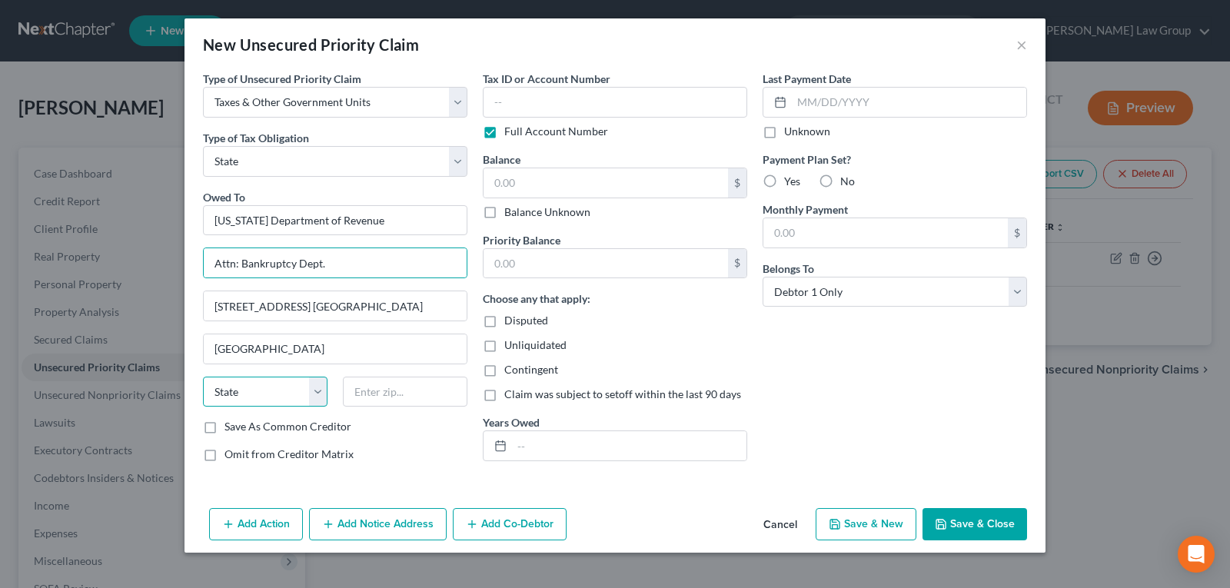
select select "10"
type input "30345-3202"
click at [1004, 532] on button "Save & Close" at bounding box center [974, 524] width 105 height 32
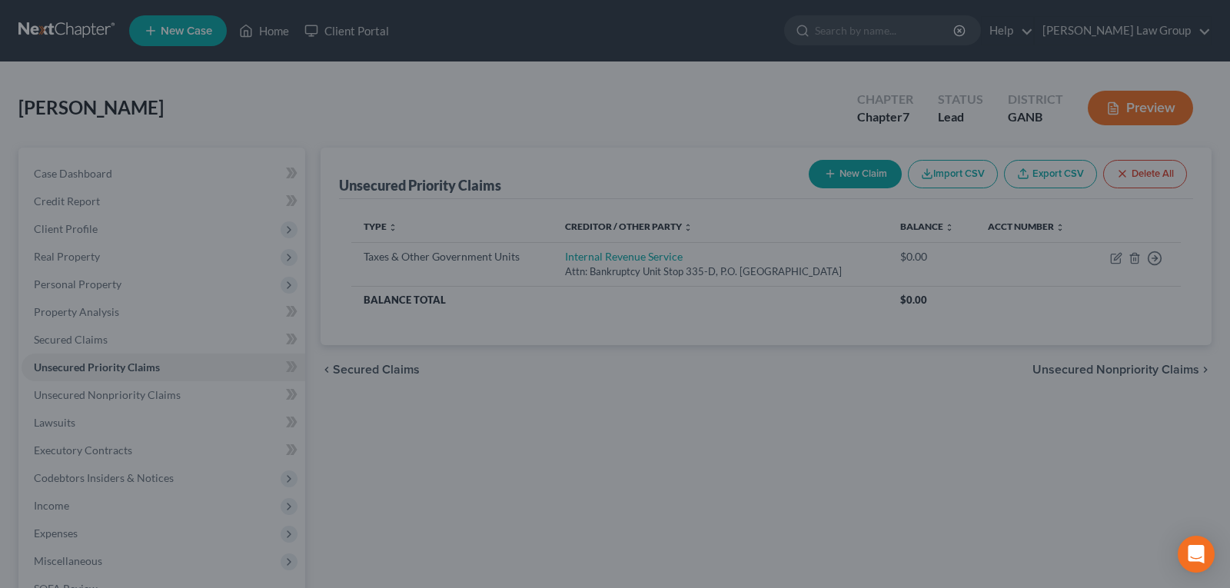
type input "0.00"
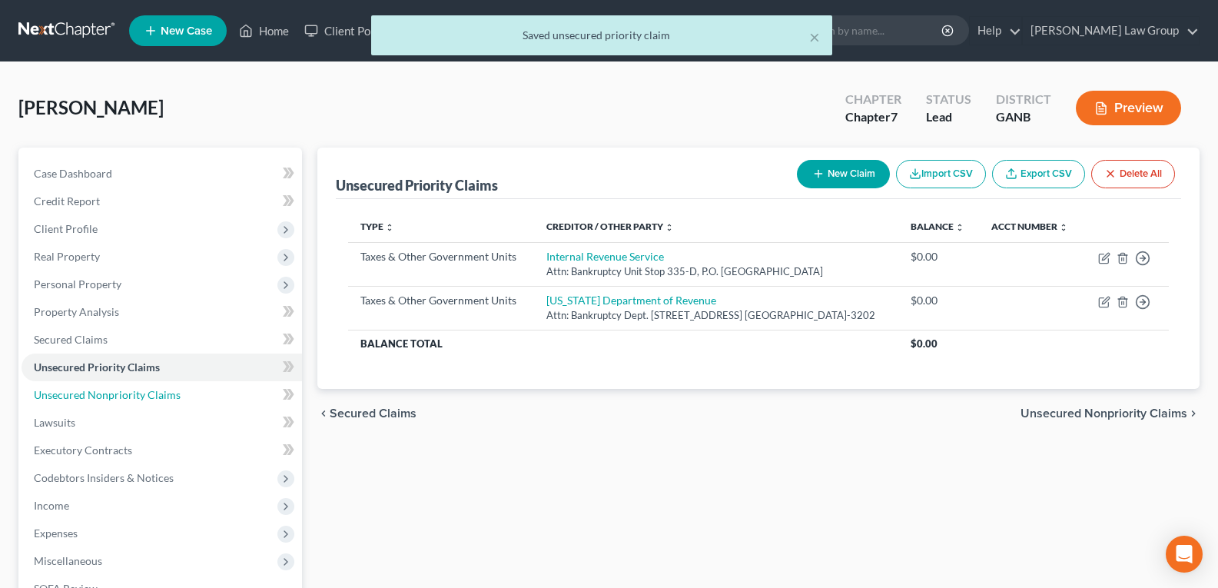
drag, startPoint x: 108, startPoint y: 397, endPoint x: 542, endPoint y: 380, distance: 434.5
click at [108, 397] on span "Unsecured Nonpriority Claims" at bounding box center [107, 394] width 147 height 13
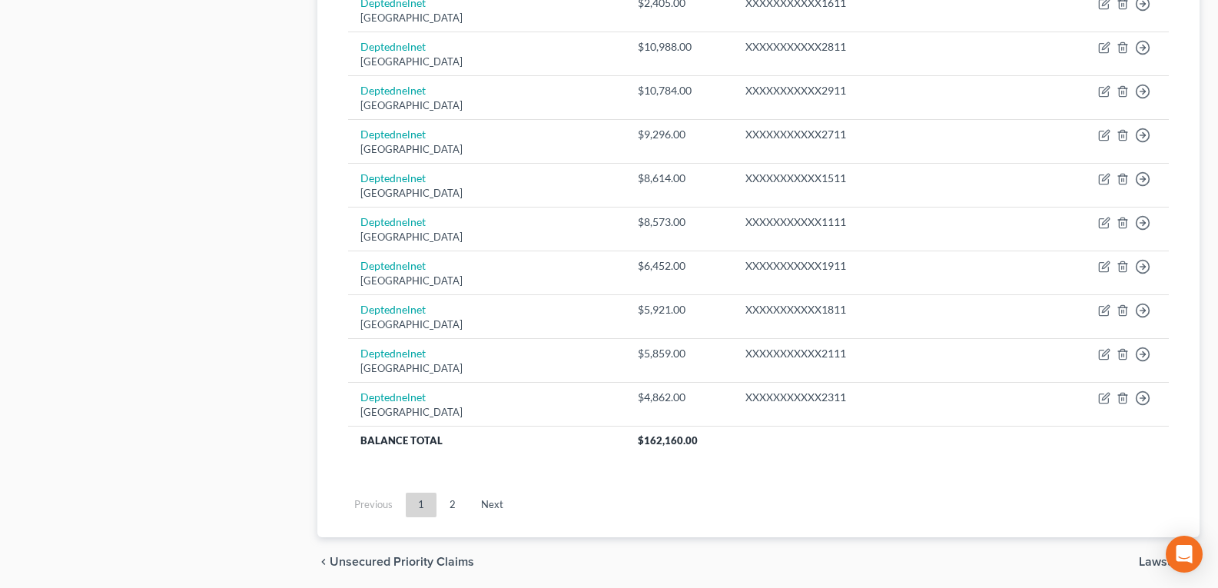
scroll to position [1153, 0]
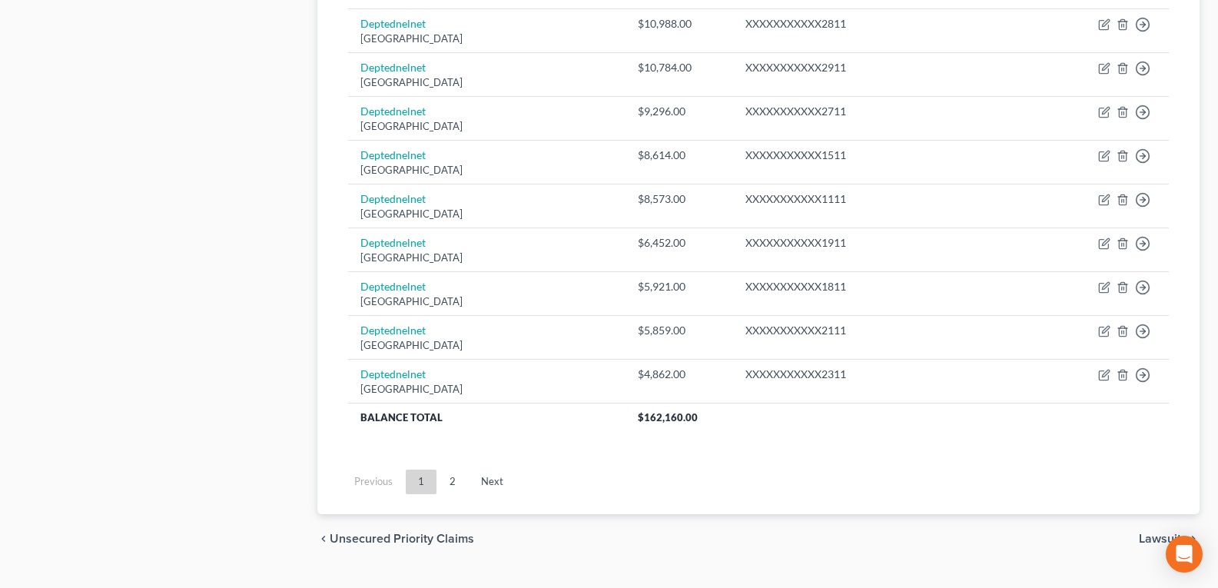
click at [449, 483] on link "2" at bounding box center [452, 482] width 31 height 25
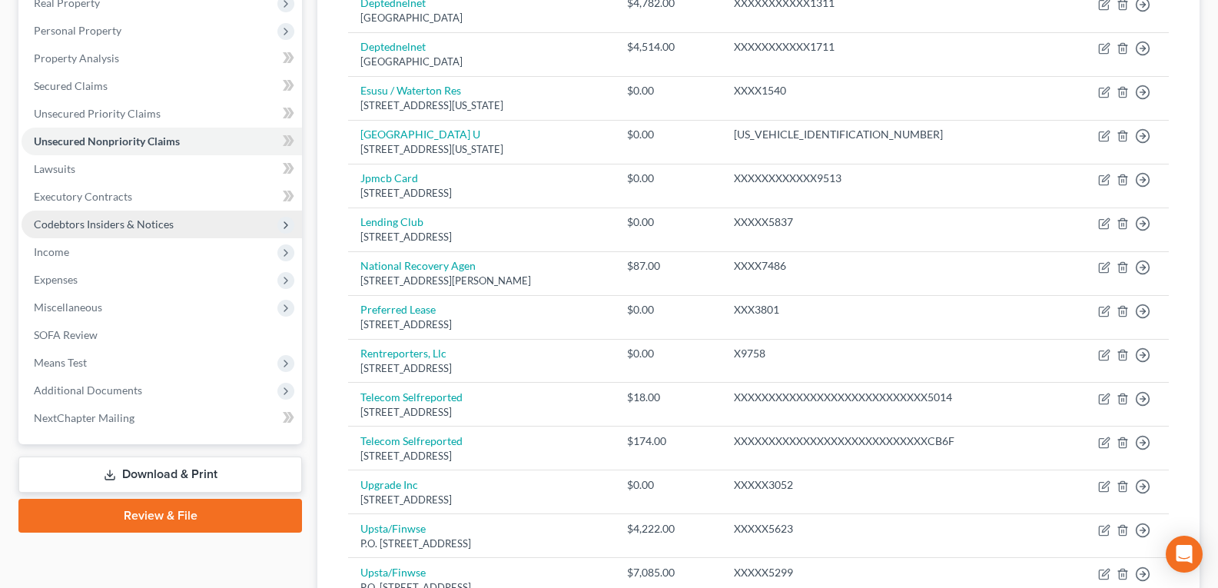
scroll to position [343, 0]
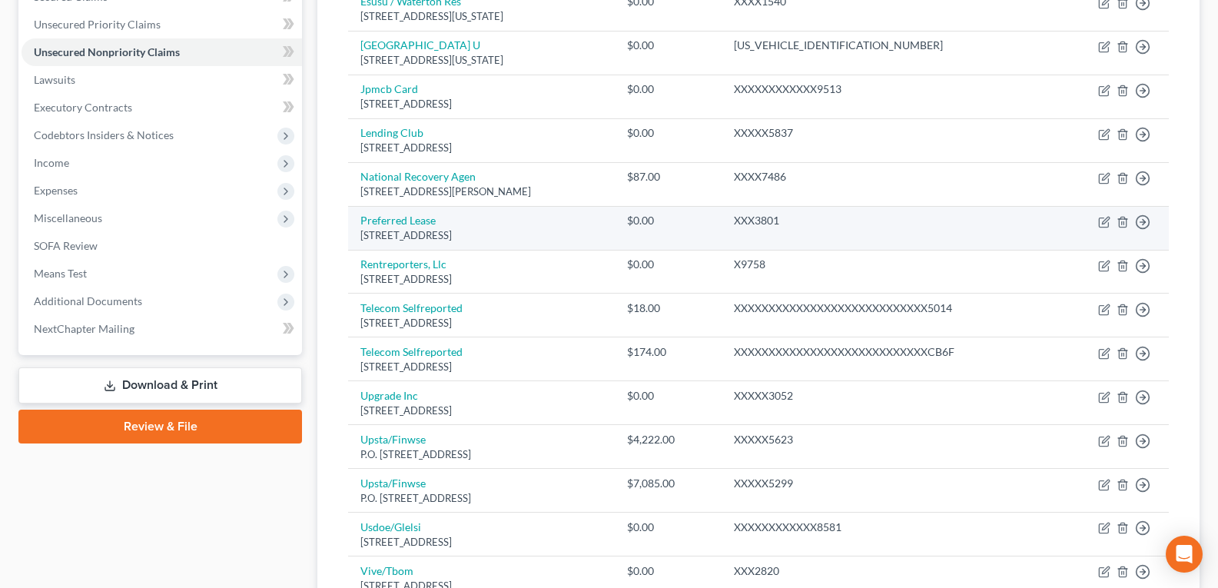
drag, startPoint x: 74, startPoint y: 191, endPoint x: 366, endPoint y: 230, distance: 294.6
click at [73, 191] on span "Expenses" at bounding box center [56, 190] width 44 height 13
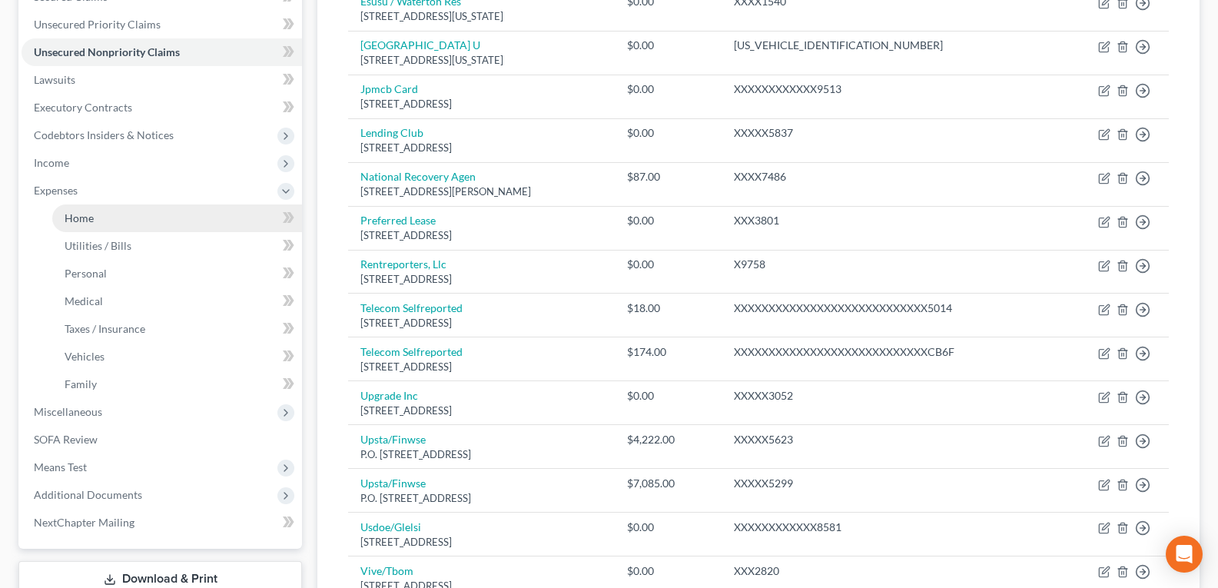
click at [71, 218] on span "Home" at bounding box center [79, 217] width 29 height 13
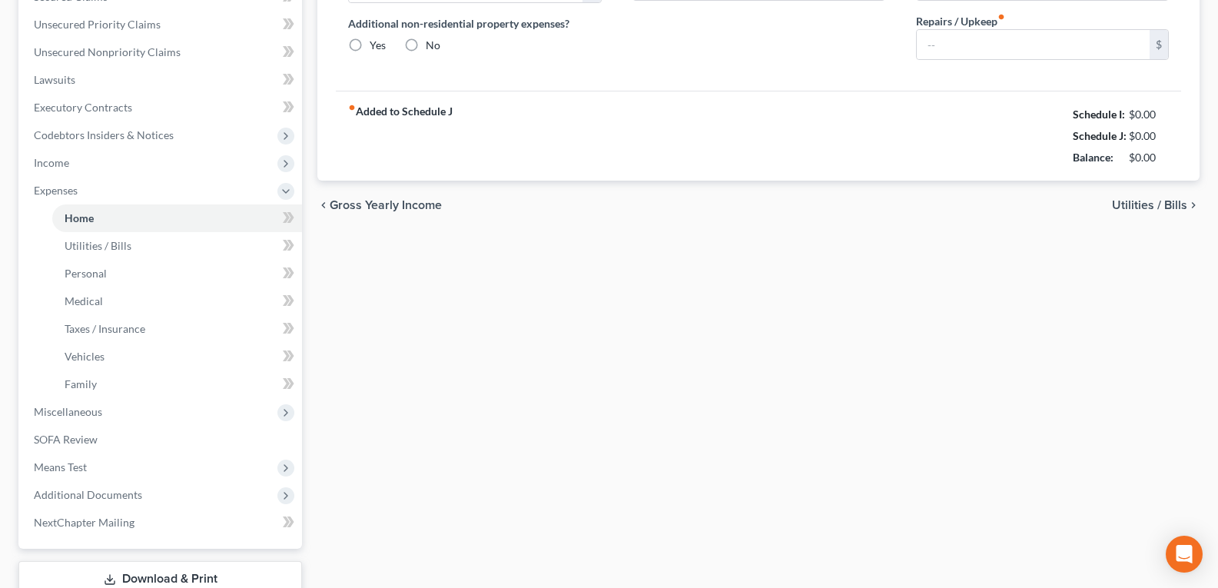
scroll to position [92, 0]
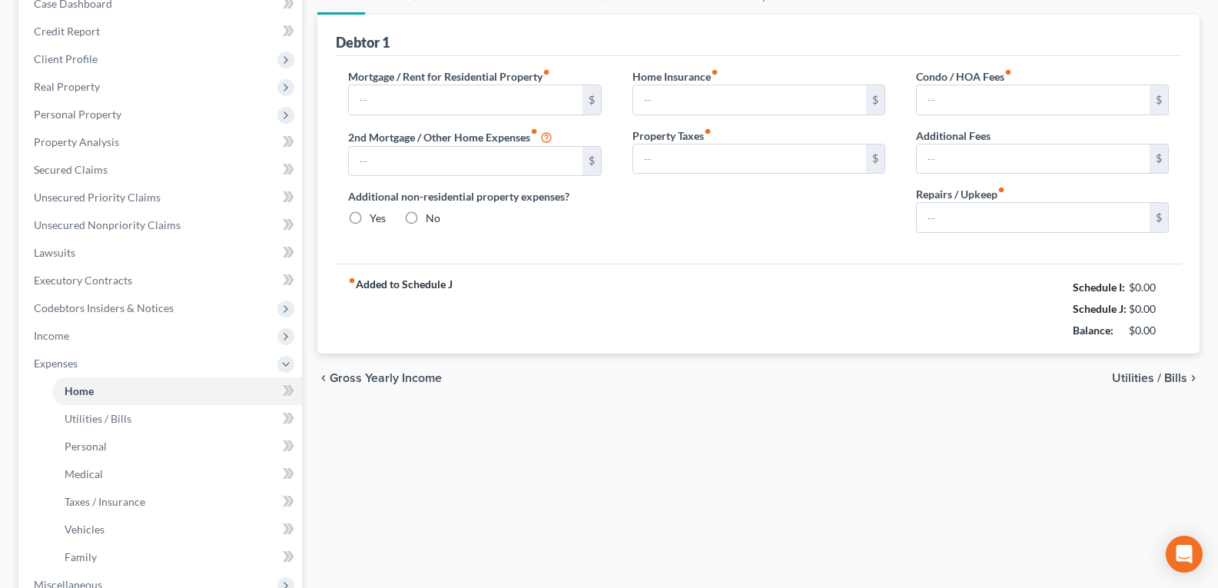
type input "0.00"
radio input "true"
type input "0.00"
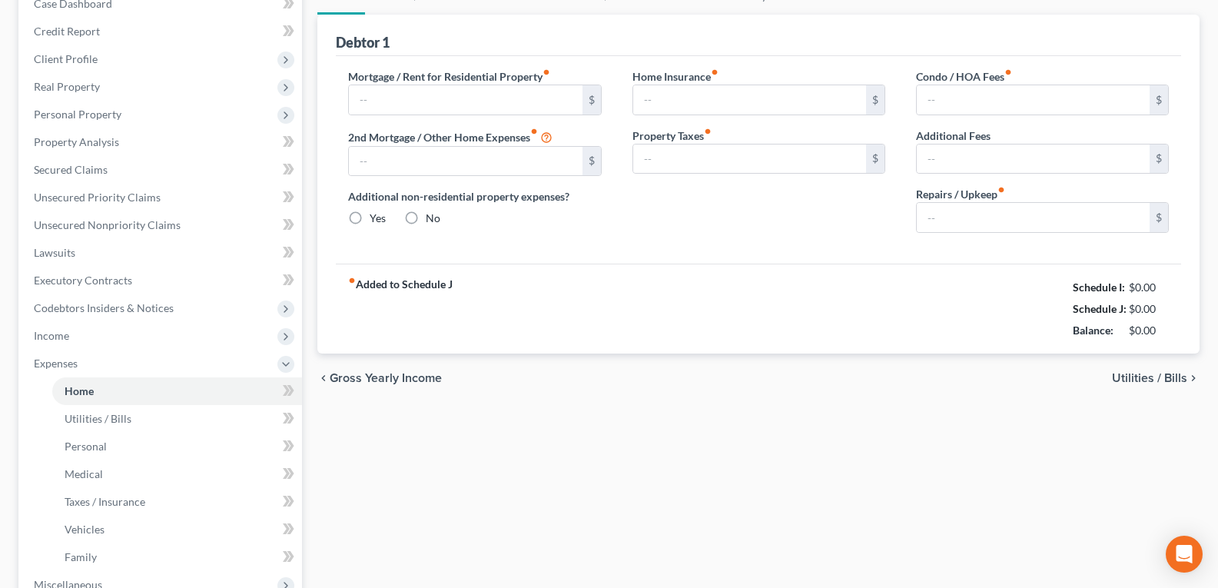
type input "0.00"
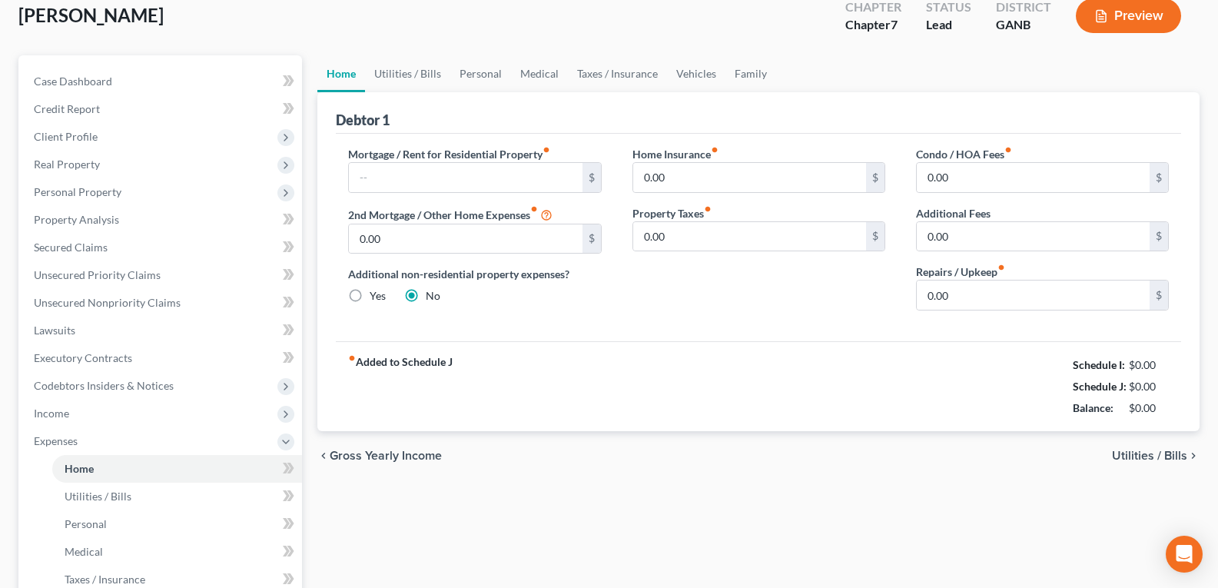
scroll to position [0, 0]
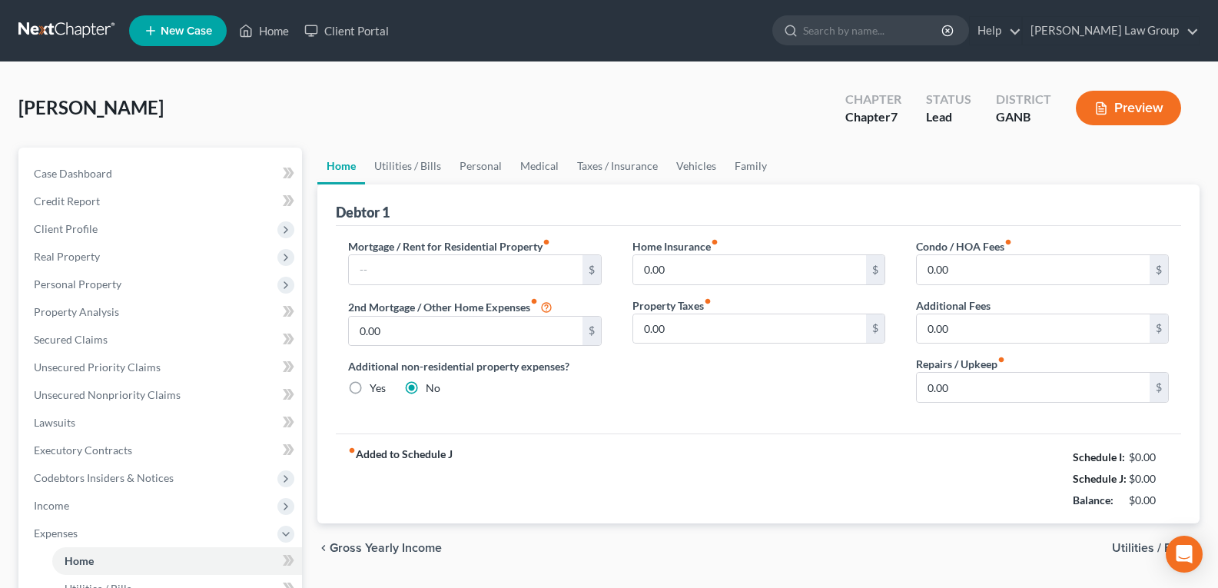
click at [432, 250] on label "Mortgage / Rent for Residential Property fiber_manual_record" at bounding box center [449, 246] width 202 height 16
click at [431, 254] on div "$" at bounding box center [474, 269] width 253 height 31
click at [431, 262] on input "text" at bounding box center [465, 269] width 233 height 29
type input "3,100.00"
click at [418, 165] on link "Utilities / Bills" at bounding box center [407, 166] width 85 height 37
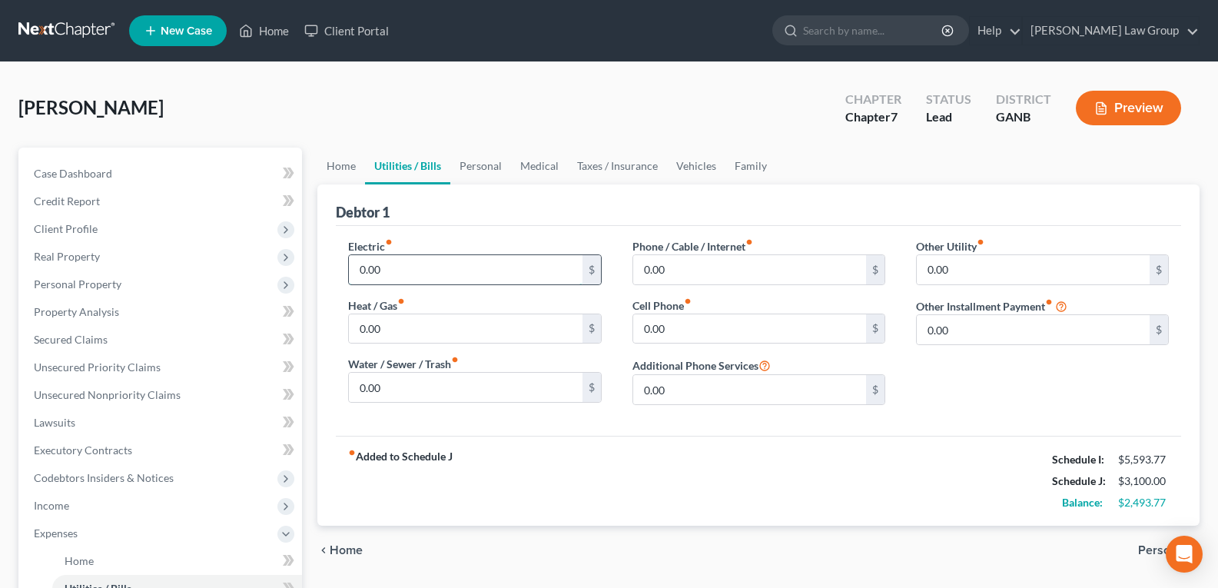
click at [408, 265] on input "0.00" at bounding box center [465, 269] width 233 height 29
type input "377.00"
click at [722, 264] on input "0.00" at bounding box center [749, 269] width 233 height 29
type input "85.00"
click at [699, 326] on input "0.00" at bounding box center [749, 328] width 233 height 29
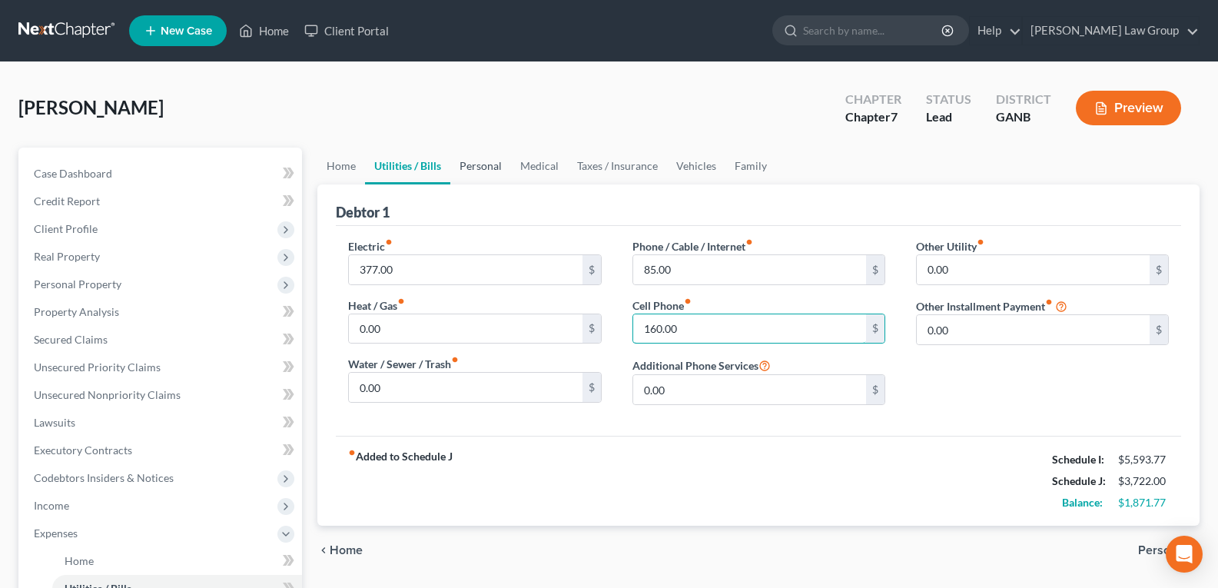
type input "160.00"
click at [480, 161] on link "Personal" at bounding box center [480, 166] width 61 height 37
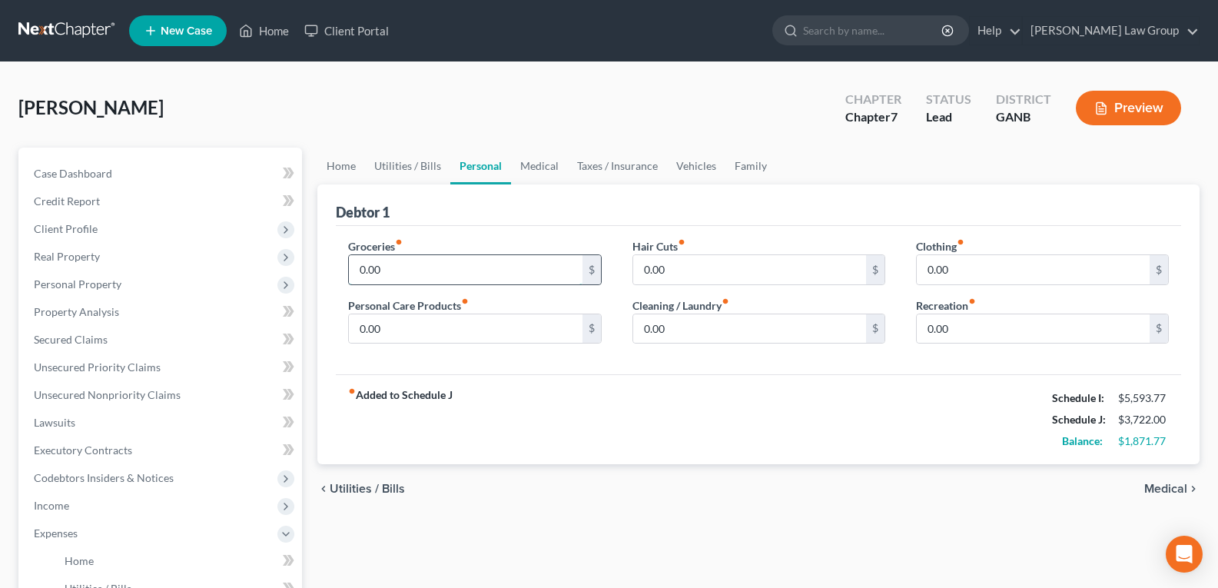
click at [416, 273] on input "0.00" at bounding box center [465, 269] width 233 height 29
type input "800.00"
click at [972, 271] on input "0.00" at bounding box center [1033, 269] width 233 height 29
type input "250.00"
click at [405, 336] on input "0.00" at bounding box center [465, 328] width 233 height 29
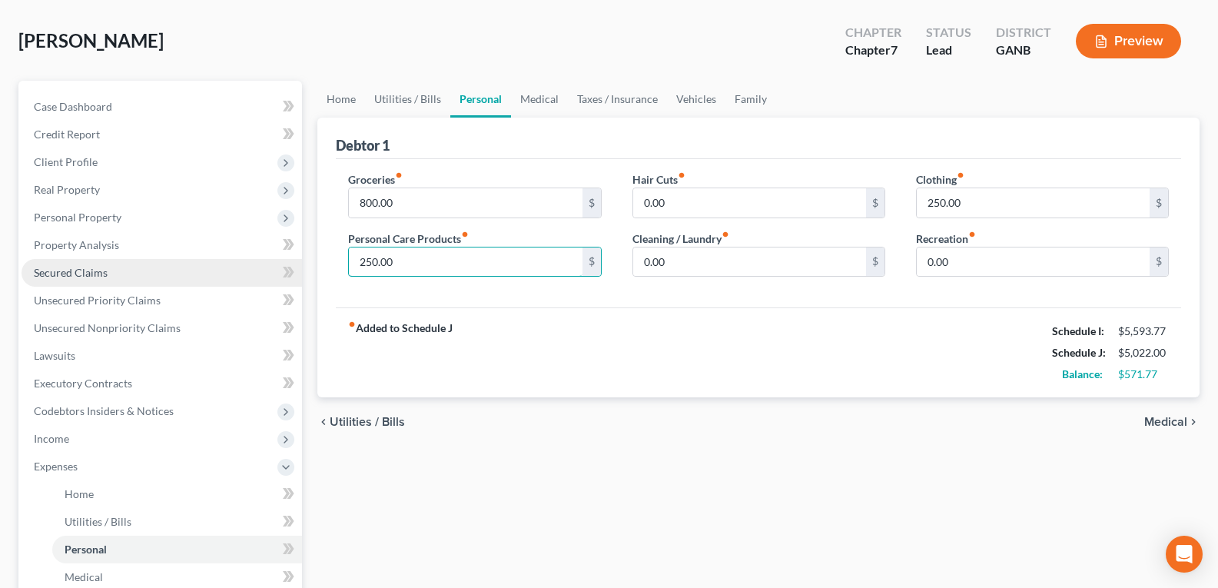
scroll to position [77, 0]
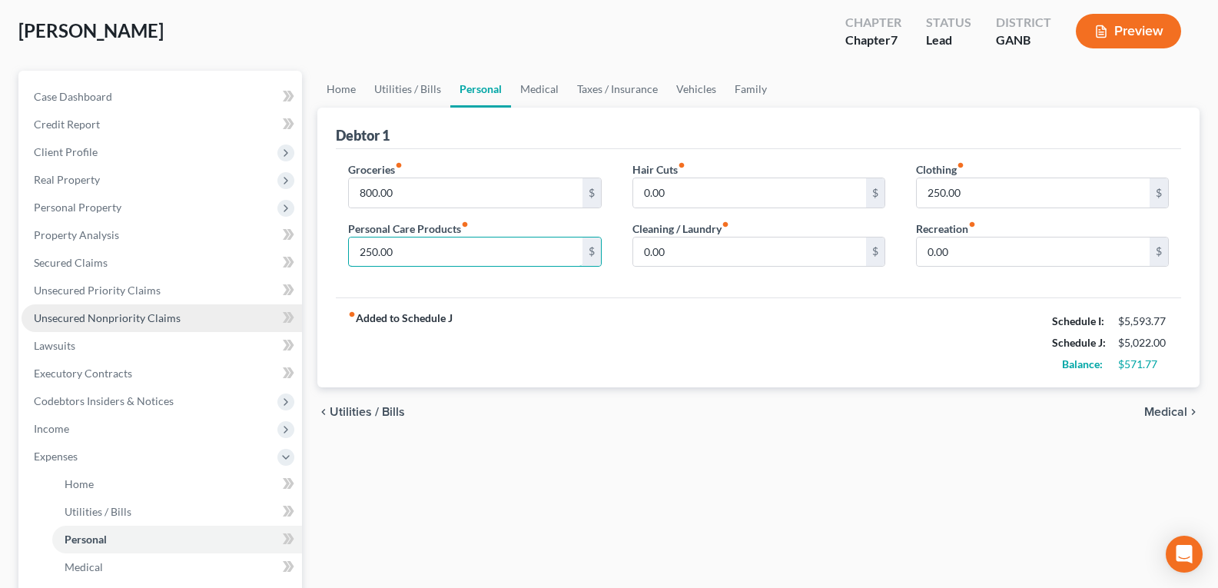
type input "250.00"
click at [89, 312] on span "Unsecured Nonpriority Claims" at bounding box center [107, 317] width 147 height 13
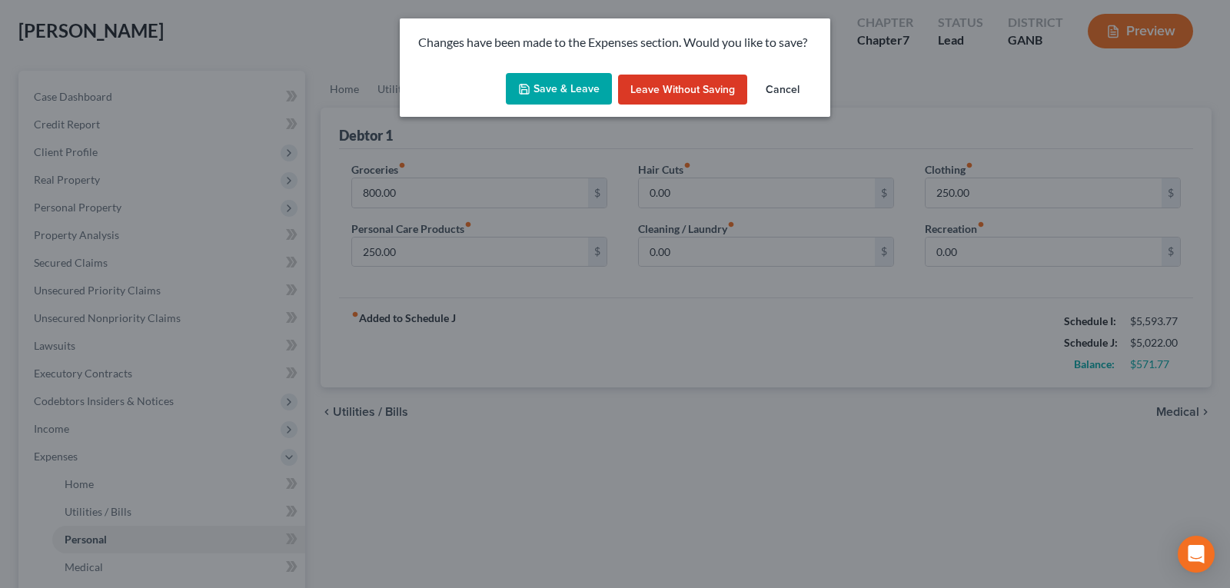
click at [791, 95] on button "Cancel" at bounding box center [782, 90] width 58 height 31
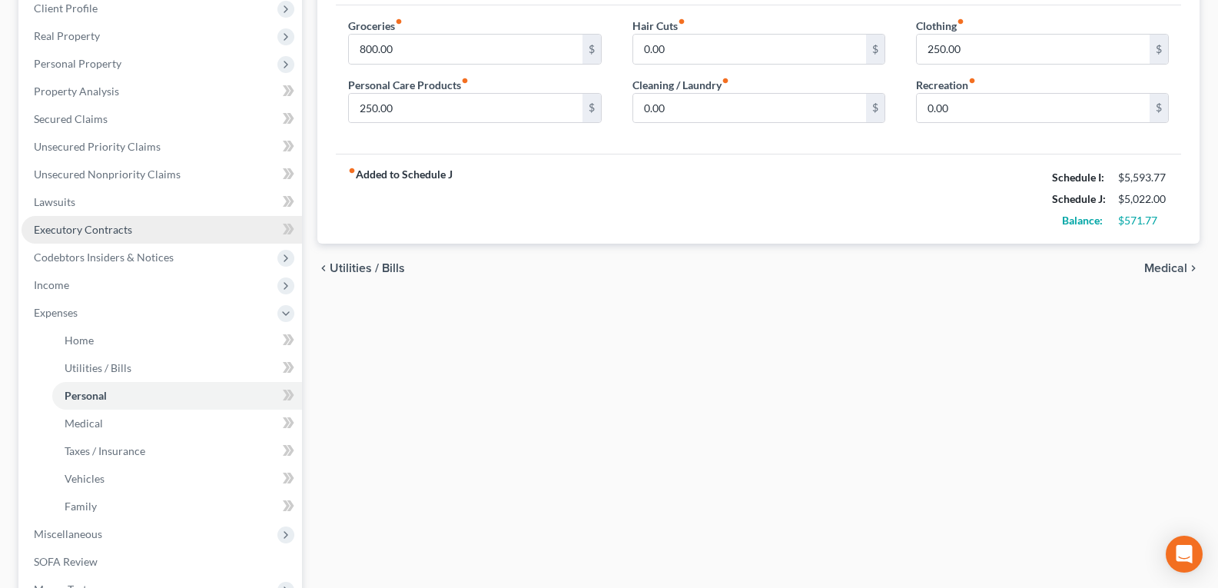
scroll to position [231, 0]
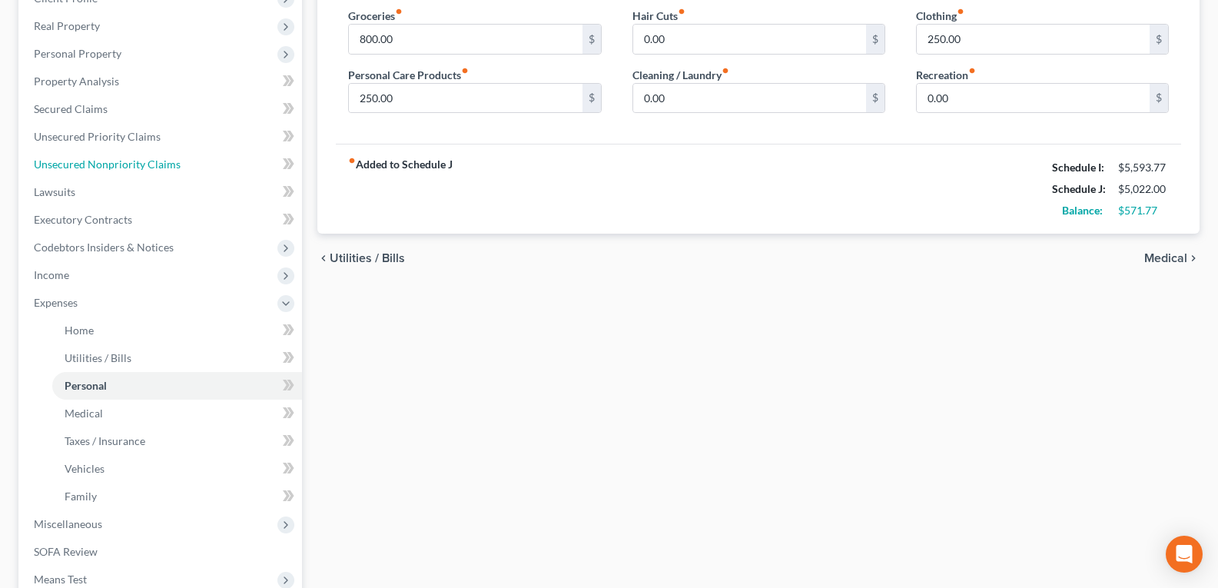
drag, startPoint x: 87, startPoint y: 161, endPoint x: 476, endPoint y: 250, distance: 399.7
click at [87, 161] on span "Unsecured Nonpriority Claims" at bounding box center [107, 164] width 147 height 13
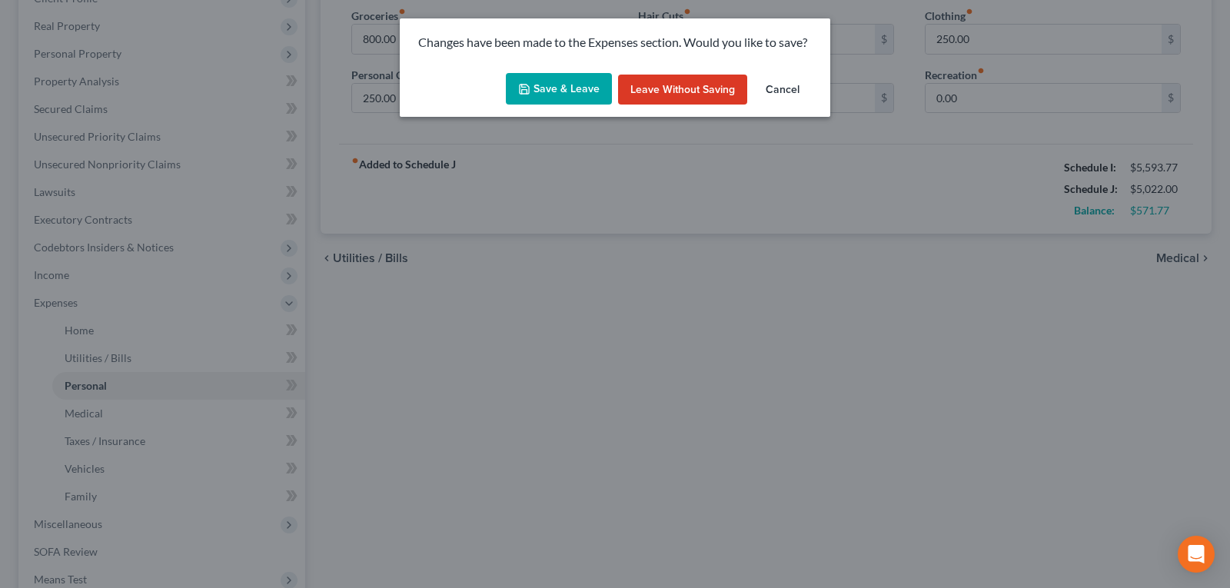
click at [539, 85] on button "Save & Leave" at bounding box center [559, 89] width 106 height 32
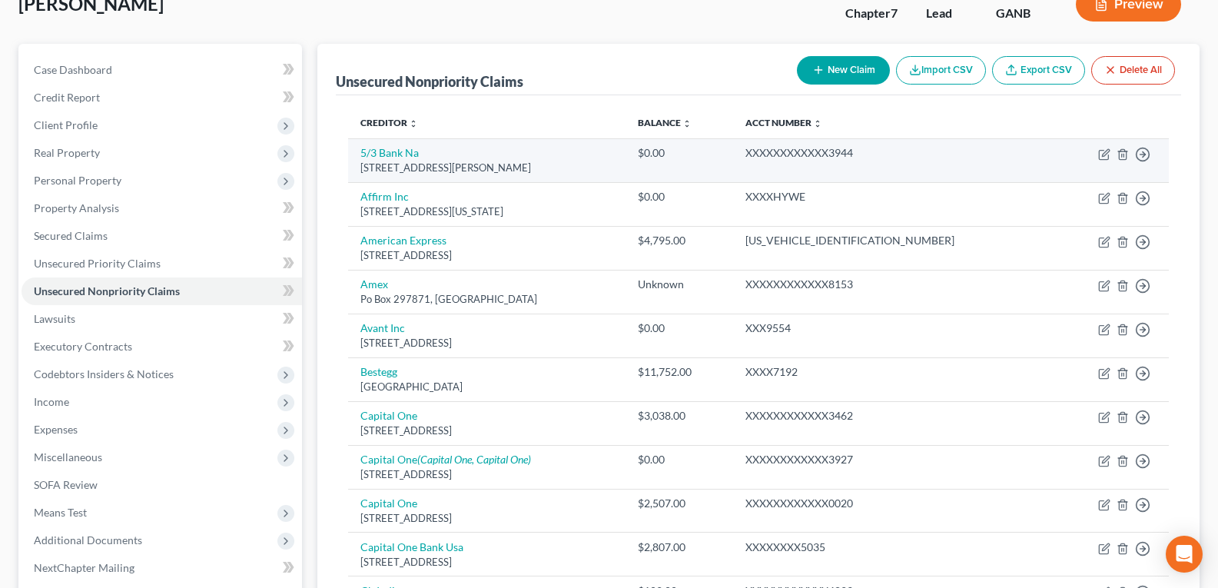
scroll to position [154, 0]
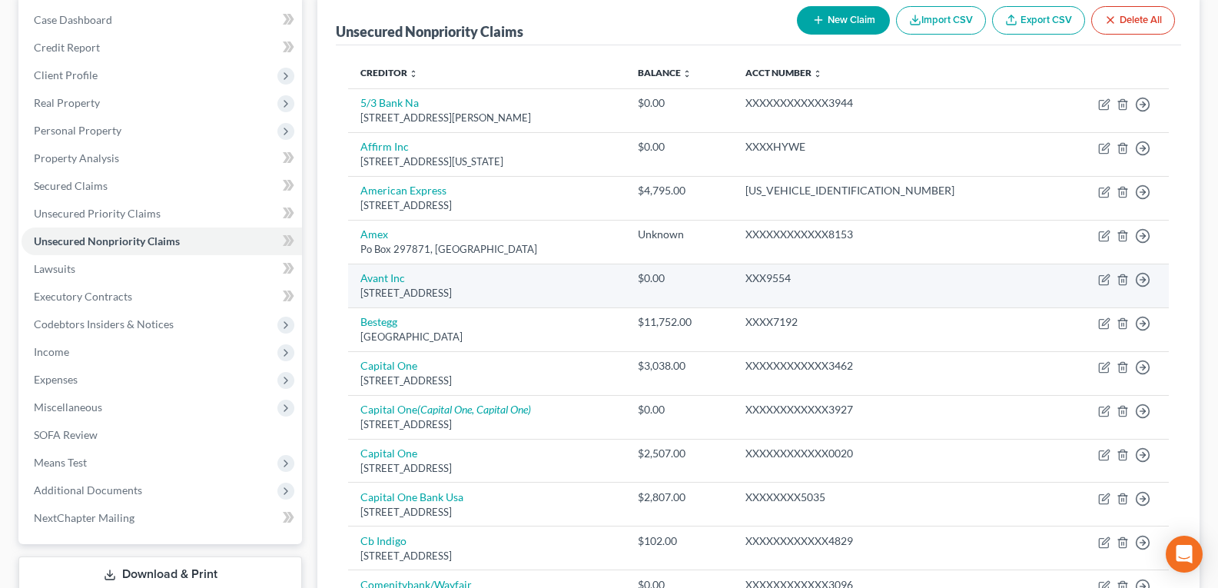
click at [416, 267] on td "Avant Inc [STREET_ADDRESS]" at bounding box center [486, 286] width 277 height 44
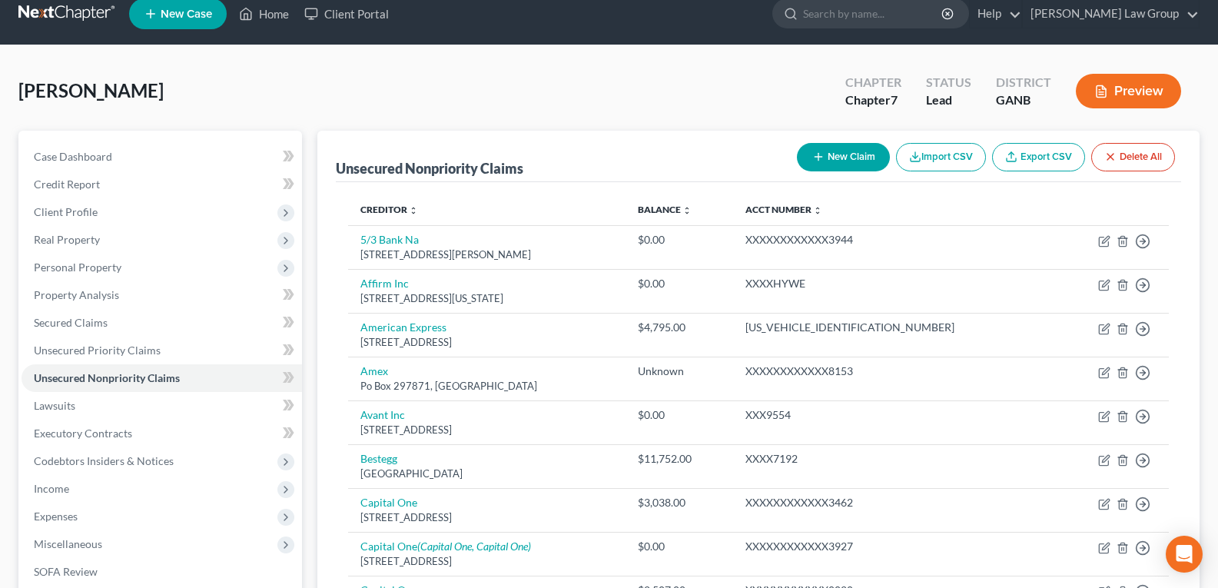
scroll to position [0, 0]
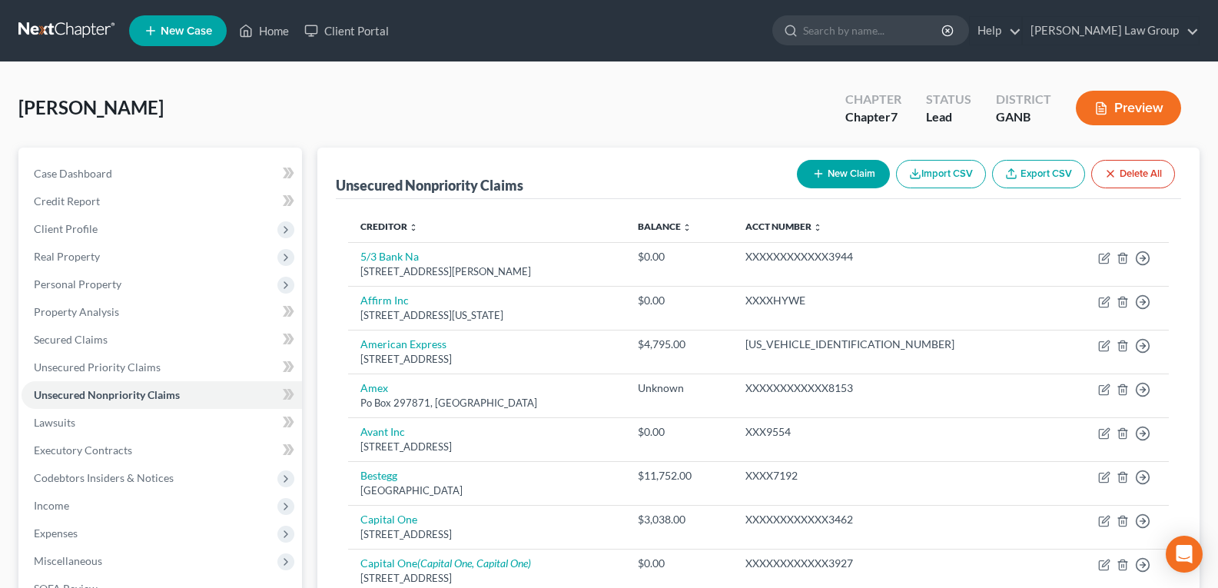
click at [818, 171] on icon "button" at bounding box center [818, 174] width 12 height 12
select select "0"
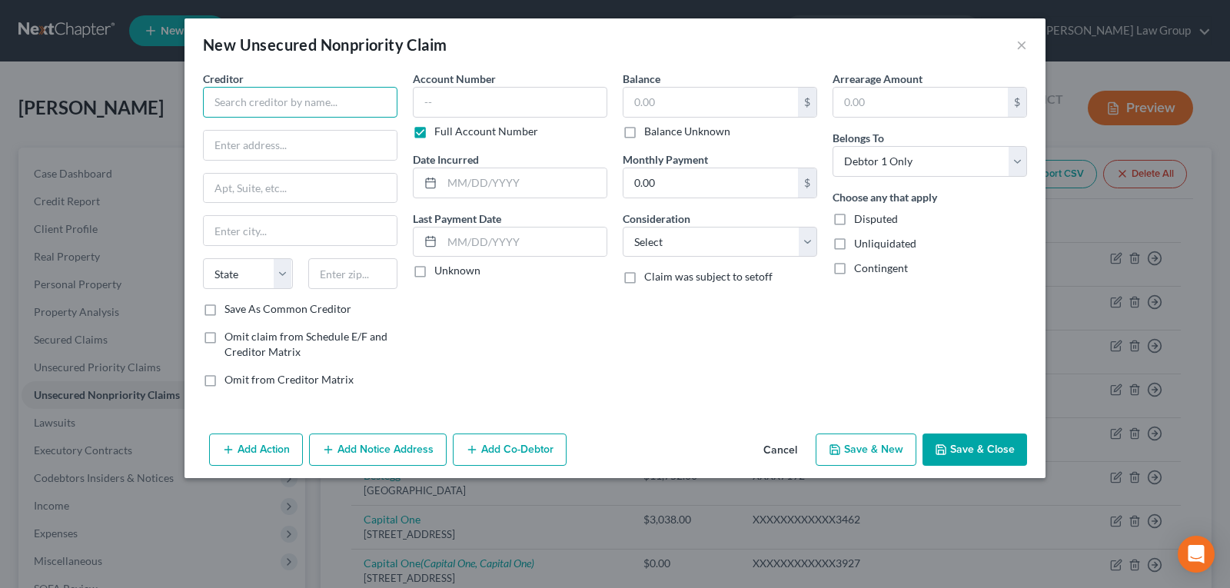
click at [273, 104] on input "text" at bounding box center [300, 102] width 194 height 31
type input "Capital One"
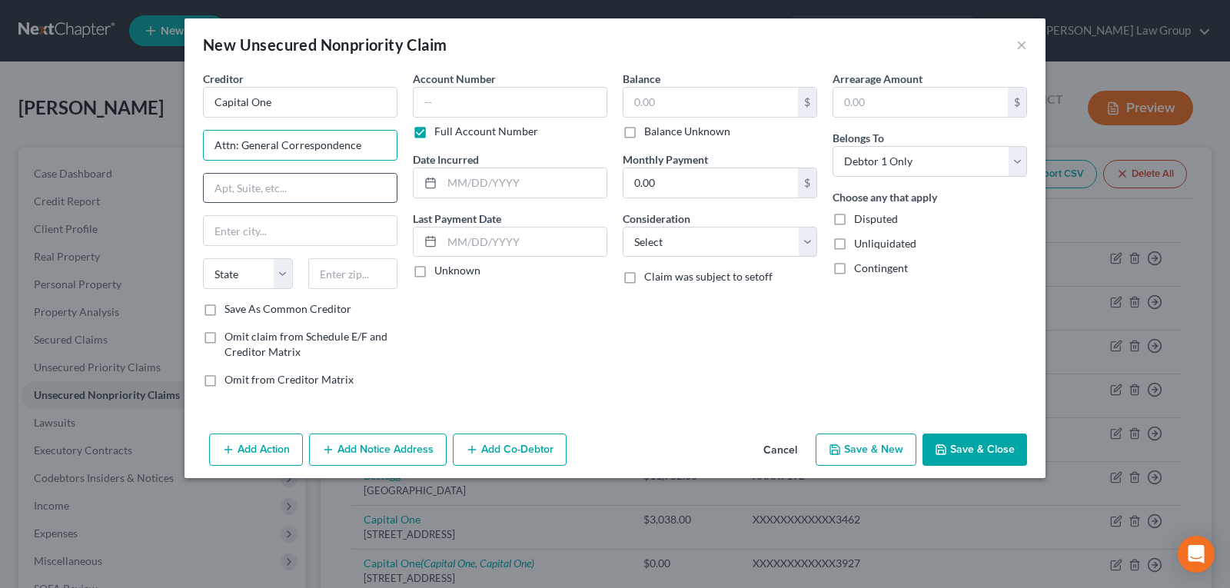
type input "Attn: General Correspondence"
drag, startPoint x: 310, startPoint y: 191, endPoint x: 264, endPoint y: 19, distance: 178.0
click at [310, 191] on input "text" at bounding box center [300, 188] width 193 height 29
click at [271, 194] on input "text" at bounding box center [300, 188] width 193 height 29
paste input "P.O. Box 30285"
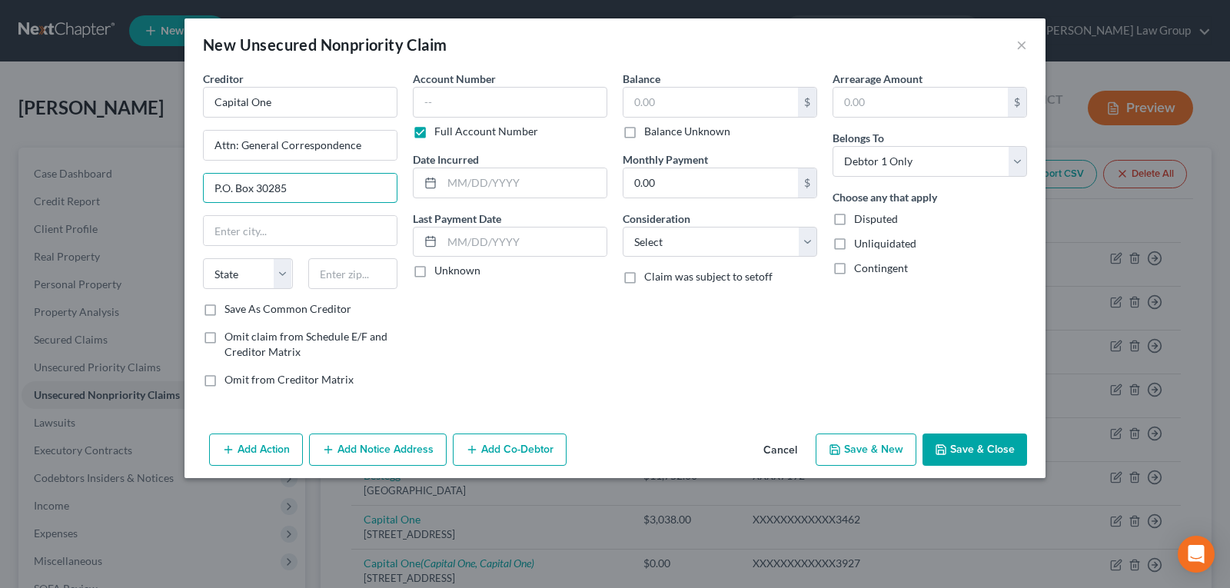
type input "P.O. Box 30285"
click at [297, 228] on input "text" at bounding box center [300, 230] width 193 height 29
paste input "[GEOGRAPHIC_DATA]-0285"
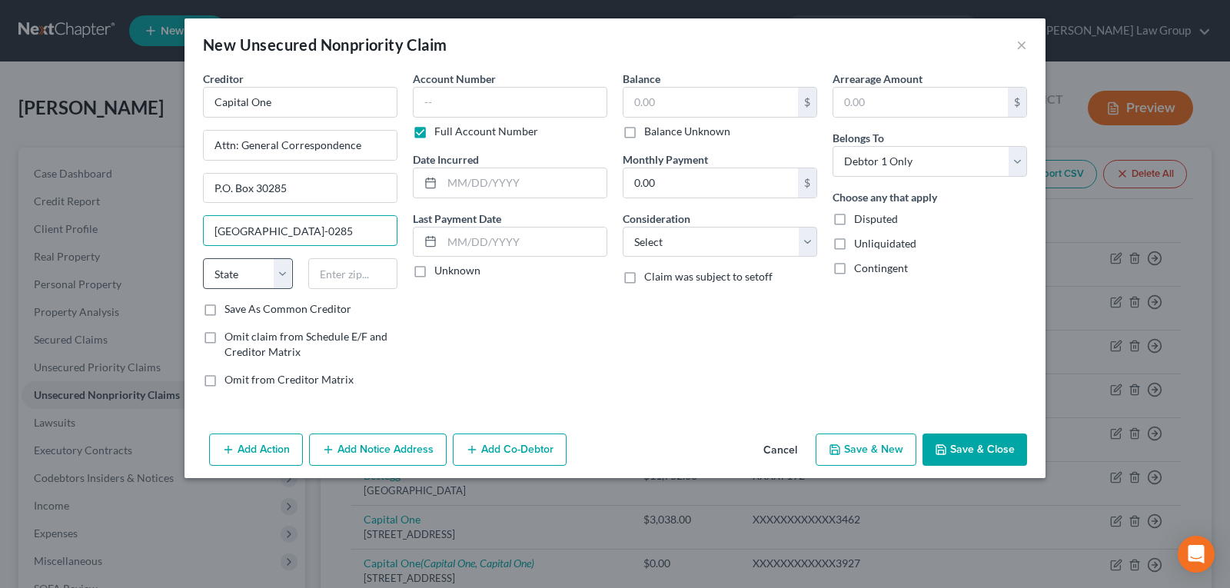
type input "[GEOGRAPHIC_DATA]-0285"
click at [262, 277] on select "State [US_STATE] AK AR AZ CA CO CT DE DC [GEOGRAPHIC_DATA] [GEOGRAPHIC_DATA] GU…" at bounding box center [248, 273] width 90 height 31
select select "46"
click at [350, 291] on div "State [US_STATE] AK AR AZ CA CO CT DE DC [GEOGRAPHIC_DATA] [GEOGRAPHIC_DATA] GU…" at bounding box center [300, 279] width 210 height 43
click at [351, 272] on input "text" at bounding box center [353, 273] width 90 height 31
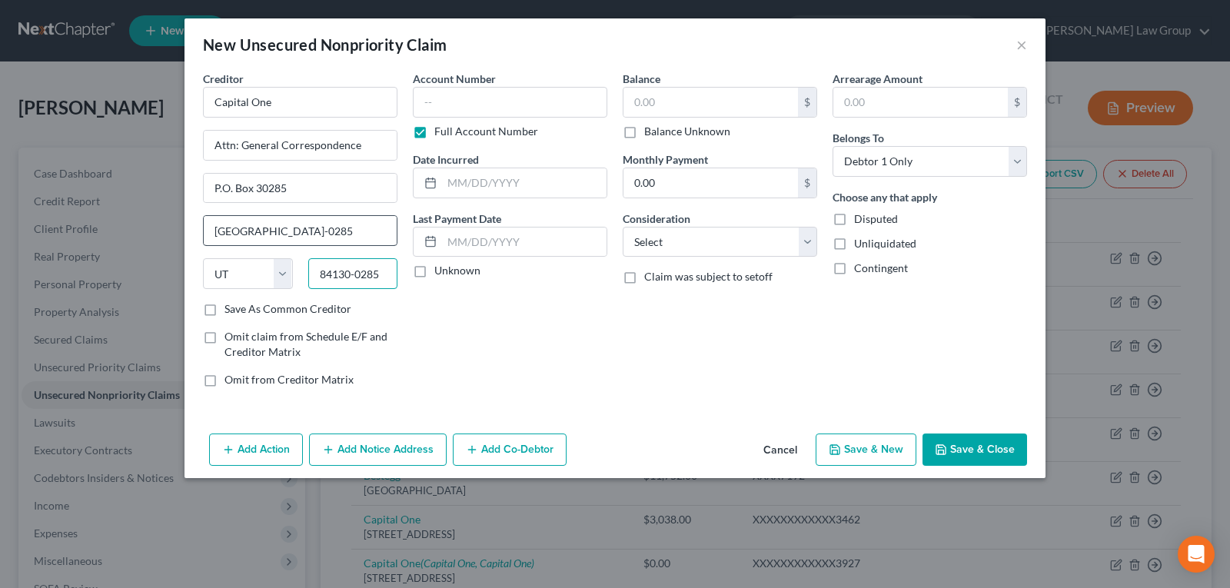
type input "84130-0285"
click at [374, 228] on input "[GEOGRAPHIC_DATA]-0285" at bounding box center [300, 230] width 193 height 29
type input "[GEOGRAPHIC_DATA]"
click at [690, 95] on input "text" at bounding box center [710, 102] width 174 height 29
type input "2,398.77"
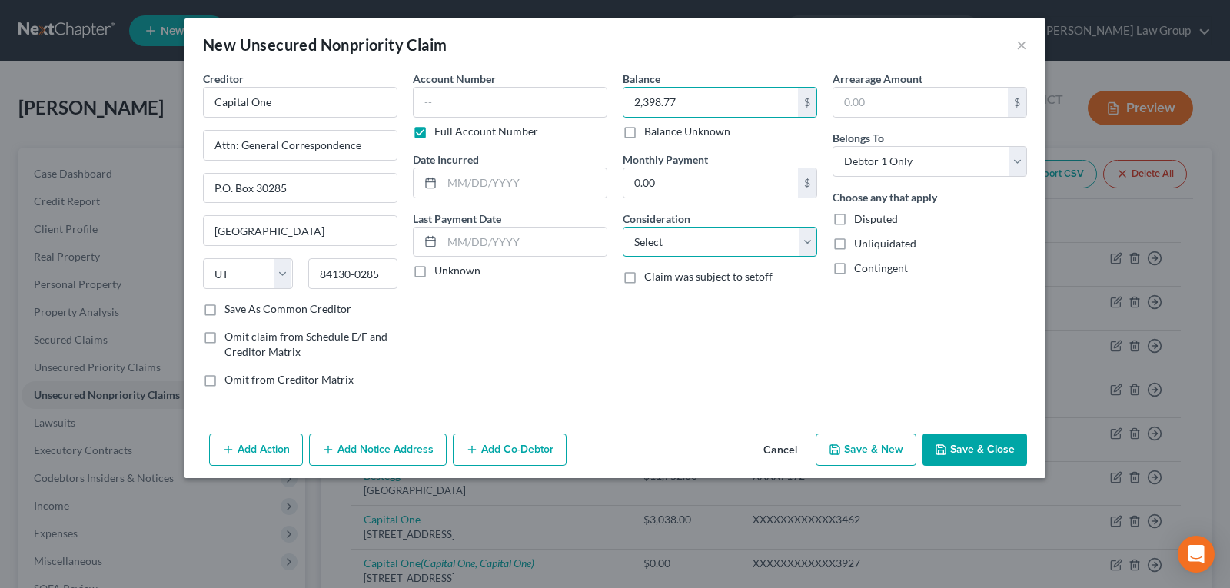
click at [685, 230] on select "Select Cable / Satellite Services Collection Agency Credit Card Debt Debt Couns…" at bounding box center [719, 242] width 194 height 31
select select "2"
click at [622, 227] on select "Select Cable / Satellite Services Collection Agency Credit Card Debt Debt Couns…" at bounding box center [719, 242] width 194 height 31
drag, startPoint x: 678, startPoint y: 324, endPoint x: 768, endPoint y: 395, distance: 115.5
click at [678, 324] on div "Balance 2,398.77 $ Balance Unknown Balance Undetermined 2,398.77 $ Balance Unkn…" at bounding box center [720, 235] width 210 height 329
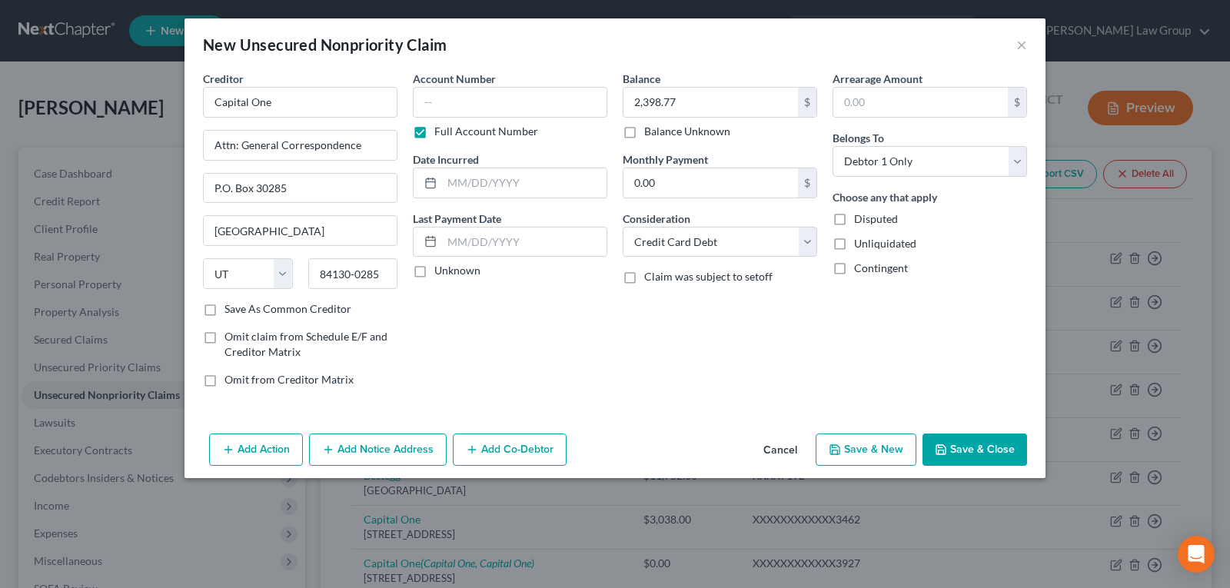
click at [953, 441] on button "Save & Close" at bounding box center [974, 449] width 105 height 32
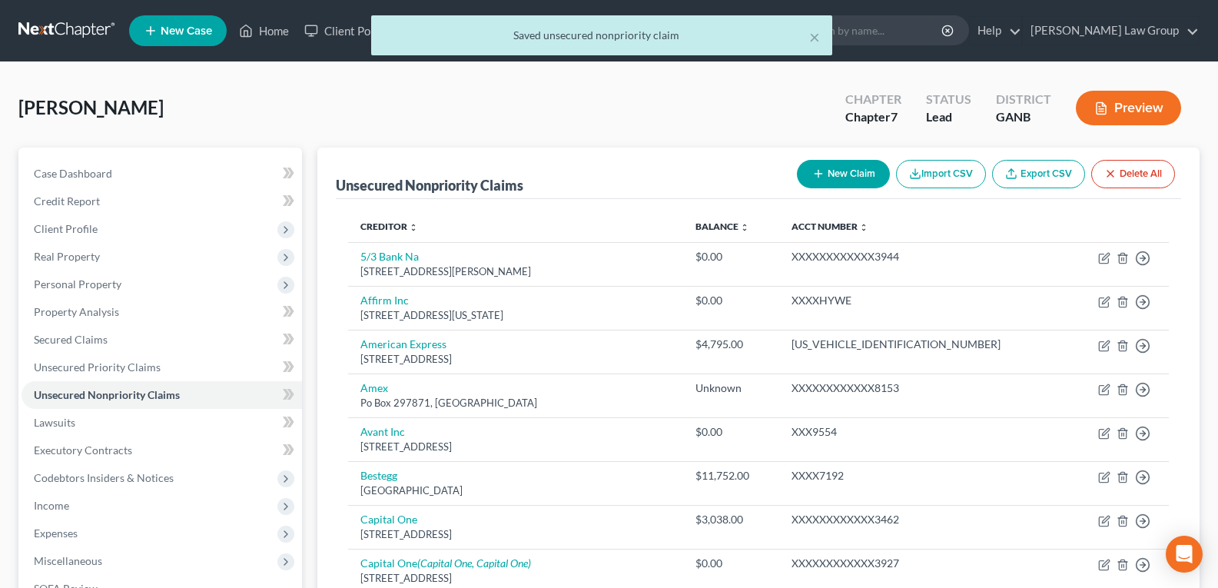
click at [810, 181] on button "New Claim" at bounding box center [843, 174] width 93 height 28
select select "0"
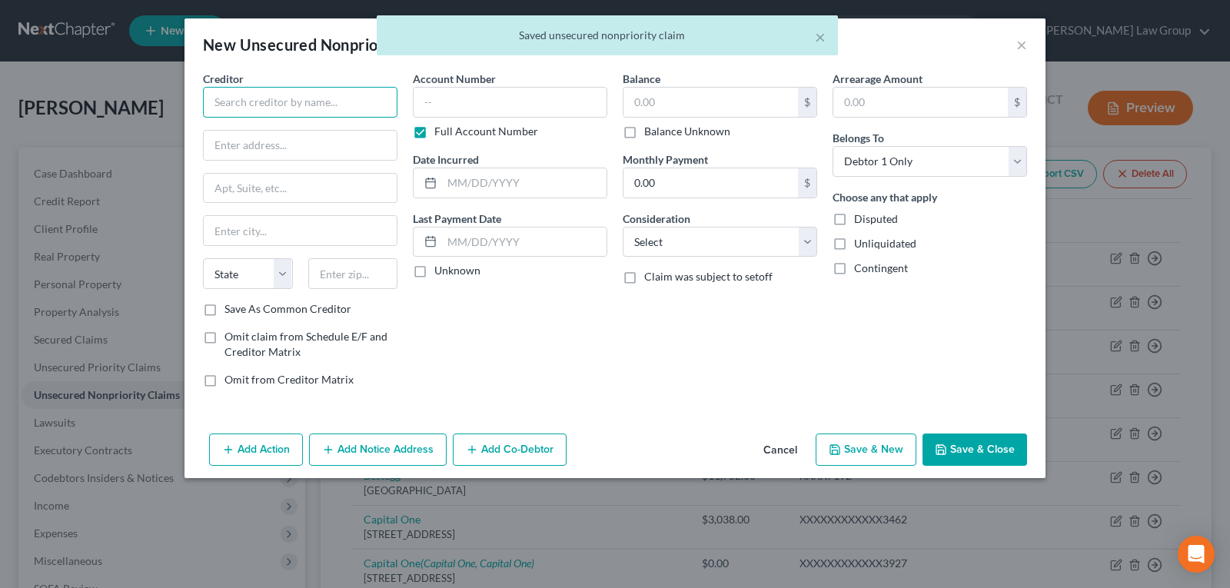
click at [326, 106] on input "text" at bounding box center [300, 102] width 194 height 31
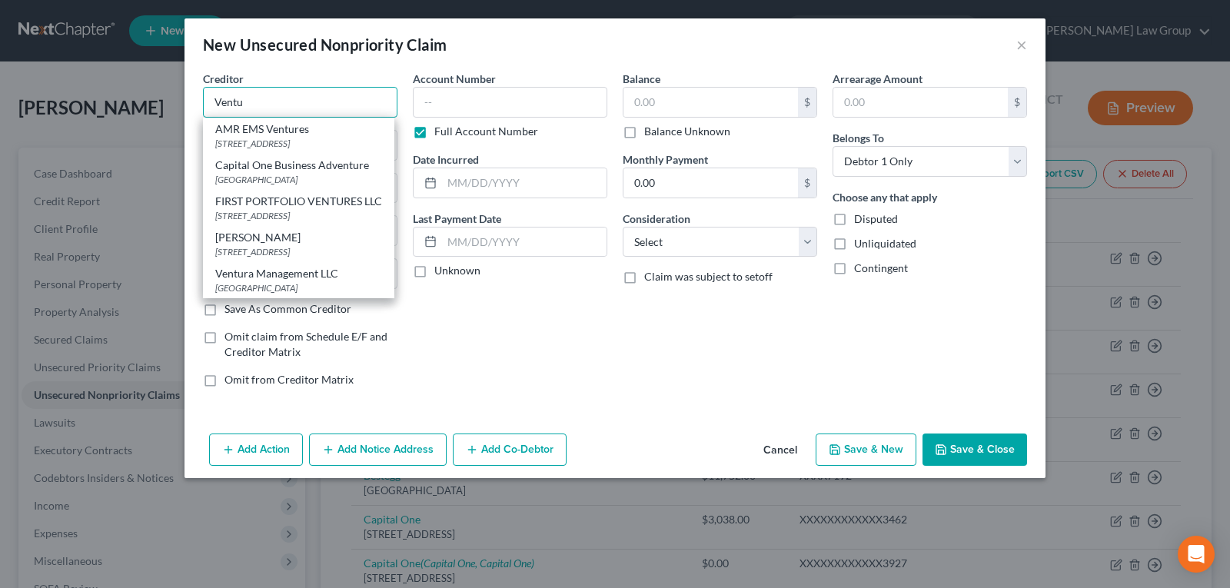
type input "Ventu"
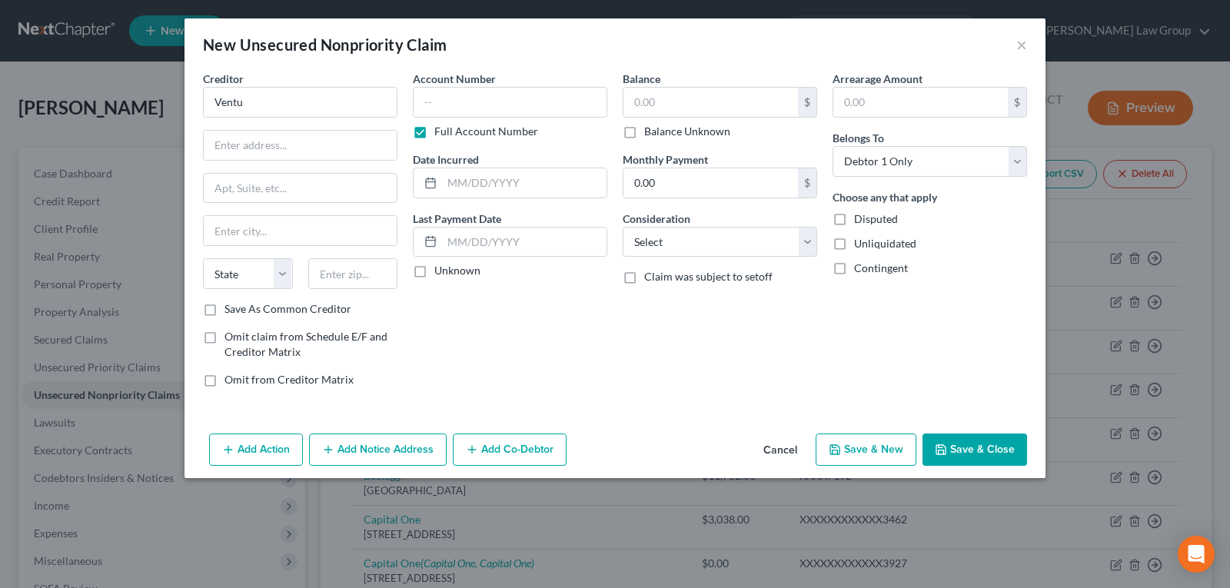
click at [790, 453] on button "Cancel" at bounding box center [780, 450] width 58 height 31
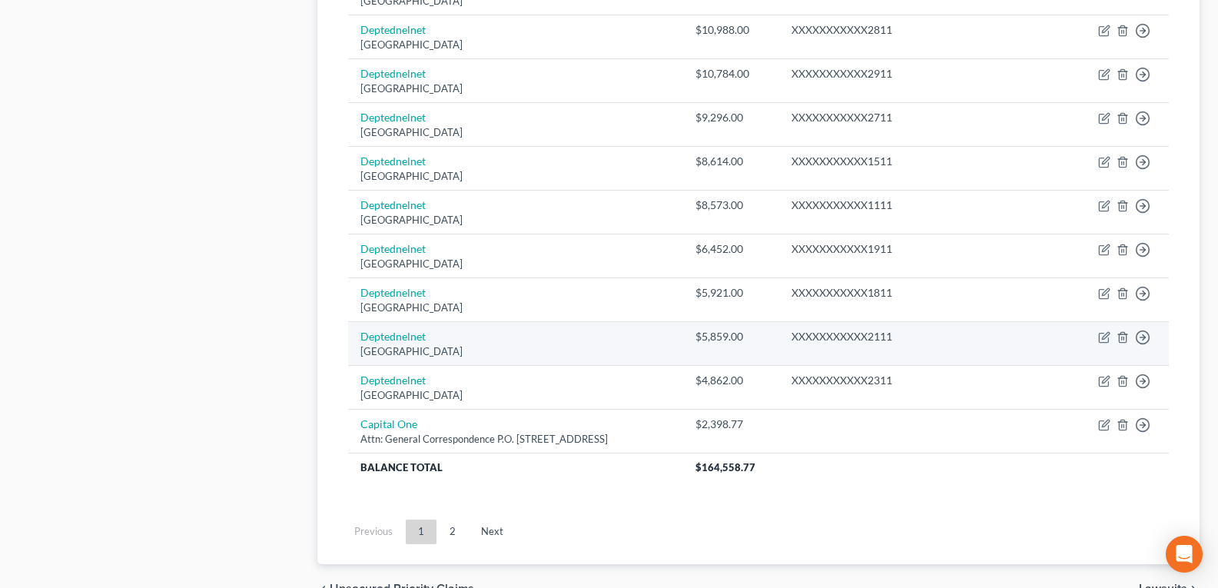
scroll to position [1230, 0]
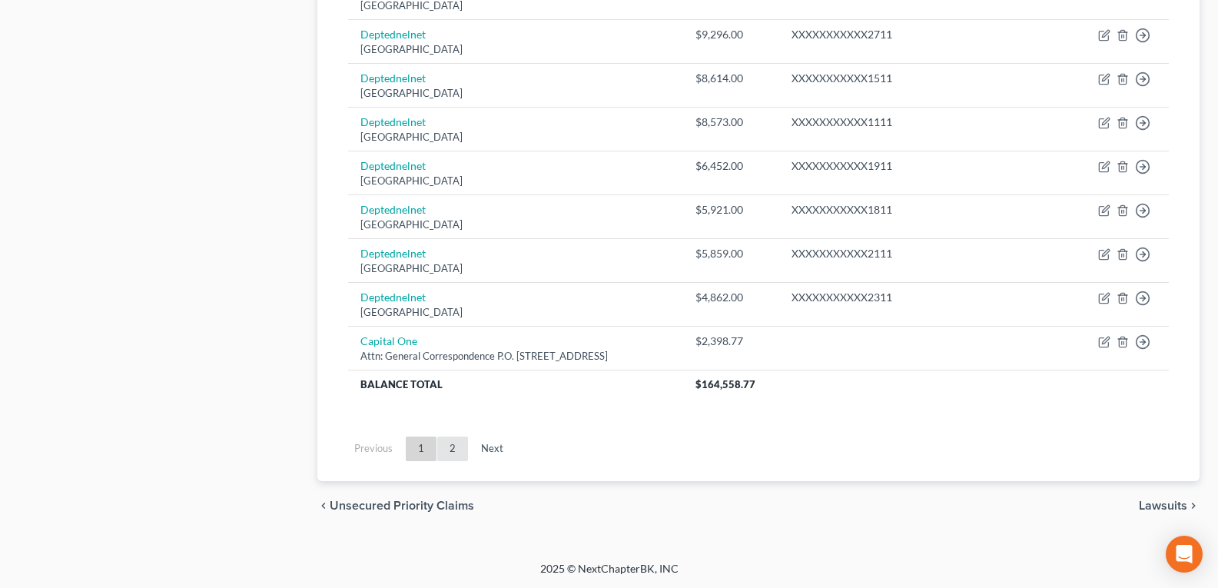
click at [460, 445] on link "2" at bounding box center [452, 448] width 31 height 25
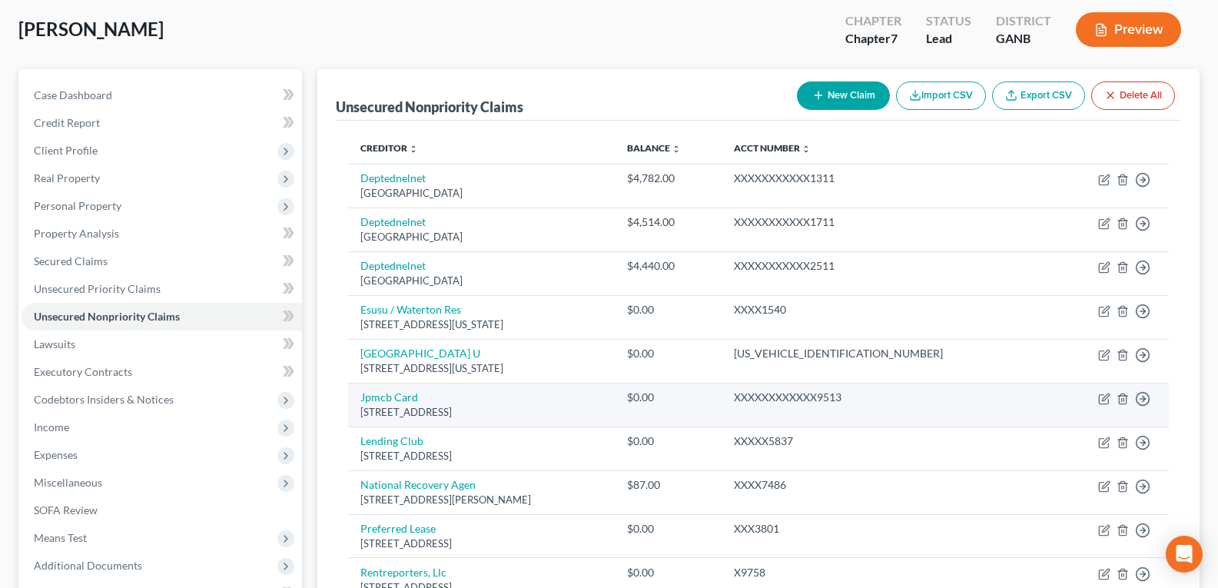
scroll to position [0, 0]
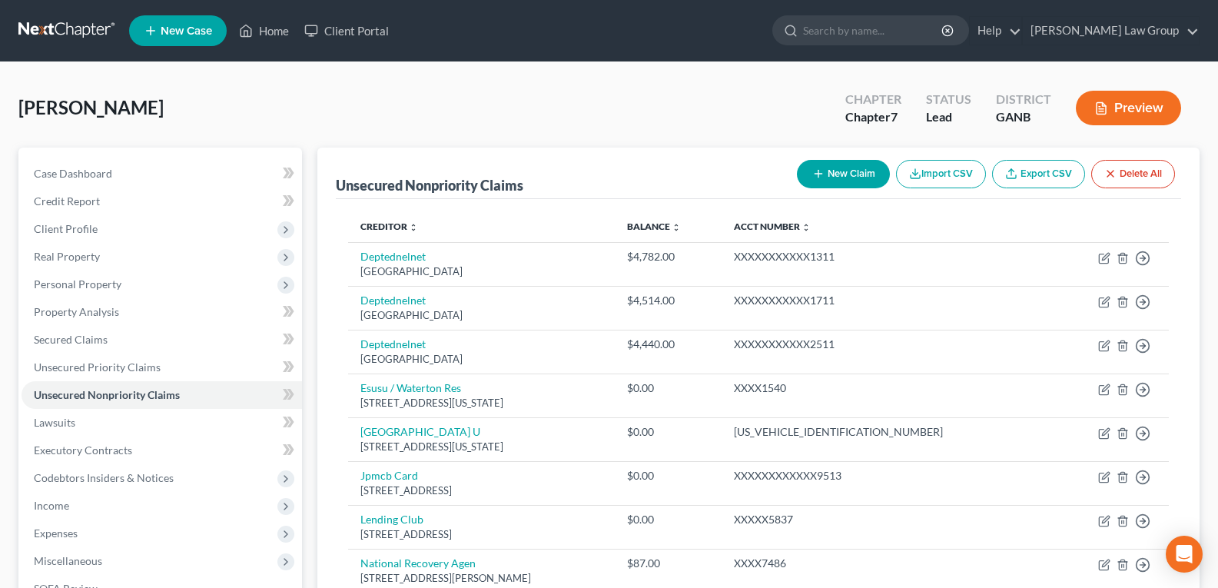
click at [845, 165] on button "New Claim" at bounding box center [843, 174] width 93 height 28
select select "0"
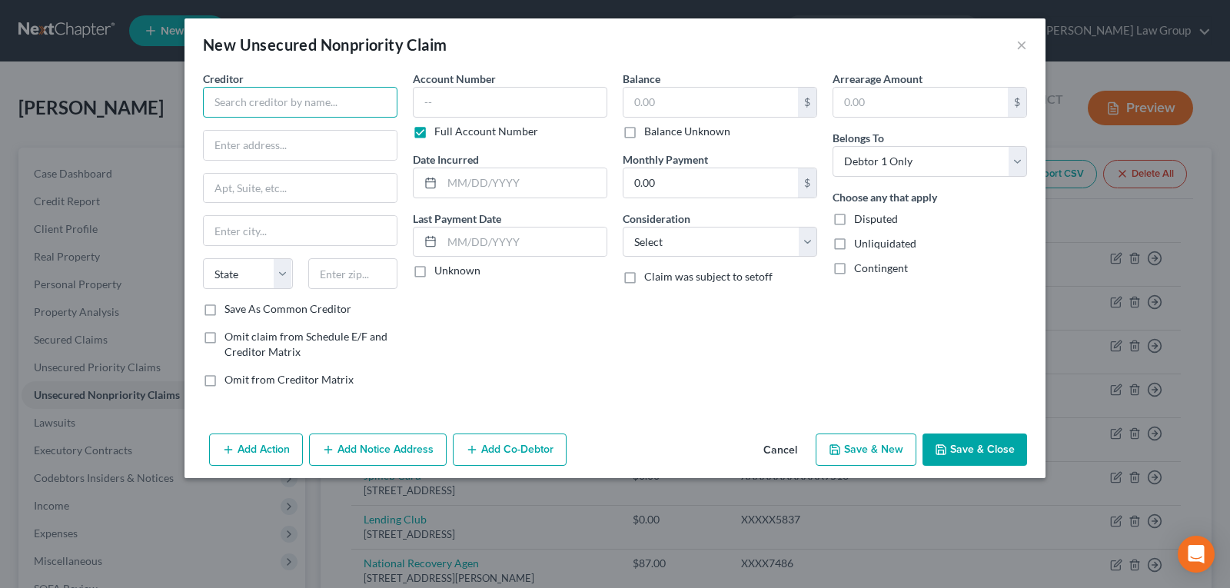
click at [305, 105] on input "text" at bounding box center [300, 102] width 194 height 31
click at [217, 105] on input "Venture One" at bounding box center [300, 102] width 194 height 31
type input "Capital One/Venture One"
click at [300, 143] on input "text" at bounding box center [300, 145] width 193 height 29
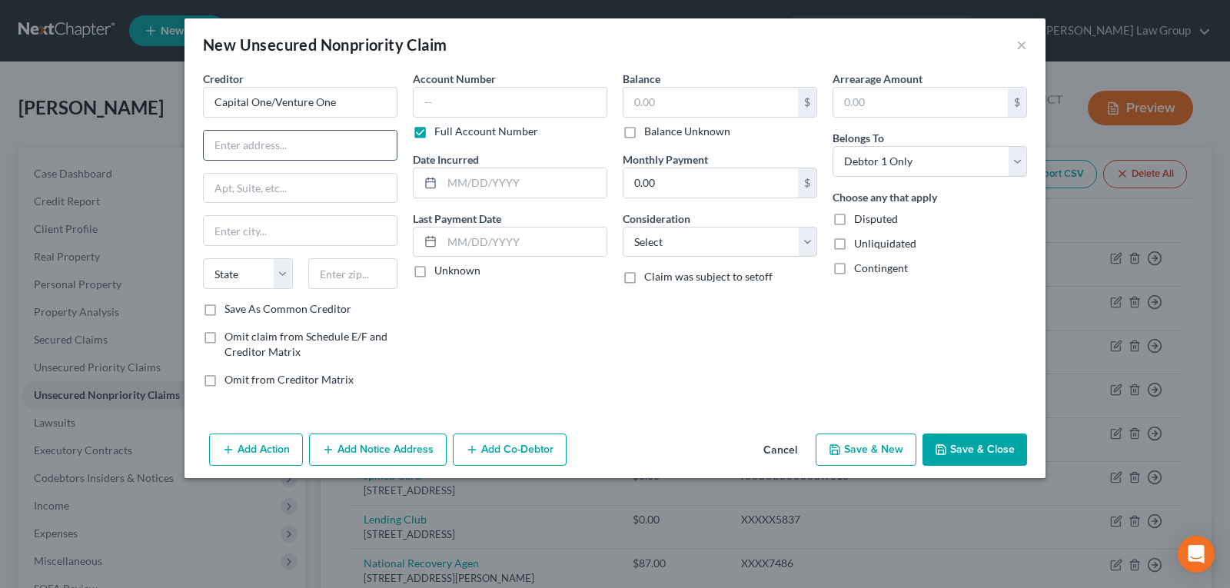
click at [280, 147] on input "text" at bounding box center [300, 145] width 193 height 29
paste input "Attn: General Correspondence"
type input "Attn: General Correspondence"
click at [259, 189] on input "text" at bounding box center [300, 188] width 193 height 29
paste input "P.O. Box 30285"
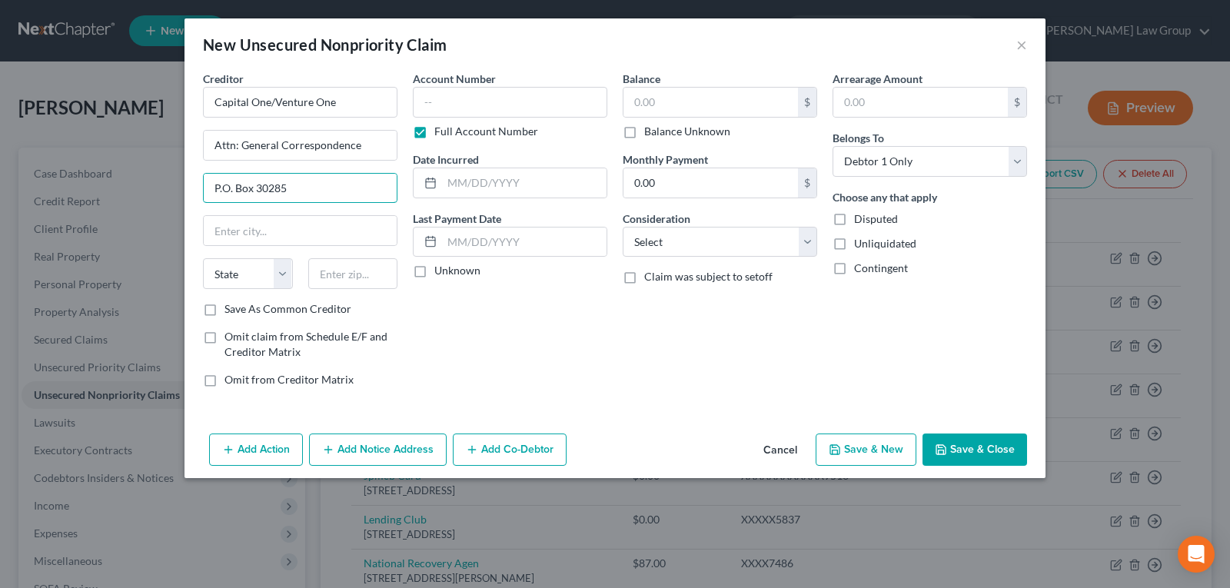
type input "P.O. Box 30285"
click at [255, 233] on input "text" at bounding box center [300, 230] width 193 height 29
paste input "[GEOGRAPHIC_DATA]-0285"
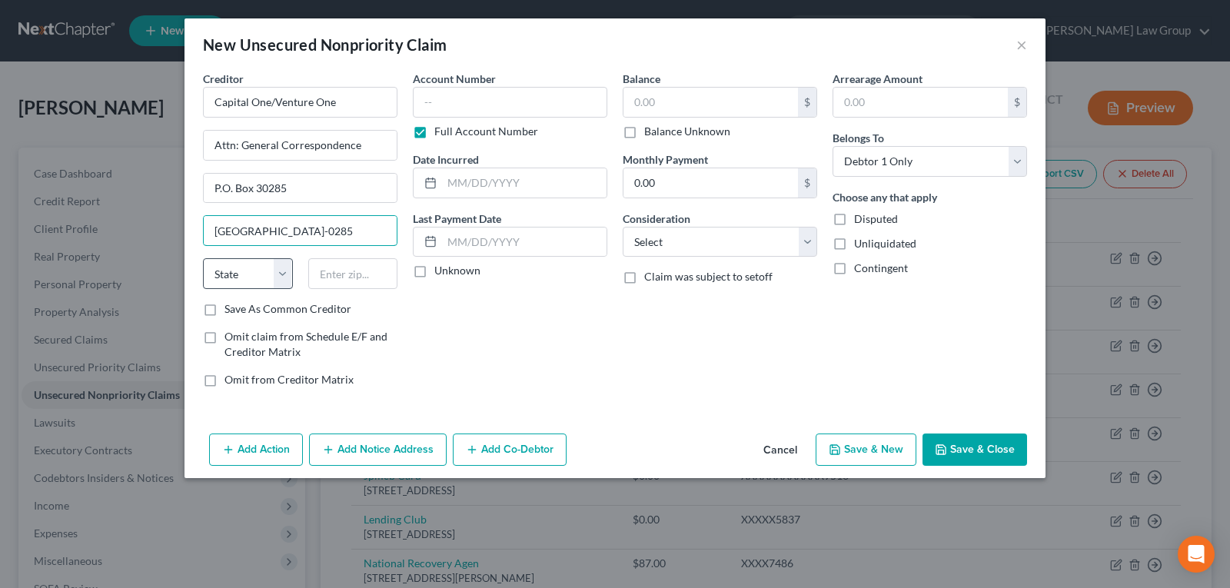
type input "[GEOGRAPHIC_DATA]-0285"
click at [254, 273] on select "State [US_STATE] AK AR AZ CA CO CT DE DC [GEOGRAPHIC_DATA] [GEOGRAPHIC_DATA] GU…" at bounding box center [248, 273] width 90 height 31
select select "46"
click at [203, 258] on select "State [US_STATE] AK AR AZ CA CO CT DE DC [GEOGRAPHIC_DATA] [GEOGRAPHIC_DATA] GU…" at bounding box center [248, 273] width 90 height 31
click at [357, 280] on input "text" at bounding box center [353, 273] width 90 height 31
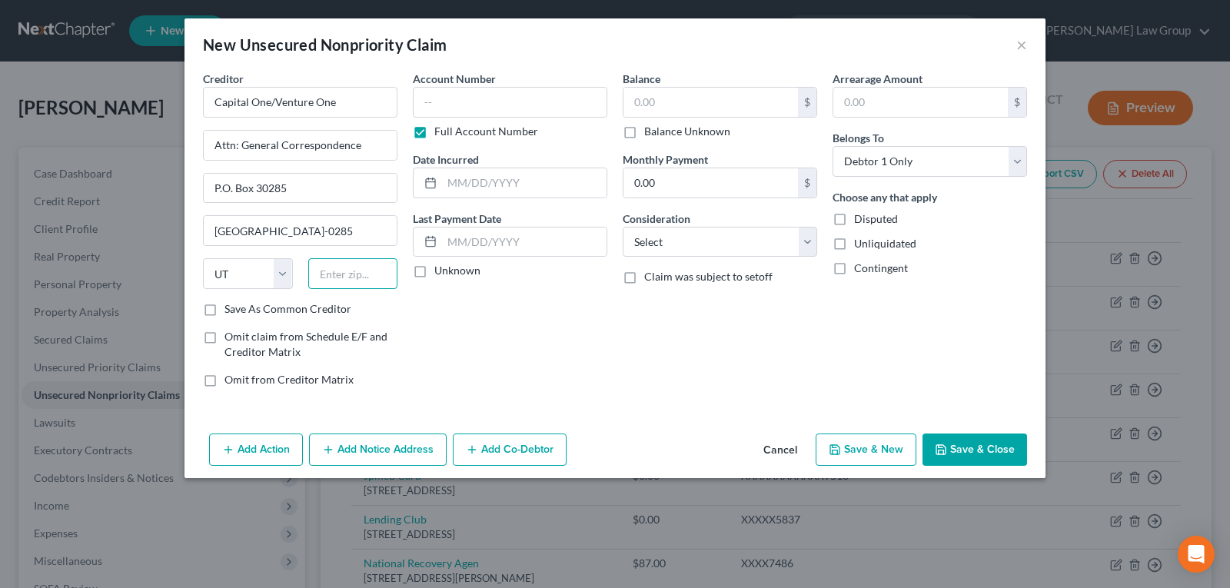
click at [357, 280] on input "text" at bounding box center [353, 273] width 90 height 31
click at [357, 272] on input "text" at bounding box center [353, 273] width 90 height 31
type input "7"
click at [355, 272] on input "text" at bounding box center [353, 273] width 90 height 31
type input "84130-0285"
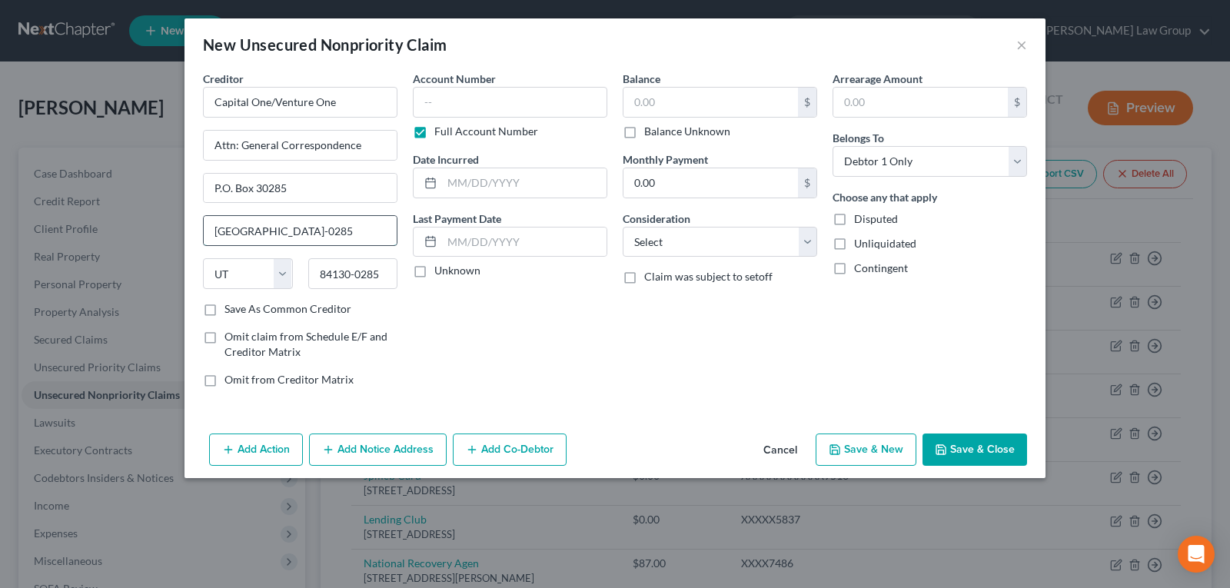
click at [382, 228] on input "[GEOGRAPHIC_DATA]-0285" at bounding box center [300, 230] width 193 height 29
type input "[GEOGRAPHIC_DATA], [GEOGRAPHIC_DATA]"
click at [669, 105] on input "text" at bounding box center [710, 102] width 174 height 29
type input "2"
type input "2,013.25"
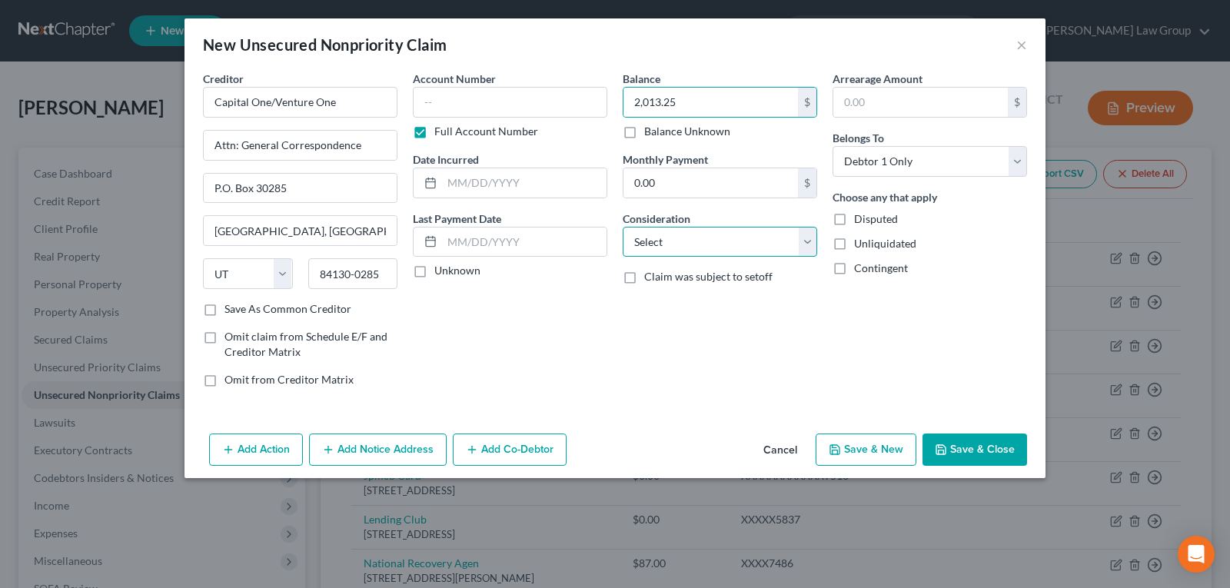
drag, startPoint x: 735, startPoint y: 237, endPoint x: 718, endPoint y: 254, distance: 23.4
click at [735, 235] on select "Select Cable / Satellite Services Collection Agency Credit Card Debt Debt Couns…" at bounding box center [719, 242] width 194 height 31
select select "2"
click at [622, 227] on select "Select Cable / Satellite Services Collection Agency Credit Card Debt Debt Couns…" at bounding box center [719, 242] width 194 height 31
click at [961, 445] on button "Save & Close" at bounding box center [974, 449] width 105 height 32
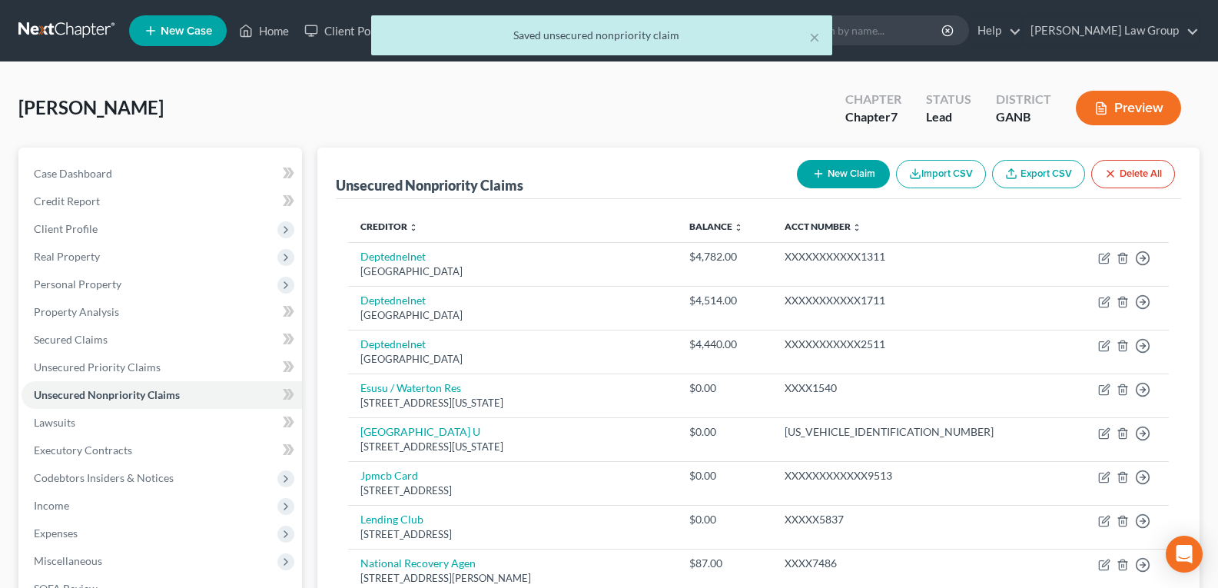
click at [838, 176] on button "New Claim" at bounding box center [843, 174] width 93 height 28
select select "0"
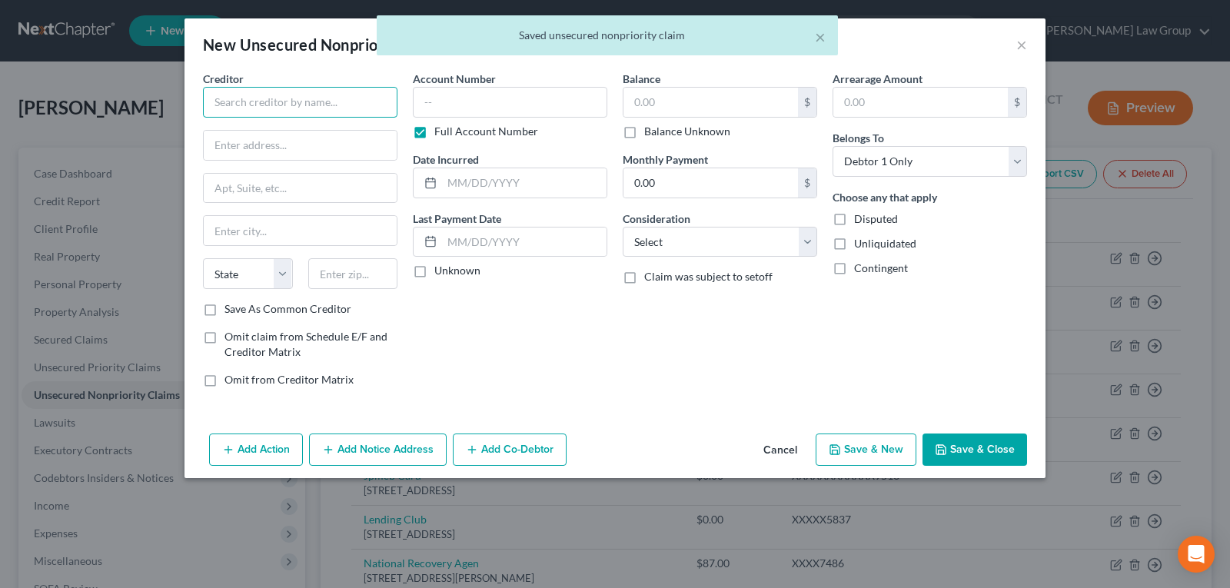
click at [332, 98] on input "text" at bounding box center [300, 102] width 194 height 31
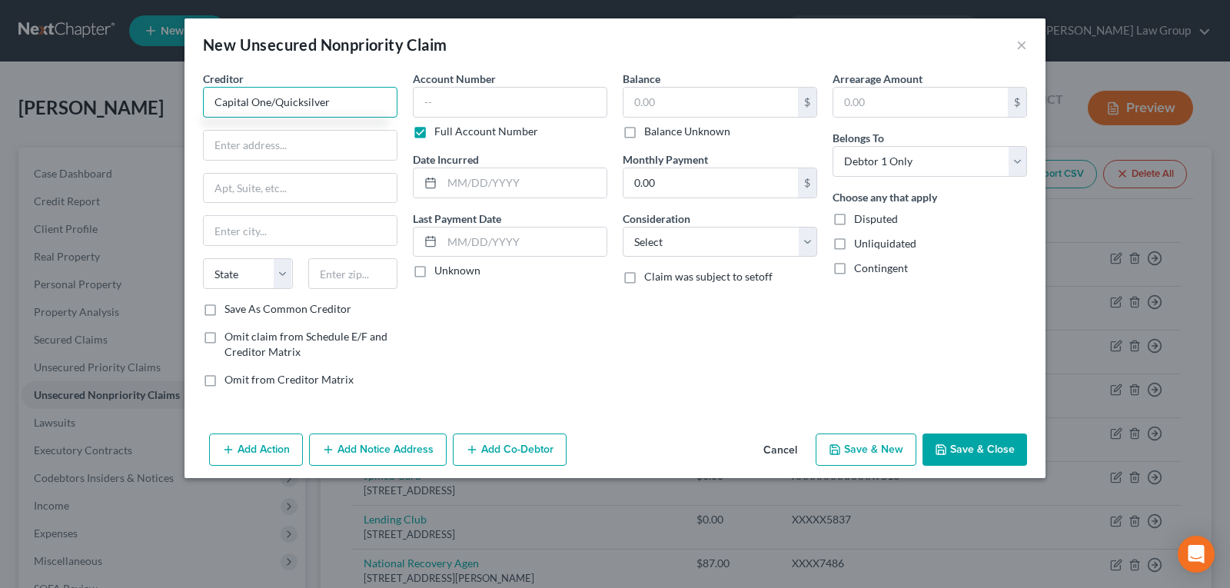
type input "Capital One/Quicksilver"
click at [254, 146] on input "text" at bounding box center [300, 145] width 193 height 29
type input "Attn: General Correspondence"
click at [285, 179] on input "text" at bounding box center [300, 188] width 193 height 29
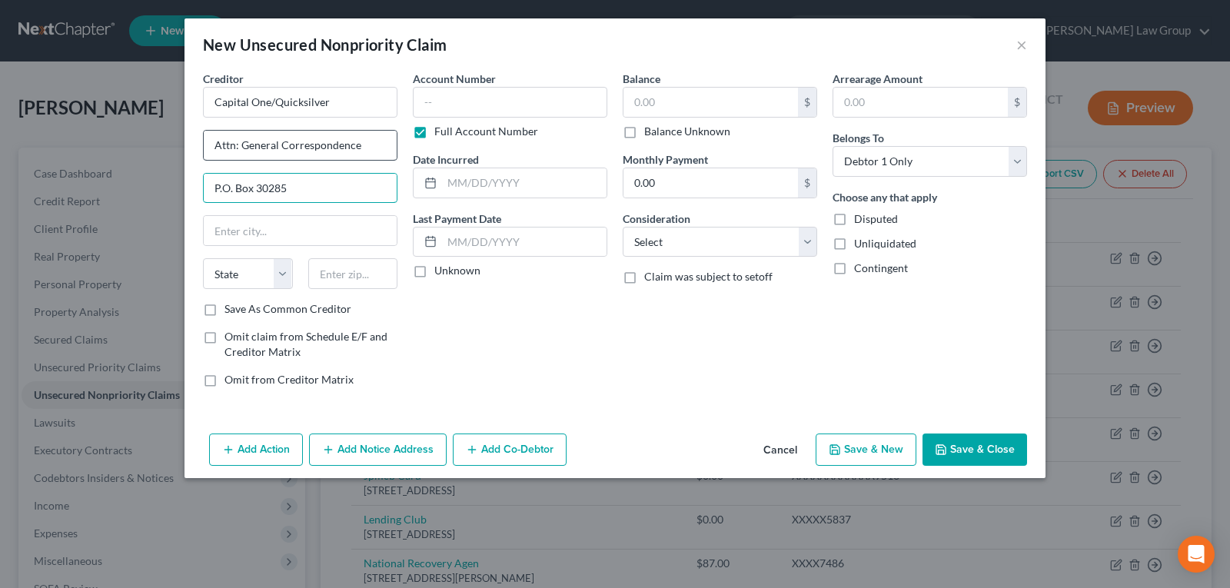
type input "P.O. Box 30285"
type input "[GEOGRAPHIC_DATA]"
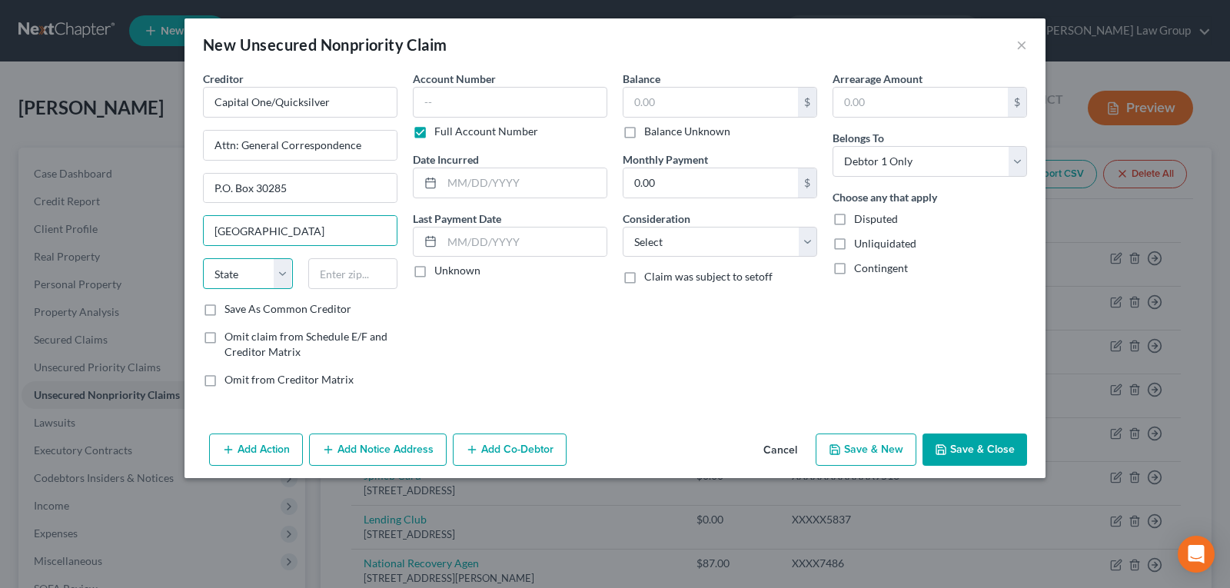
drag, startPoint x: 253, startPoint y: 275, endPoint x: 258, endPoint y: 262, distance: 14.1
click at [253, 275] on select "State [US_STATE] AK AR AZ CA CO CT DE DC [GEOGRAPHIC_DATA] [GEOGRAPHIC_DATA] GU…" at bounding box center [248, 273] width 90 height 31
select select "46"
click at [203, 258] on select "State [US_STATE] AK AR AZ CA CO CT DE DC [GEOGRAPHIC_DATA] [GEOGRAPHIC_DATA] GU…" at bounding box center [248, 273] width 90 height 31
drag, startPoint x: 341, startPoint y: 282, endPoint x: 340, endPoint y: 272, distance: 10.1
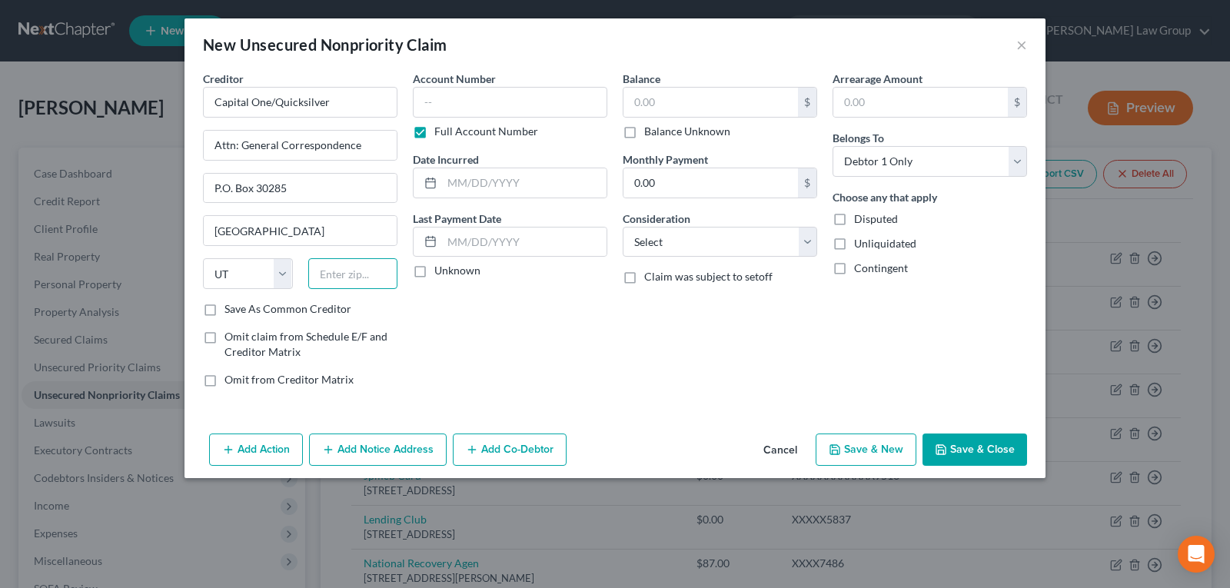
click at [341, 282] on input "text" at bounding box center [353, 273] width 90 height 31
type input "84130-0285"
click at [686, 100] on input "text" at bounding box center [710, 102] width 174 height 29
type input "2,722.55"
drag, startPoint x: 665, startPoint y: 242, endPoint x: 666, endPoint y: 254, distance: 11.6
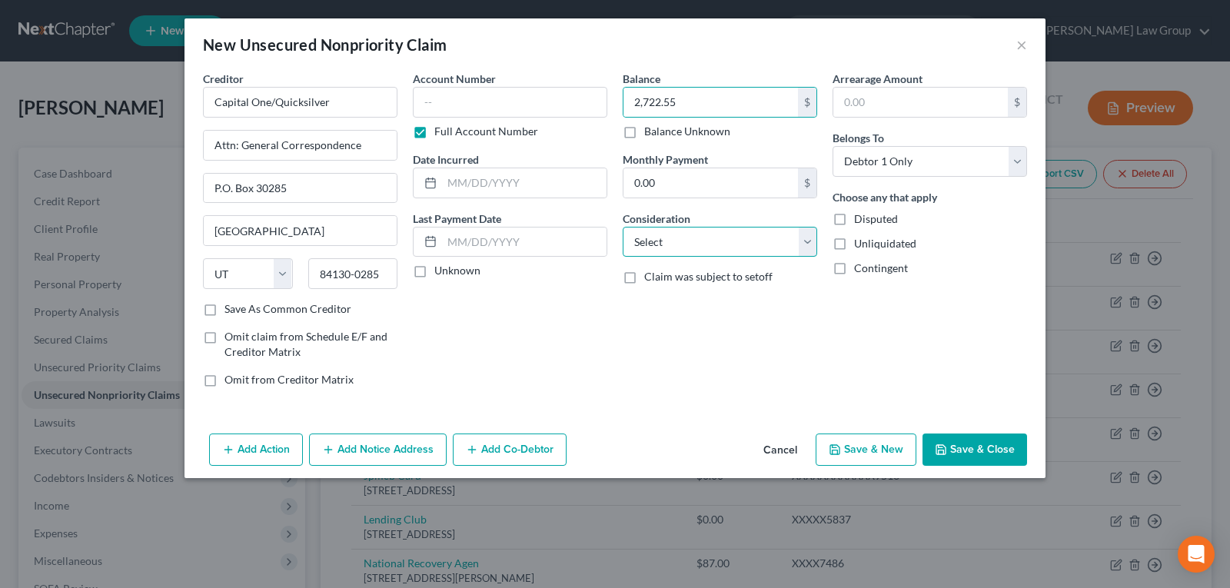
click at [666, 242] on select "Select Cable / Satellite Services Collection Agency Credit Card Debt Debt Couns…" at bounding box center [719, 242] width 194 height 31
select select "2"
click at [622, 227] on select "Select Cable / Satellite Services Collection Agency Credit Card Debt Debt Couns…" at bounding box center [719, 242] width 194 height 31
click at [861, 446] on button "Save & New" at bounding box center [865, 449] width 101 height 32
select select "0"
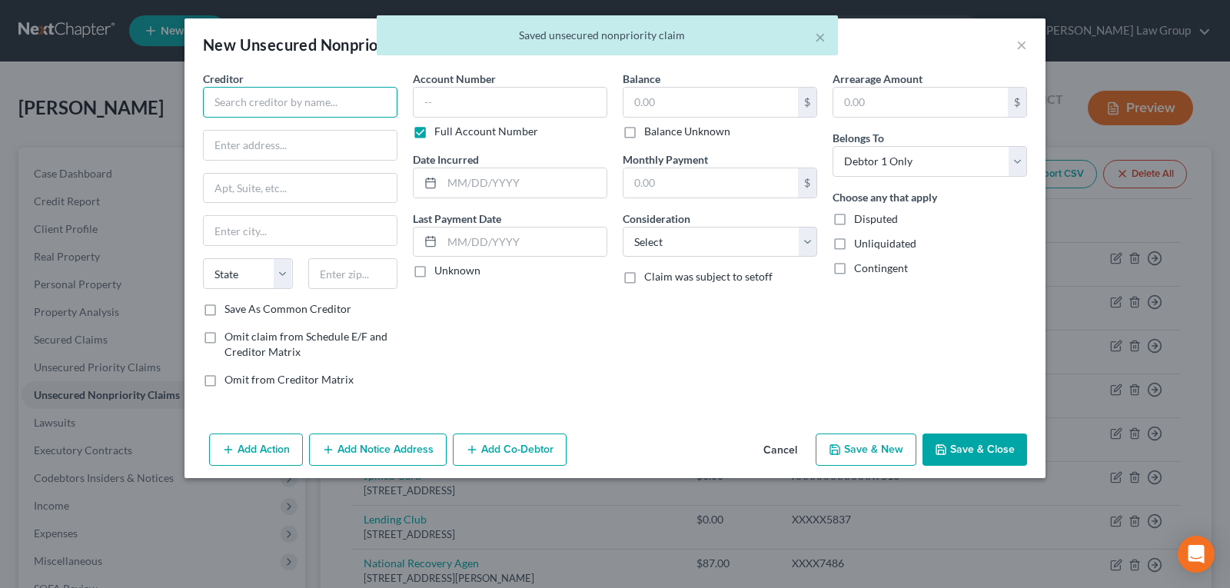
click at [252, 93] on input "text" at bounding box center [300, 102] width 194 height 31
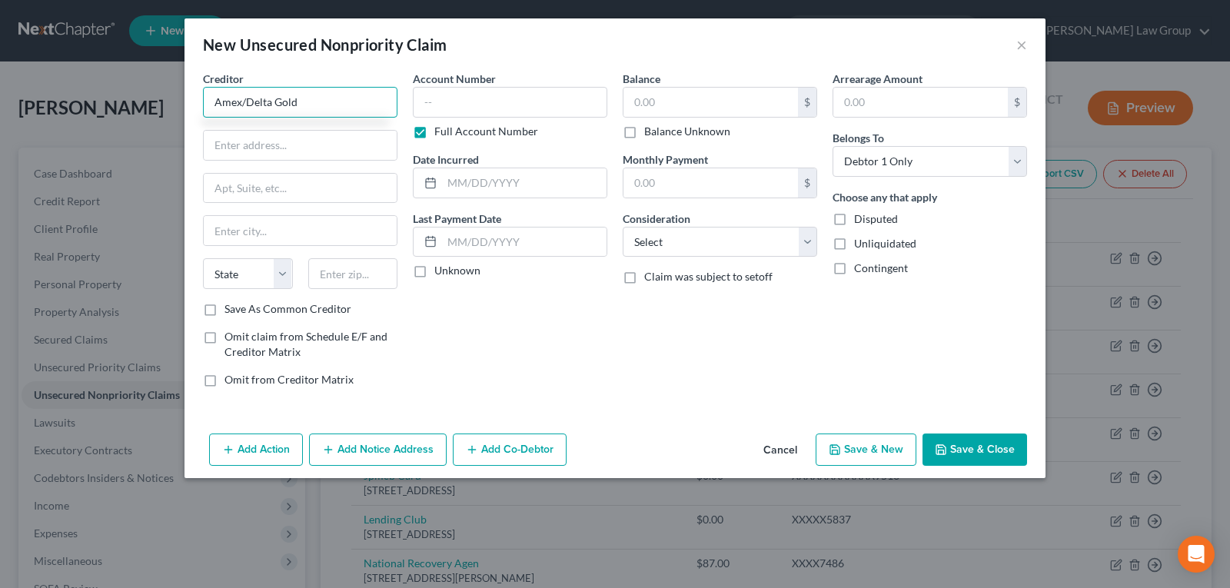
type input "Amex/Delta Gold"
drag, startPoint x: 280, startPoint y: 141, endPoint x: 273, endPoint y: 142, distance: 7.8
click at [277, 141] on input "text" at bounding box center [300, 145] width 193 height 29
paste input "Subpoena Response Unit (SRU)"
type input "Subpoena Response Unit (SRU)"
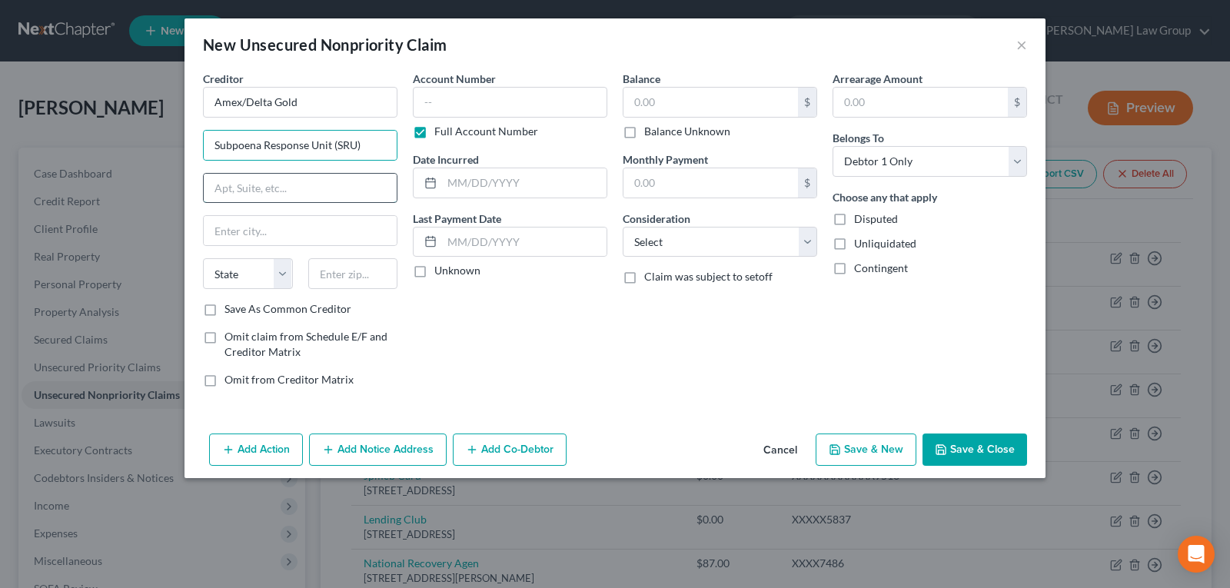
click at [257, 191] on input "text" at bounding box center [300, 188] width 193 height 29
paste input "[STREET_ADDRESS][PERSON_NAME]"
type input "[STREET_ADDRESS][PERSON_NAME]"
click at [303, 234] on input "text" at bounding box center [300, 230] width 193 height 29
paste input "[GEOGRAPHIC_DATA]"
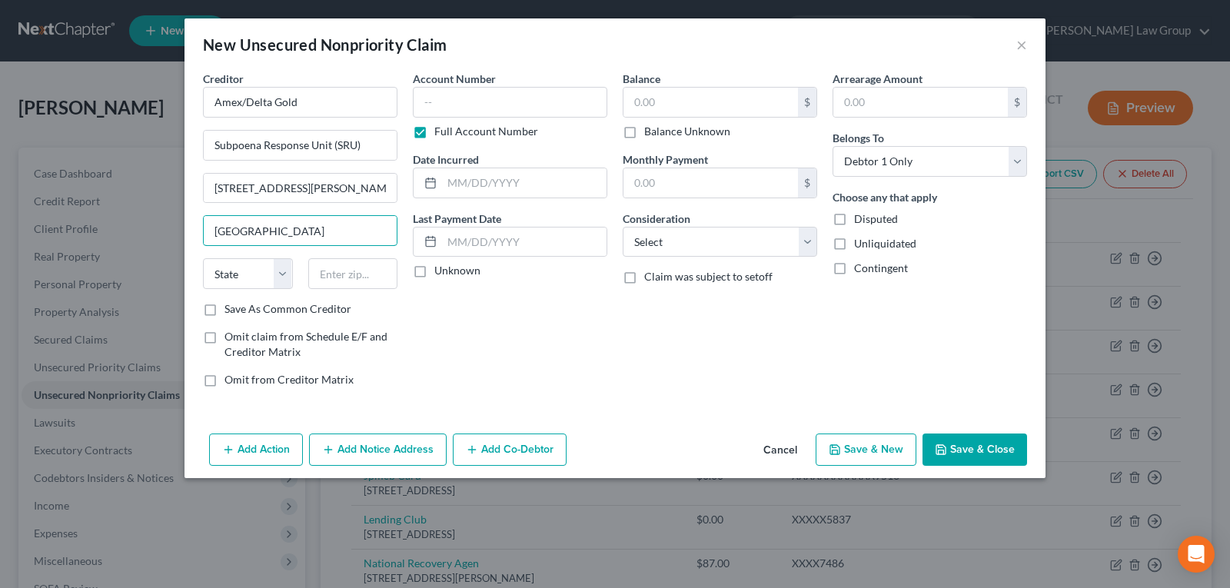
type input "[GEOGRAPHIC_DATA]"
click at [281, 290] on div "State [US_STATE] AK AR AZ CA CO CT DE DC [GEOGRAPHIC_DATA] [GEOGRAPHIC_DATA] GU…" at bounding box center [300, 279] width 210 height 43
click at [282, 277] on select "State [US_STATE] AK AR AZ CA CO CT DE DC [GEOGRAPHIC_DATA] [GEOGRAPHIC_DATA] GU…" at bounding box center [248, 273] width 90 height 31
drag, startPoint x: 284, startPoint y: 267, endPoint x: 282, endPoint y: 258, distance: 9.3
click at [284, 267] on select "State [US_STATE] AK AR AZ CA CO CT DE DC [GEOGRAPHIC_DATA] [GEOGRAPHIC_DATA] GU…" at bounding box center [248, 273] width 90 height 31
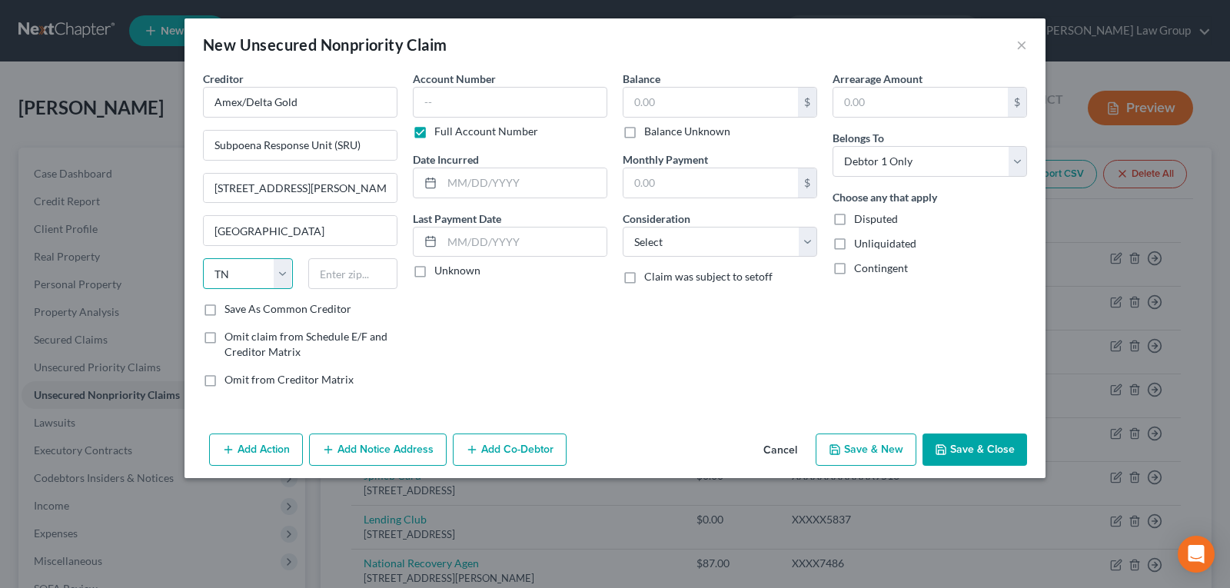
select select "45"
click at [203, 258] on select "State [US_STATE] AK AR AZ CA CO CT DE DC [GEOGRAPHIC_DATA] [GEOGRAPHIC_DATA] GU…" at bounding box center [248, 273] width 90 height 31
drag, startPoint x: 343, startPoint y: 263, endPoint x: 340, endPoint y: 273, distance: 10.3
click at [341, 267] on input "text" at bounding box center [353, 273] width 90 height 31
type input "79906"
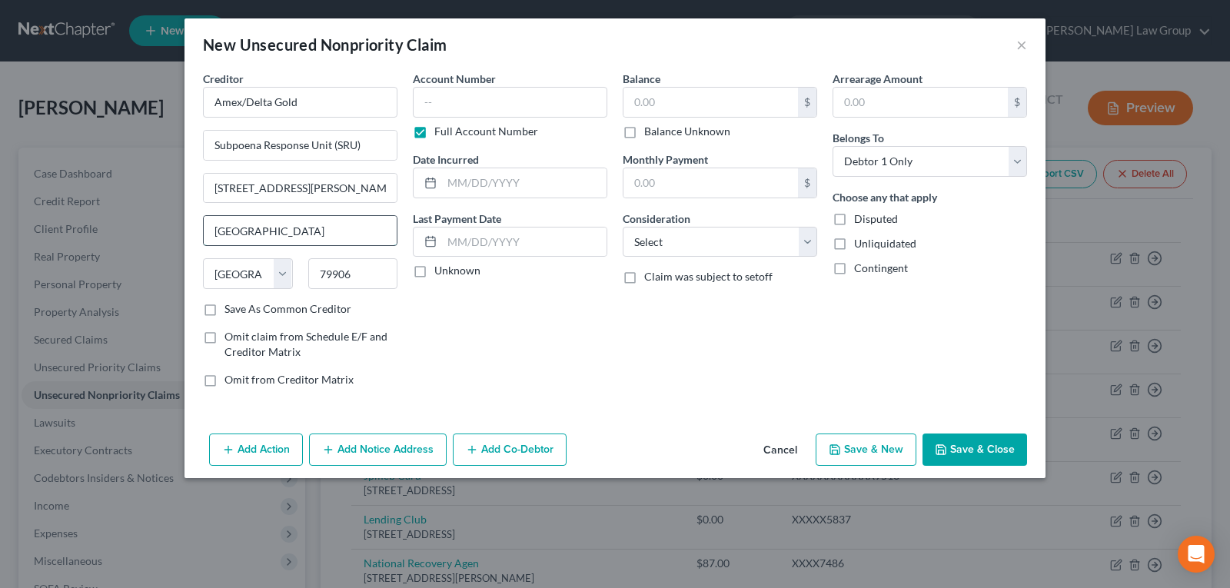
click at [337, 244] on input "[GEOGRAPHIC_DATA]" at bounding box center [300, 230] width 193 height 29
type input "[GEOGRAPHIC_DATA]"
click at [680, 106] on input "text" at bounding box center [710, 102] width 174 height 29
type input "4,651.49"
drag, startPoint x: 657, startPoint y: 238, endPoint x: 657, endPoint y: 254, distance: 16.1
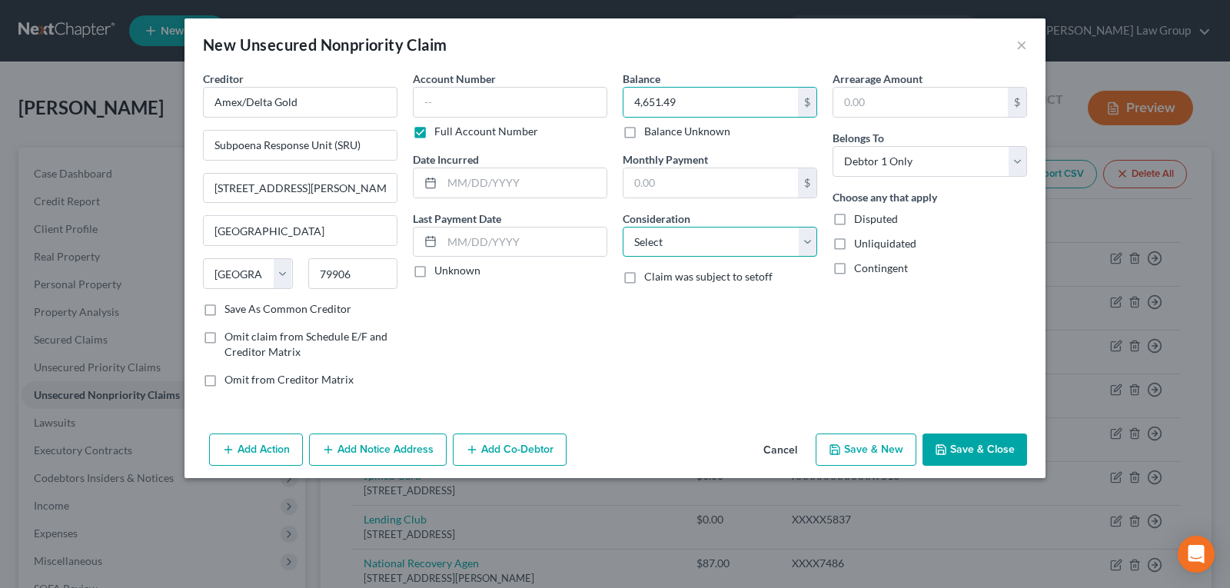
click at [657, 238] on select "Select Cable / Satellite Services Collection Agency Credit Card Debt Debt Couns…" at bounding box center [719, 242] width 194 height 31
select select "2"
click at [622, 227] on select "Select Cable / Satellite Services Collection Agency Credit Card Debt Debt Couns…" at bounding box center [719, 242] width 194 height 31
click at [878, 446] on button "Save & New" at bounding box center [865, 449] width 101 height 32
select select "0"
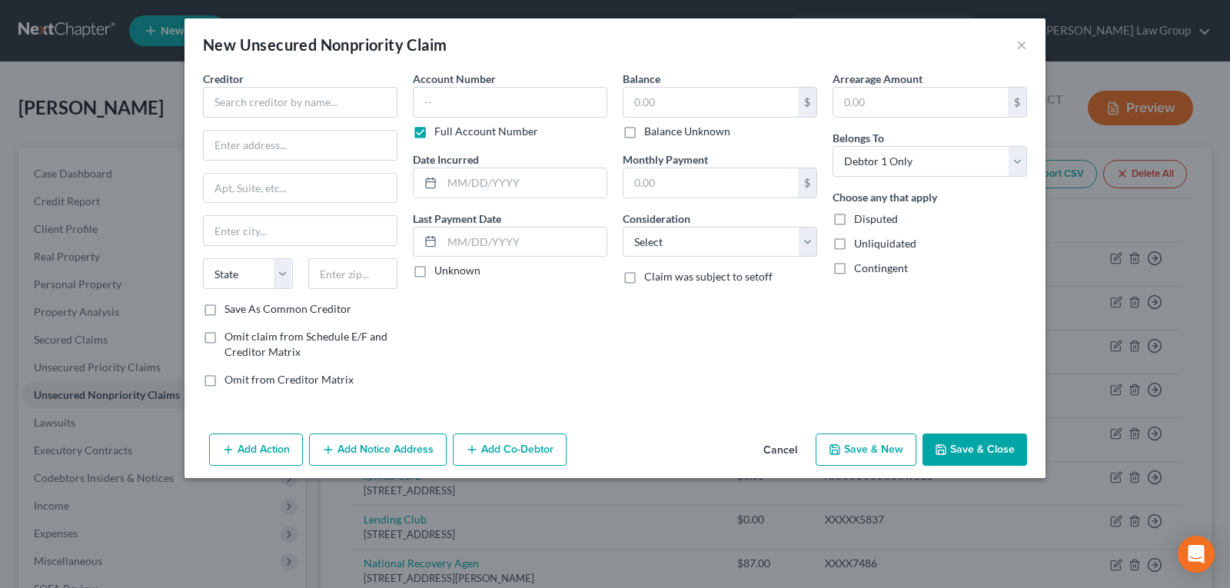
click at [784, 443] on button "Cancel" at bounding box center [780, 450] width 58 height 31
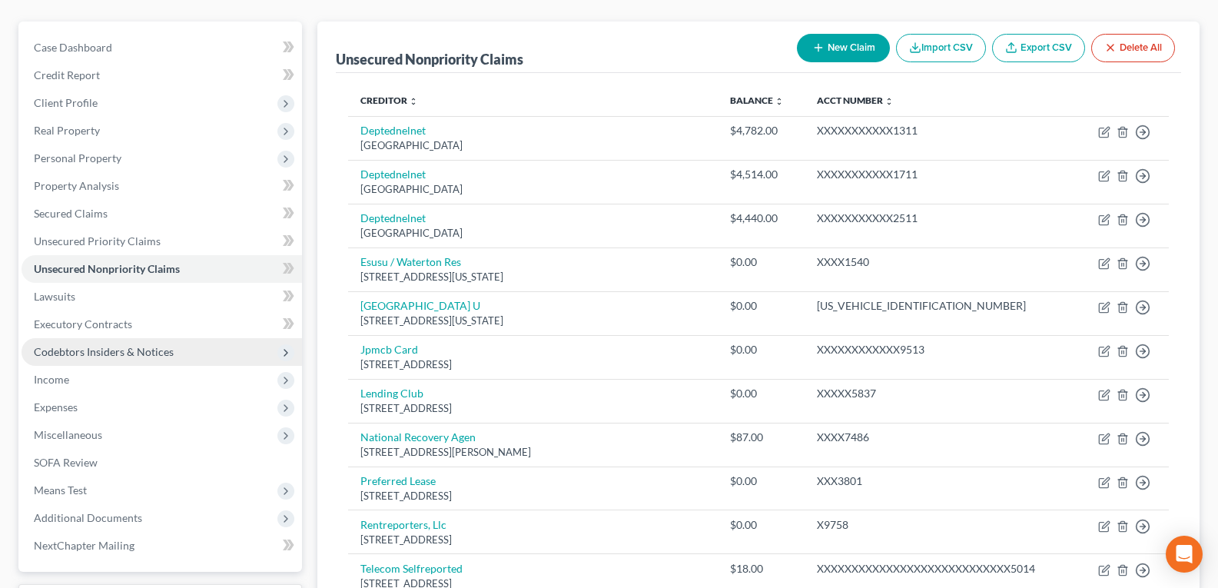
scroll to position [154, 0]
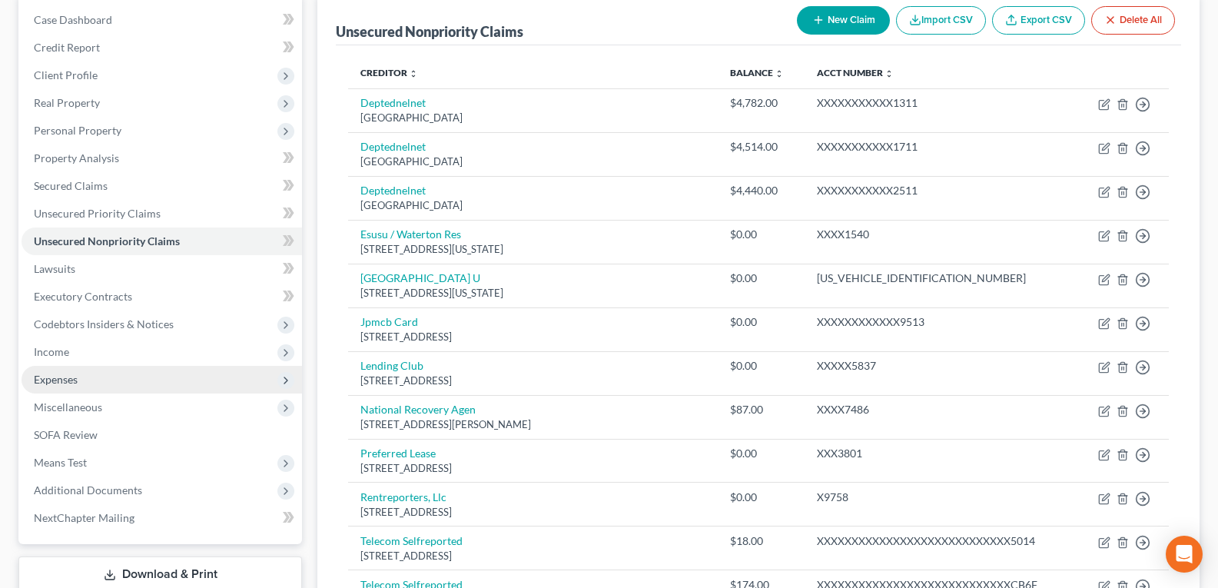
click at [76, 383] on span "Expenses" at bounding box center [56, 379] width 44 height 13
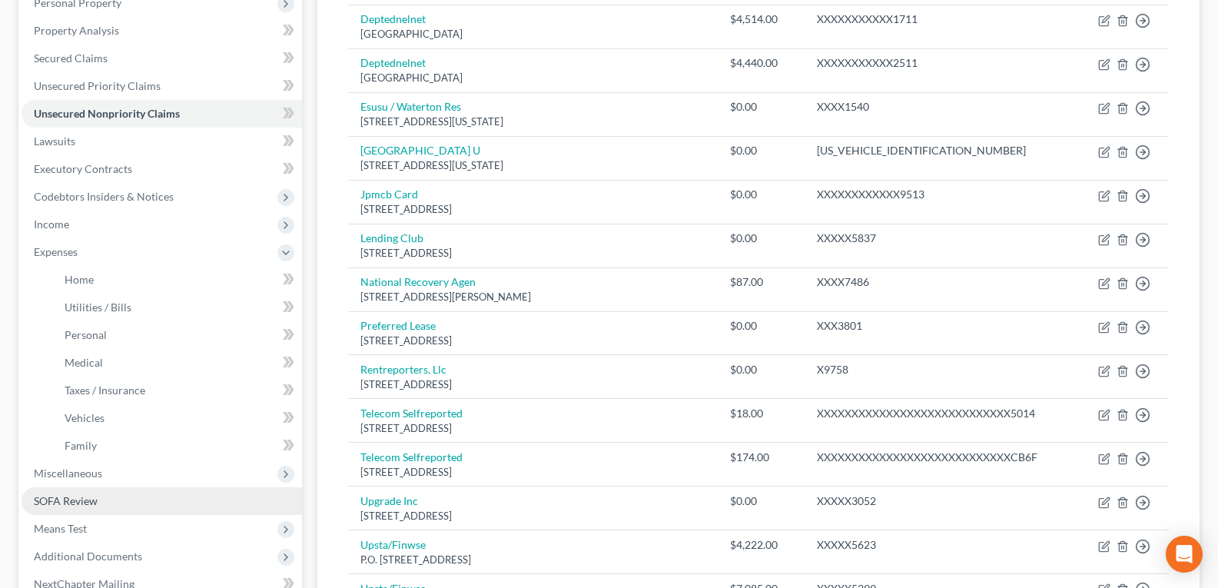
scroll to position [307, 0]
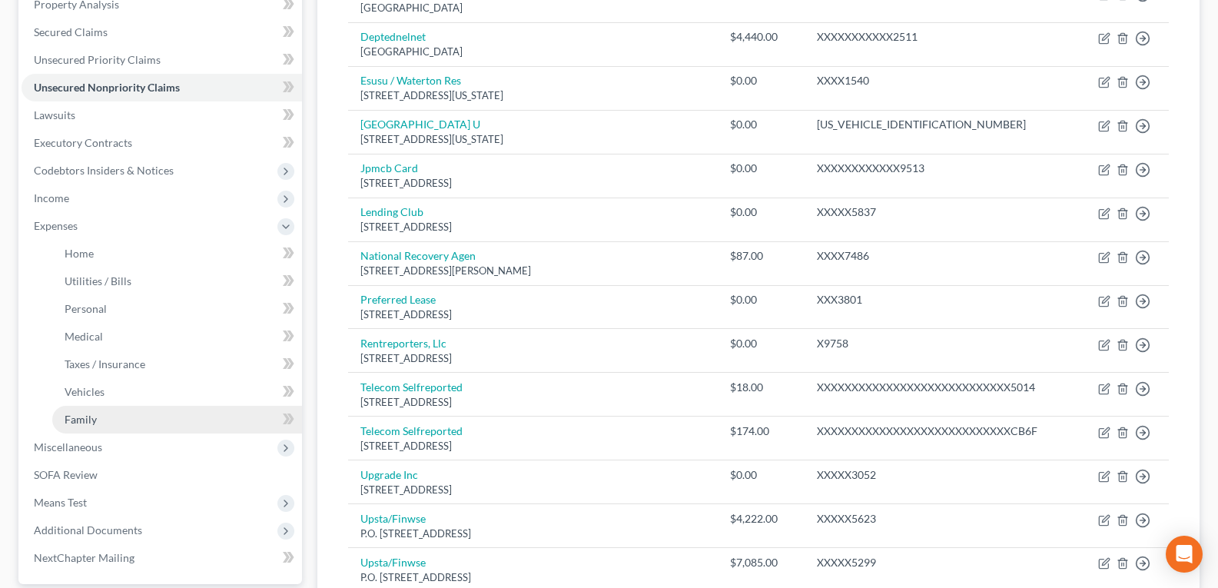
click at [96, 421] on link "Family" at bounding box center [177, 420] width 250 height 28
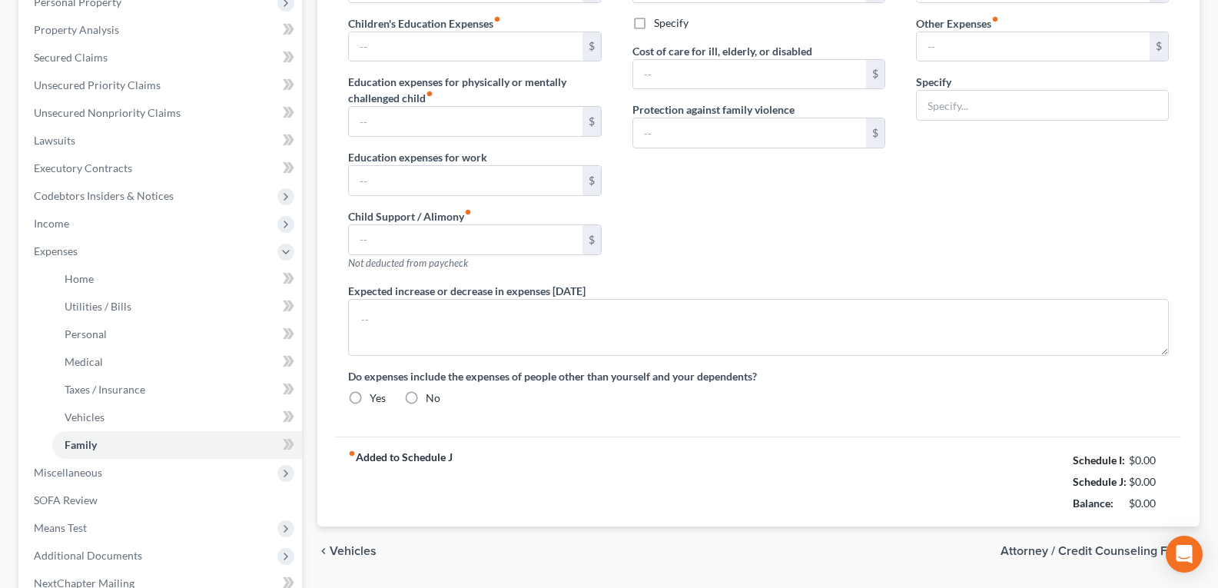
type input "0.00"
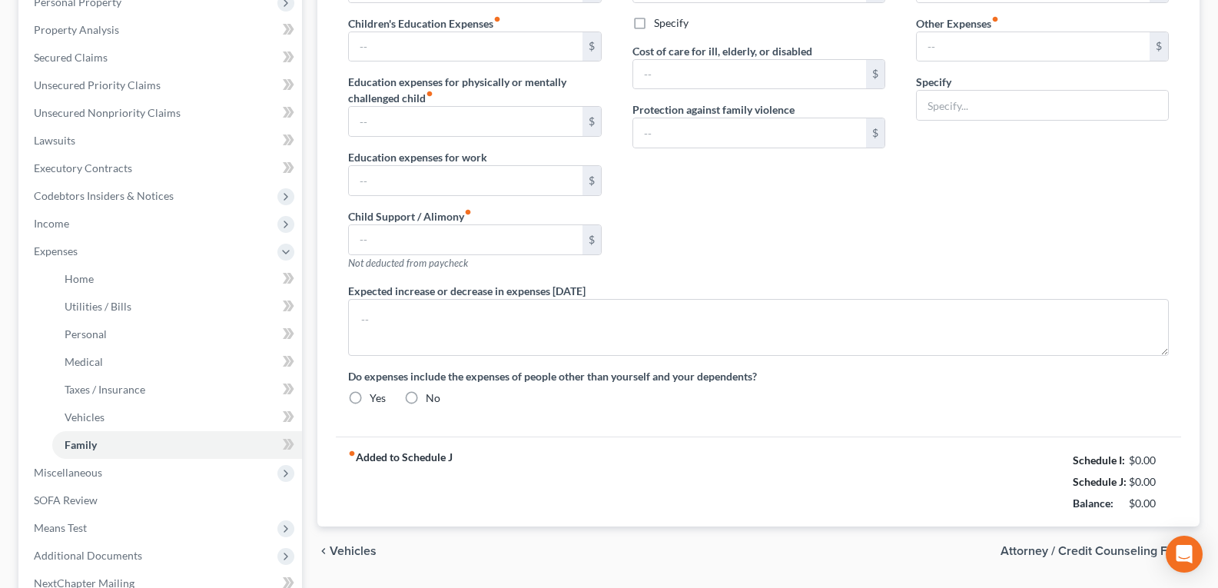
type input "0.00"
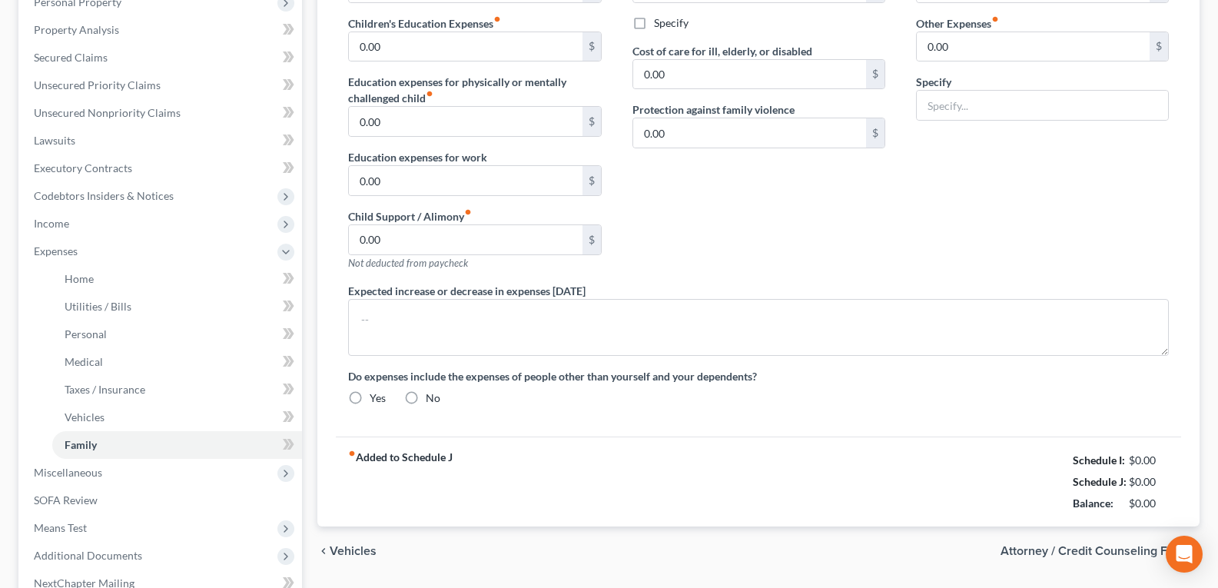
radio input "true"
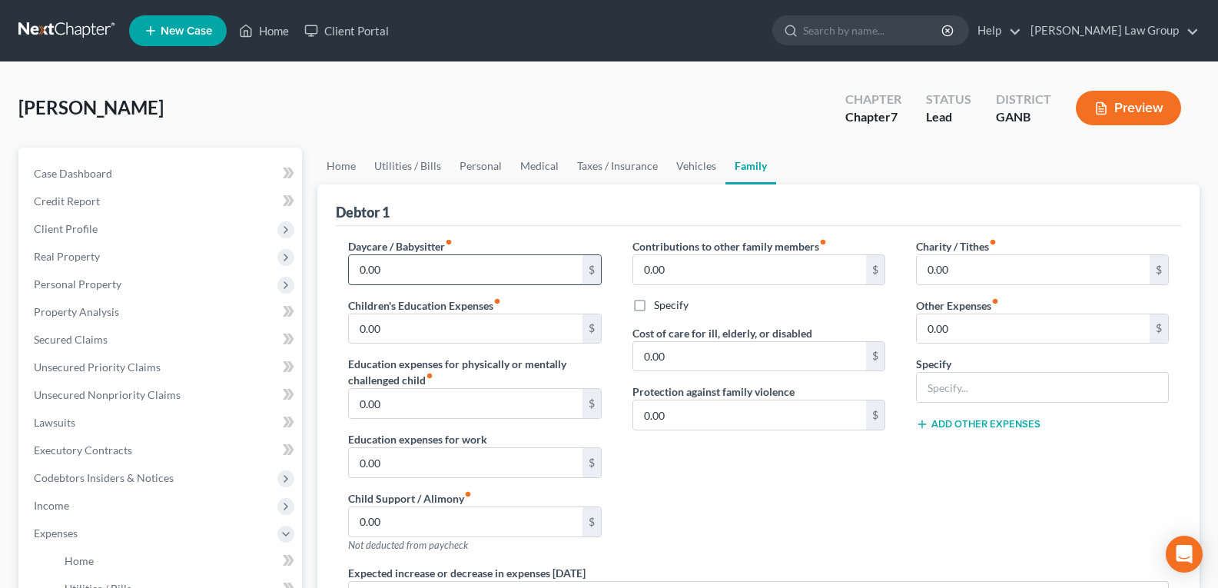
click at [440, 274] on input "0.00" at bounding box center [465, 269] width 233 height 29
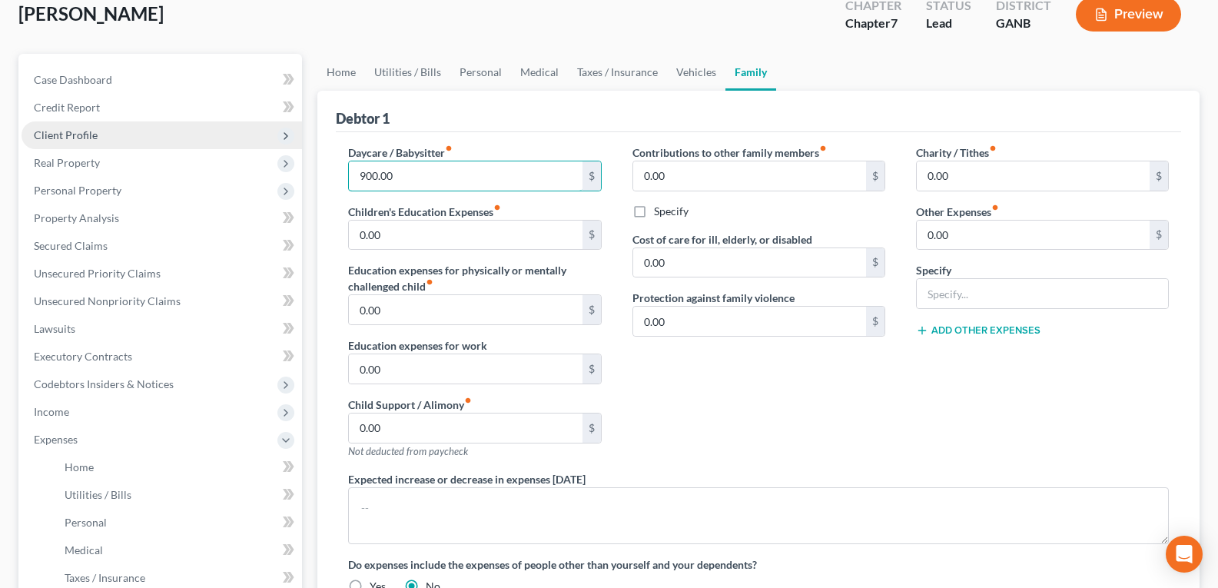
scroll to position [77, 0]
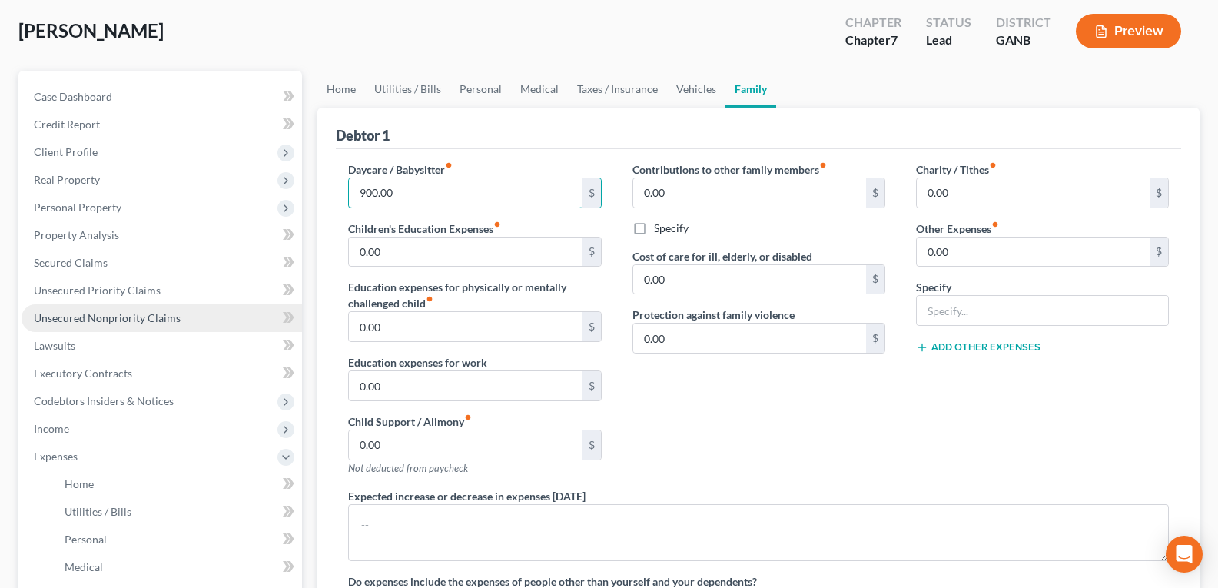
type input "900.00"
drag, startPoint x: 88, startPoint y: 319, endPoint x: 363, endPoint y: 320, distance: 275.1
click at [88, 320] on span "Unsecured Nonpriority Claims" at bounding box center [107, 317] width 147 height 13
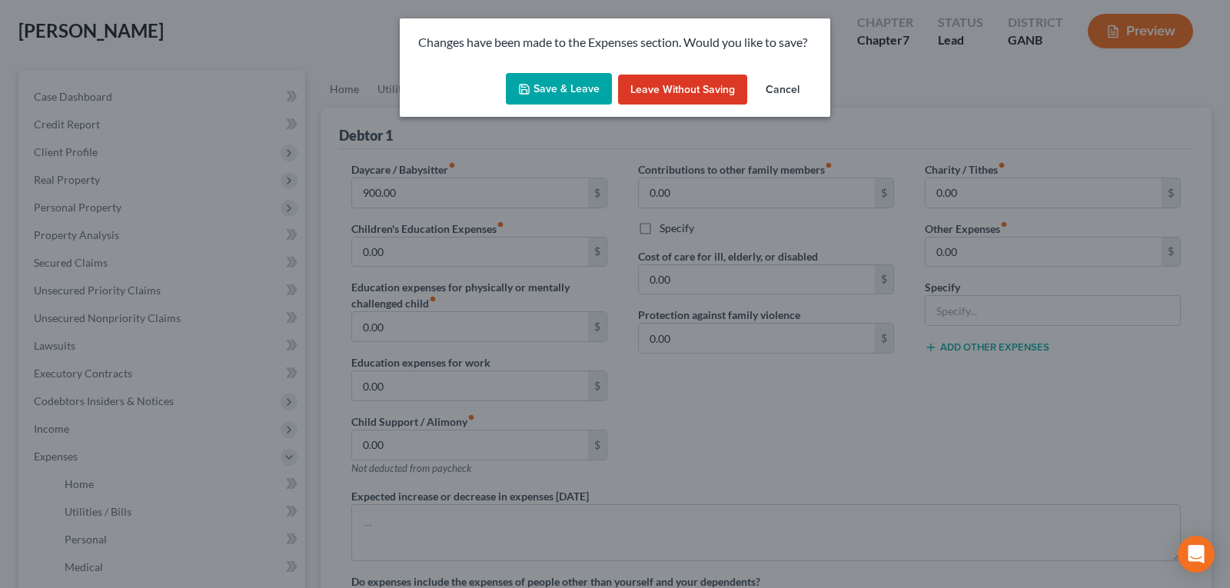
click at [569, 86] on button "Save & Leave" at bounding box center [559, 89] width 106 height 32
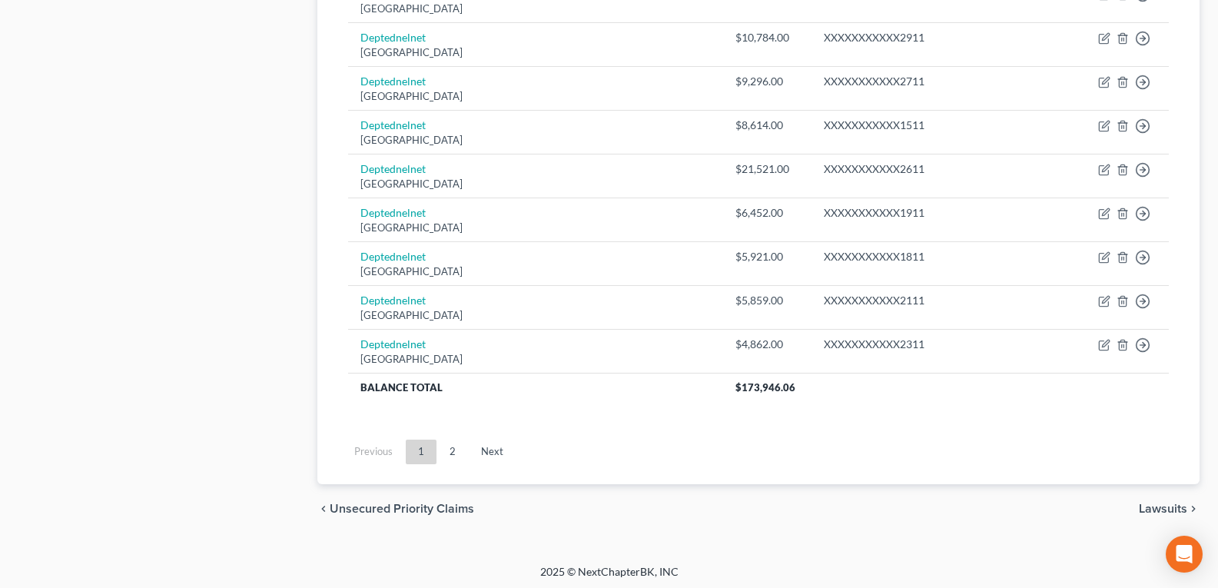
scroll to position [1186, 0]
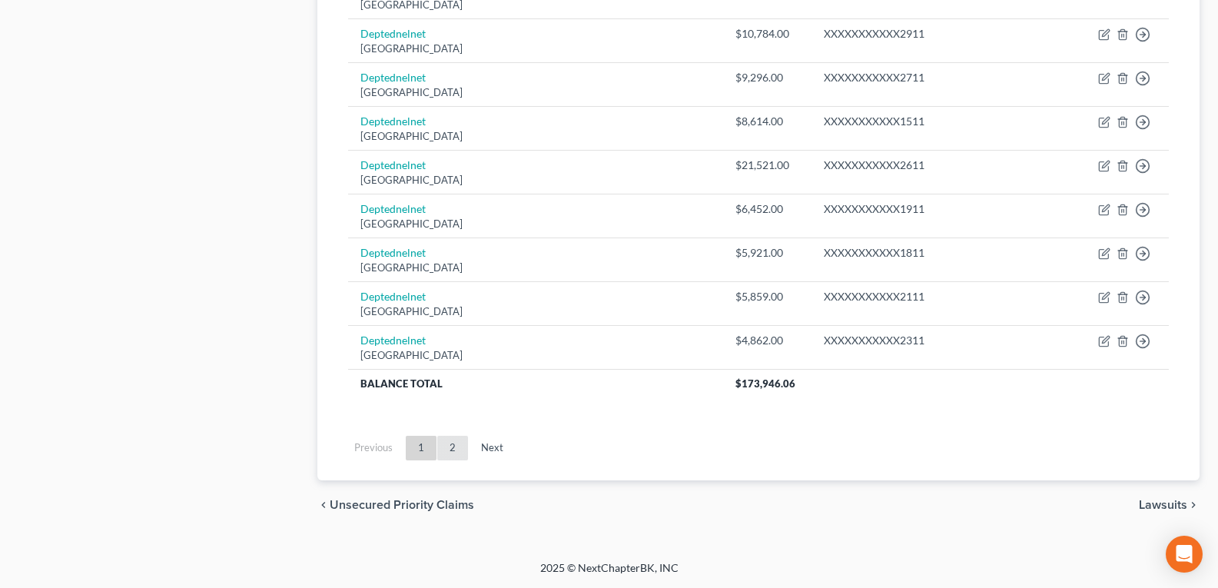
click at [459, 443] on link "2" at bounding box center [452, 448] width 31 height 25
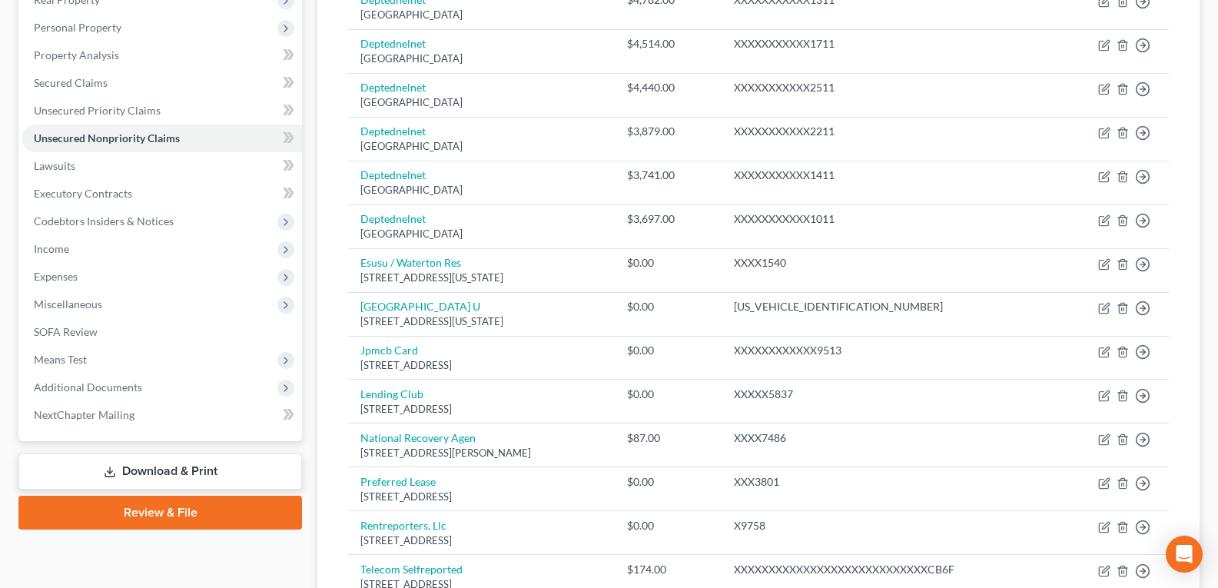
scroll to position [748, 0]
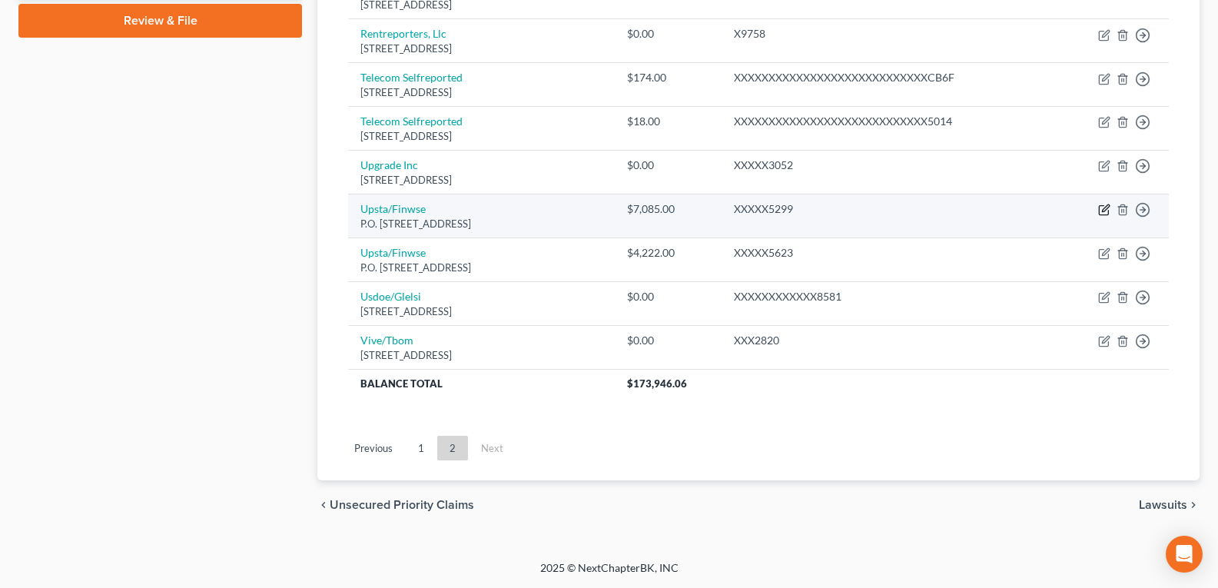
click at [1100, 209] on icon "button" at bounding box center [1104, 210] width 12 height 12
select select "4"
select select "0"
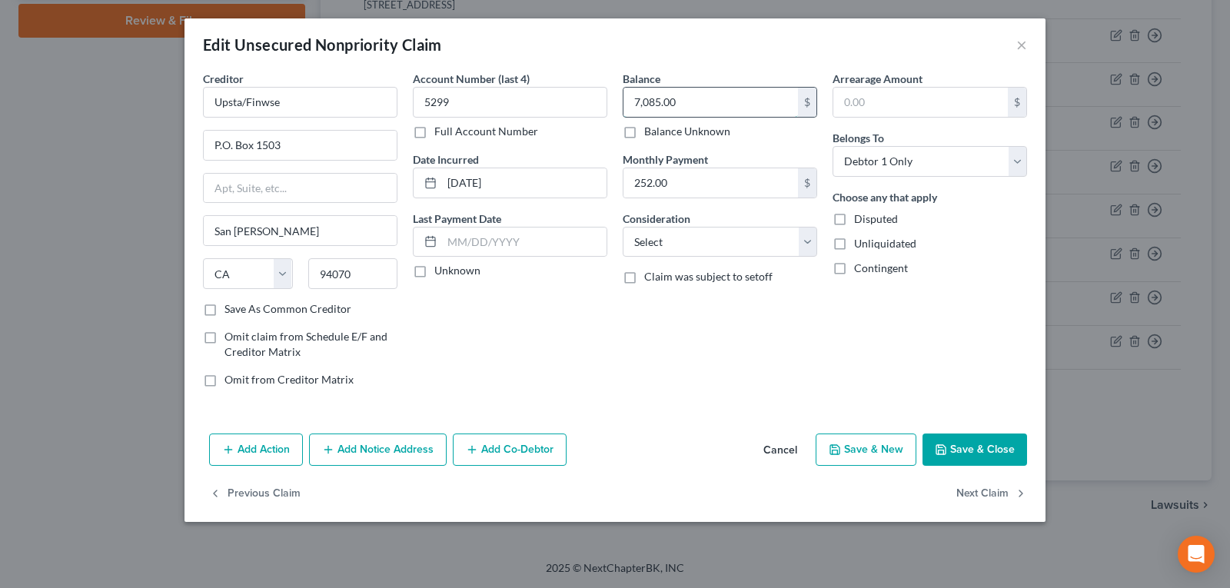
click at [690, 112] on input "7,085.00" at bounding box center [710, 102] width 174 height 29
type input "7,017.44"
drag, startPoint x: 685, startPoint y: 243, endPoint x: 679, endPoint y: 256, distance: 14.8
click at [685, 243] on select "Select Cable / Satellite Services Collection Agency Credit Card Debt Debt Couns…" at bounding box center [719, 242] width 194 height 31
select select "10"
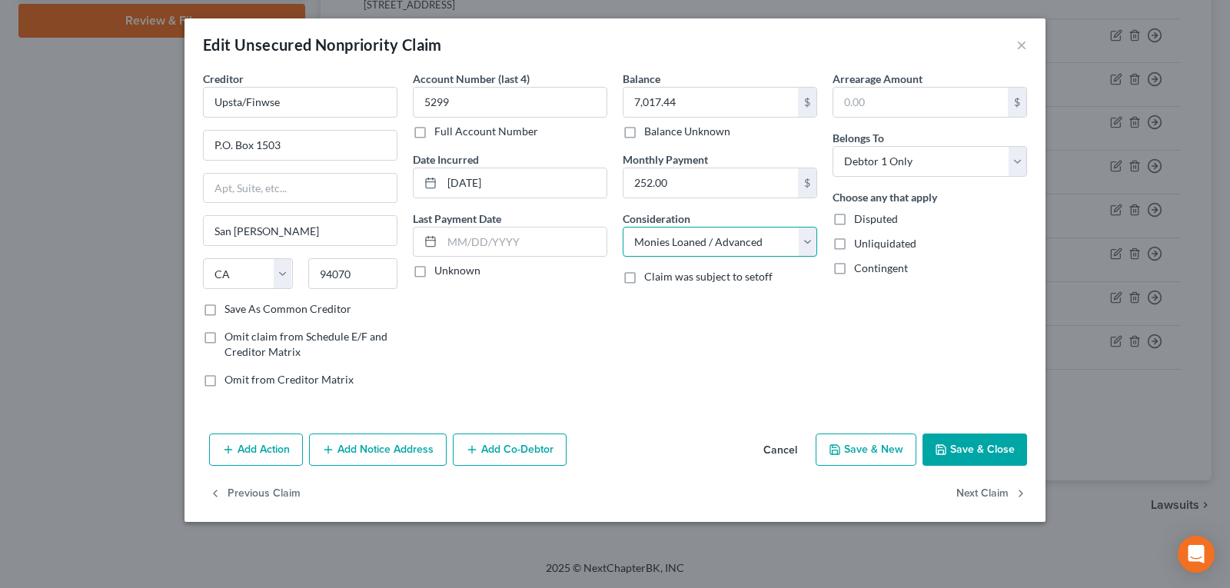
click at [622, 227] on select "Select Cable / Satellite Services Collection Agency Credit Card Debt Debt Couns…" at bounding box center [719, 242] width 194 height 31
click at [963, 451] on button "Save & Close" at bounding box center [974, 449] width 105 height 32
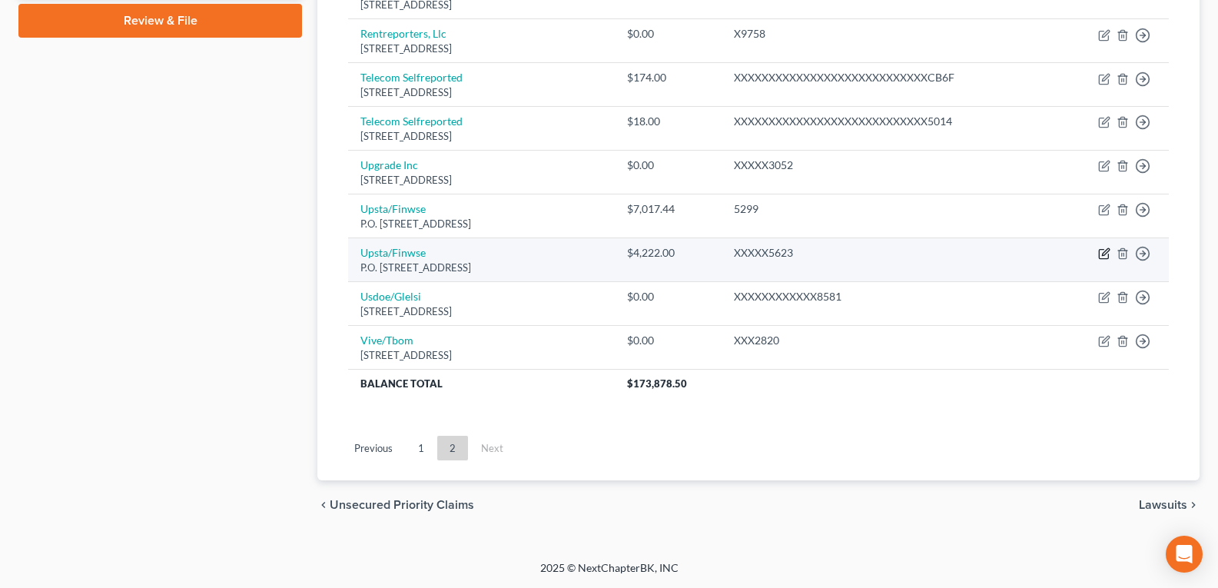
click at [1102, 260] on icon "button" at bounding box center [1104, 253] width 12 height 12
select select "4"
select select "0"
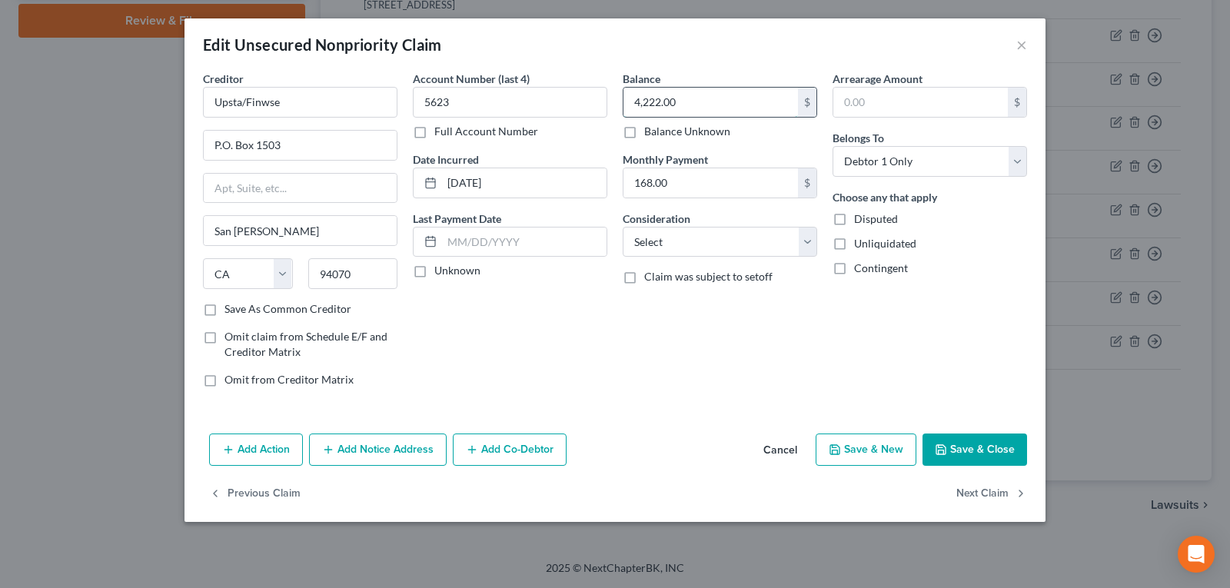
click at [710, 106] on input "4,222.00" at bounding box center [710, 102] width 174 height 29
click at [707, 112] on input "4,222.00" at bounding box center [710, 102] width 174 height 29
type input "4,222.91"
drag, startPoint x: 674, startPoint y: 256, endPoint x: 673, endPoint y: 240, distance: 16.2
click at [674, 256] on select "Select Cable / Satellite Services Collection Agency Credit Card Debt Debt Couns…" at bounding box center [719, 242] width 194 height 31
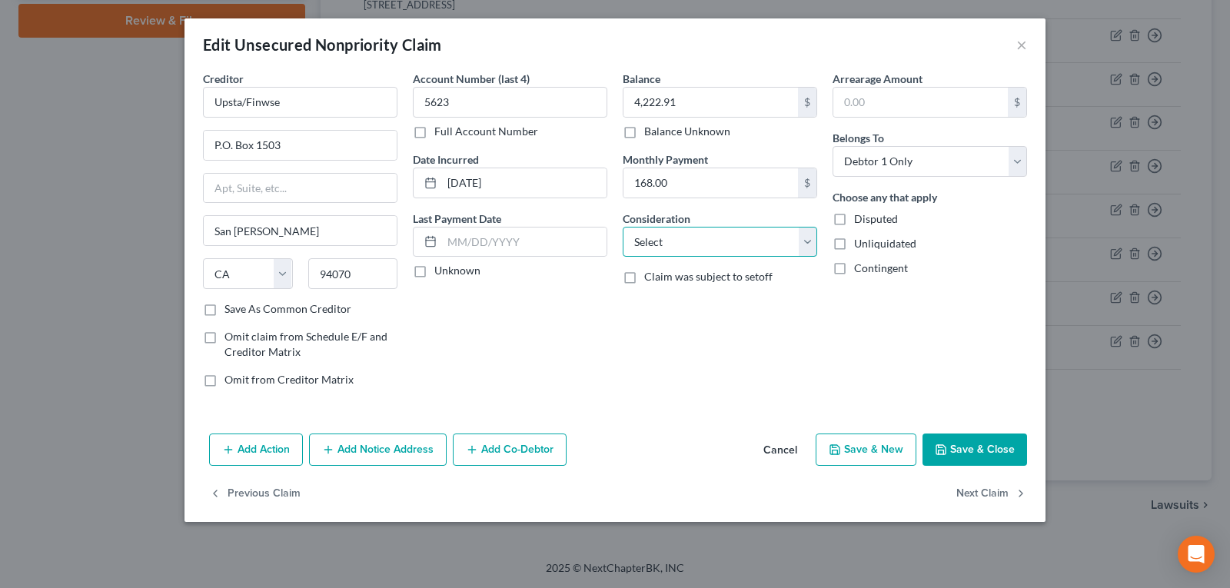
select select "10"
click at [622, 227] on select "Select Cable / Satellite Services Collection Agency Credit Card Debt Debt Couns…" at bounding box center [719, 242] width 194 height 31
click at [964, 456] on button "Save & Close" at bounding box center [974, 449] width 105 height 32
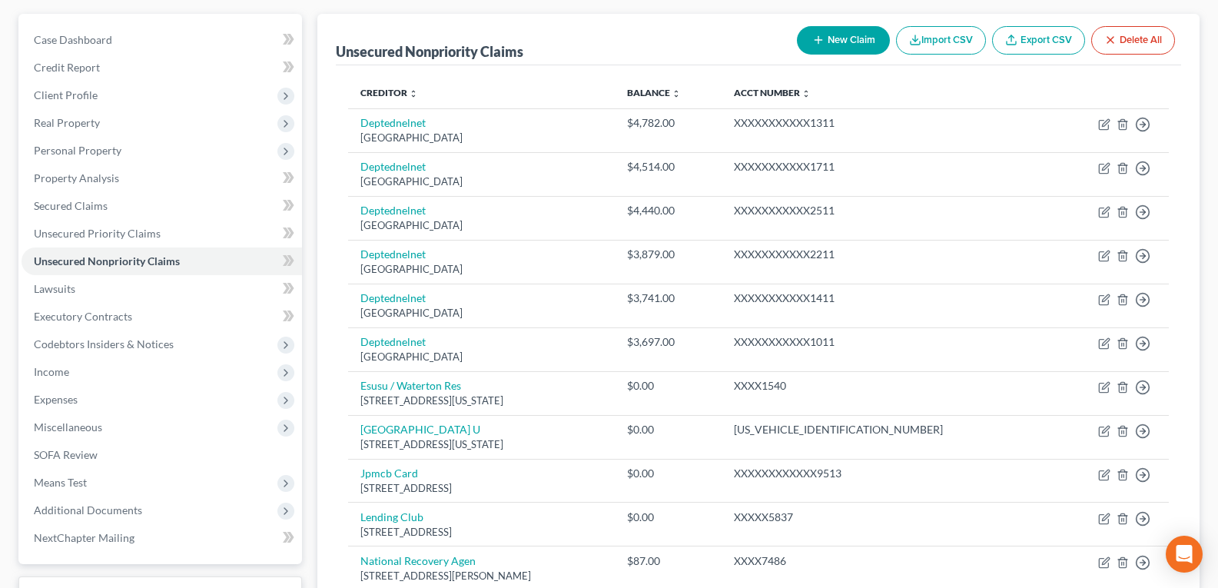
scroll to position [0, 0]
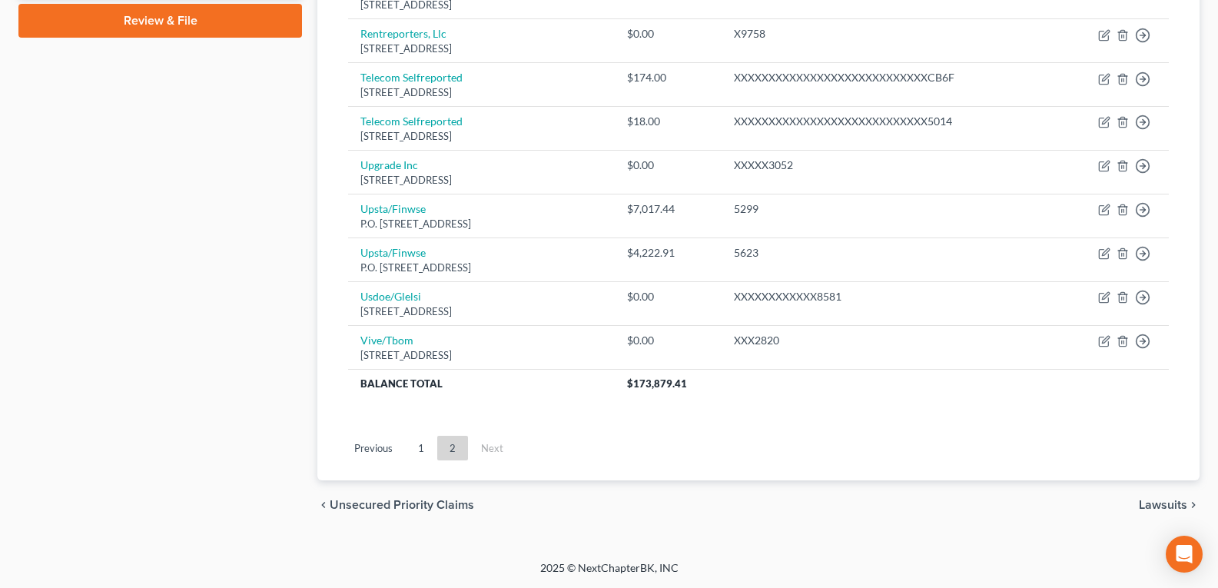
click at [416, 444] on link "1" at bounding box center [421, 448] width 31 height 25
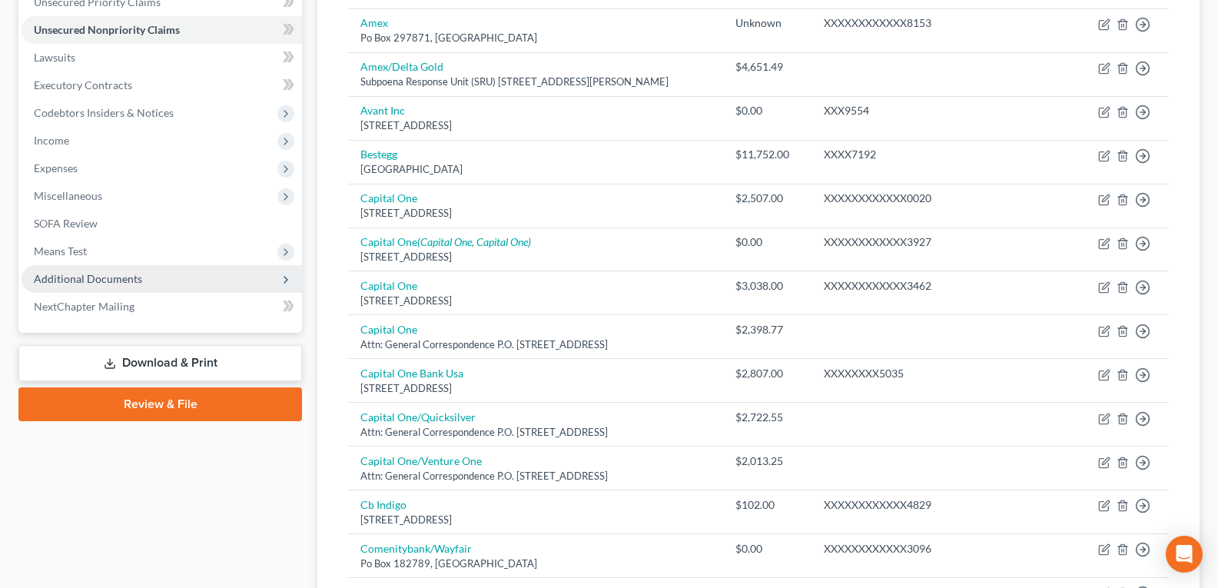
scroll to position [364, 0]
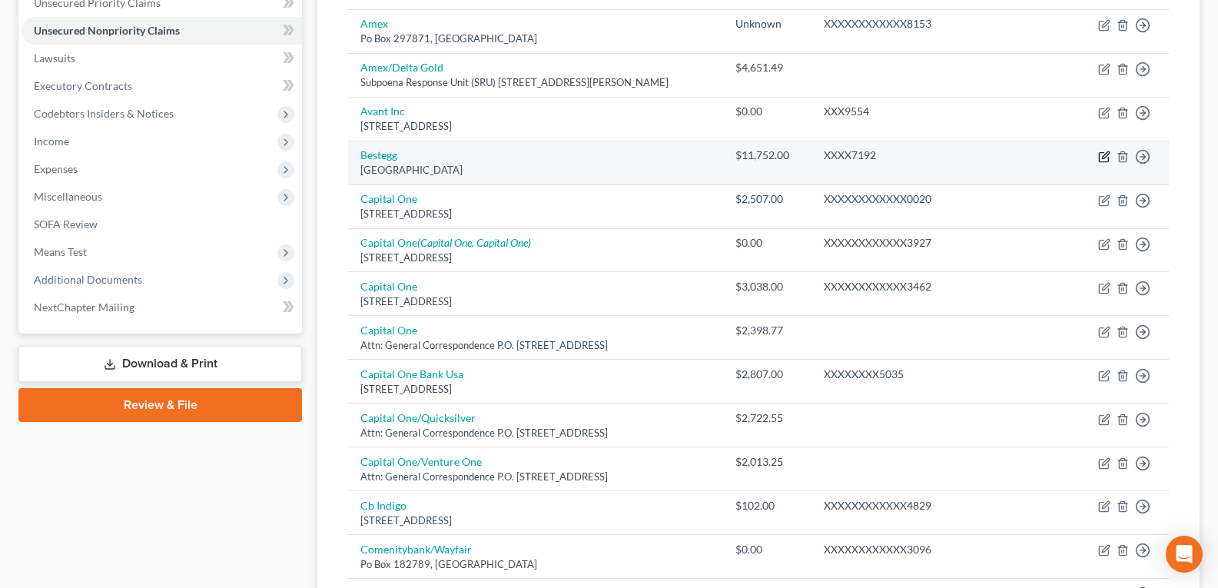
click at [1103, 158] on icon "button" at bounding box center [1104, 157] width 12 height 12
select select "39"
select select "0"
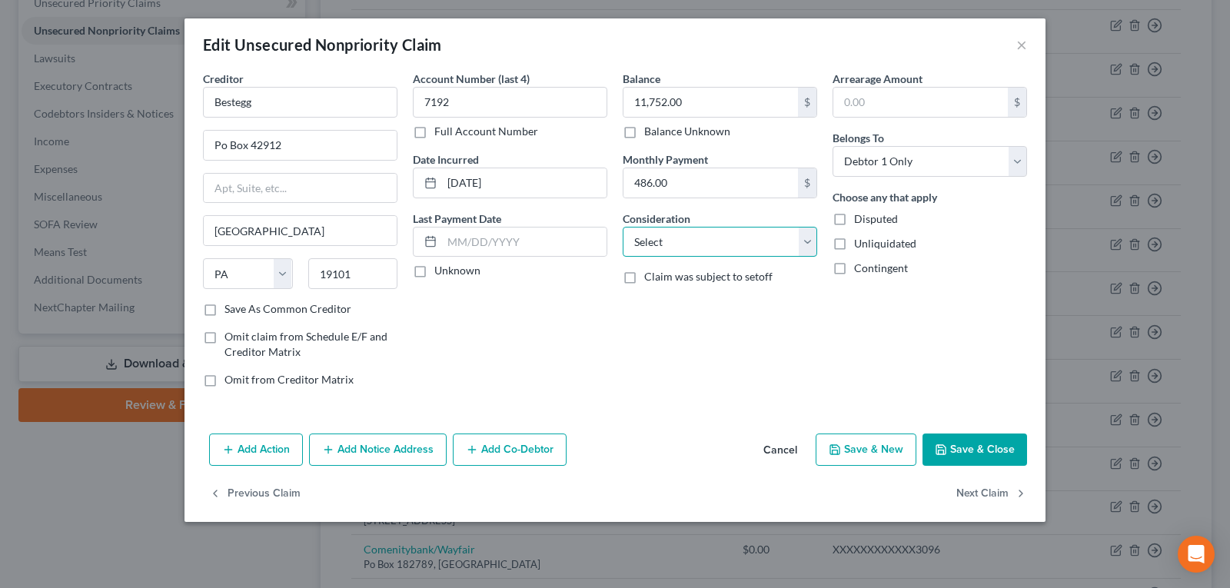
click at [661, 245] on select "Select Cable / Satellite Services Collection Agency Credit Card Debt Debt Couns…" at bounding box center [719, 242] width 194 height 31
select select "4"
click at [622, 227] on select "Select Cable / Satellite Services Collection Agency Credit Card Debt Debt Couns…" at bounding box center [719, 242] width 194 height 31
drag, startPoint x: 974, startPoint y: 445, endPoint x: 956, endPoint y: 450, distance: 18.5
click at [974, 446] on button "Save & Close" at bounding box center [974, 449] width 105 height 32
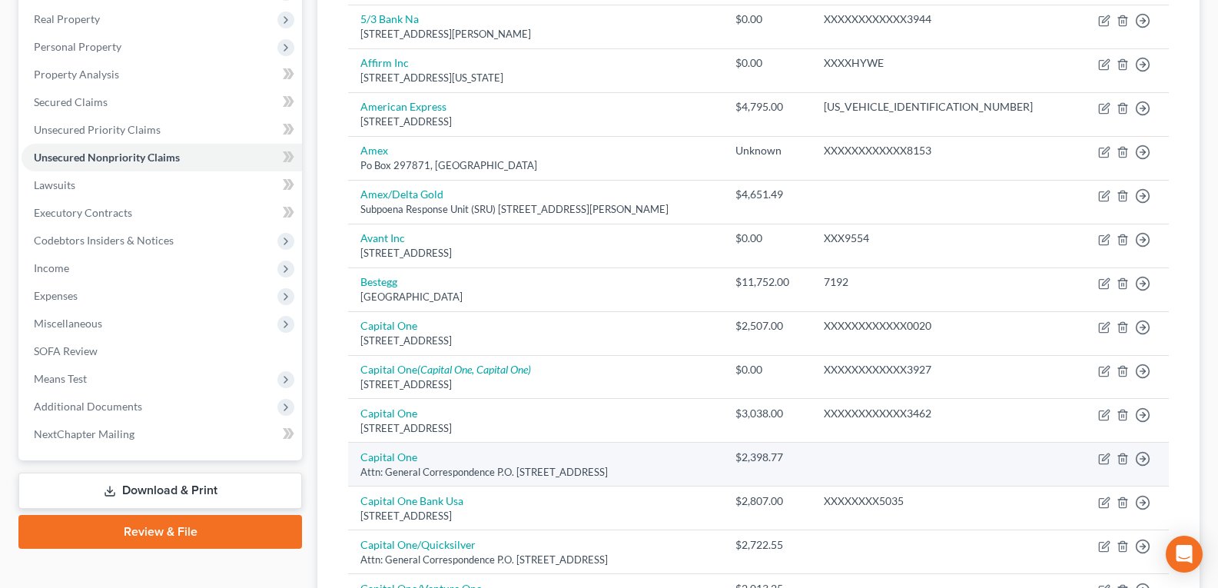
scroll to position [211, 0]
